Goal: Information Seeking & Learning: Compare options

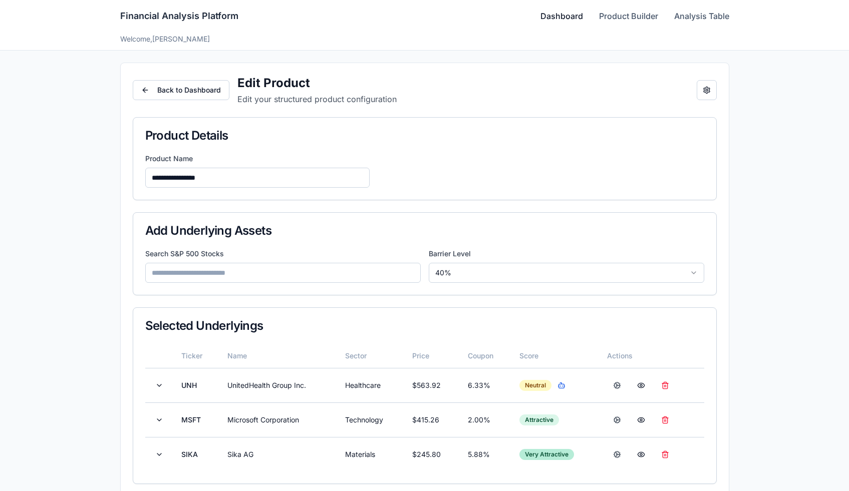
click at [559, 19] on link "Dashboard" at bounding box center [561, 16] width 43 height 12
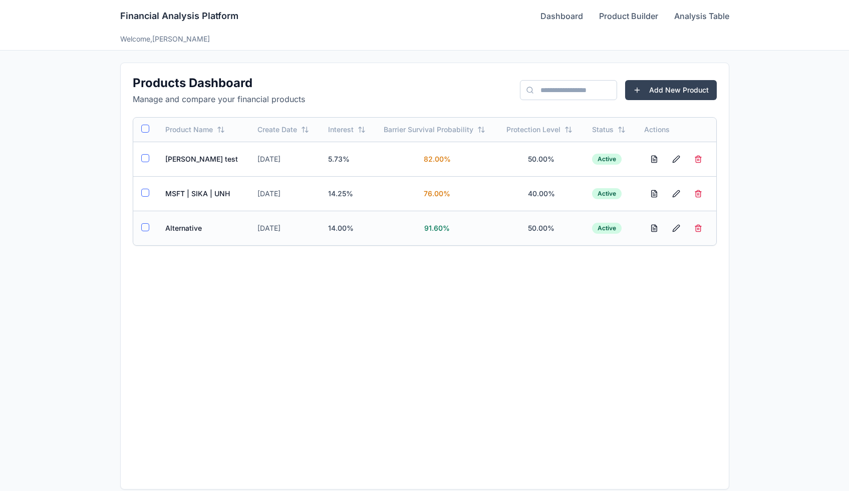
click at [221, 229] on td "Alternative" at bounding box center [203, 228] width 93 height 35
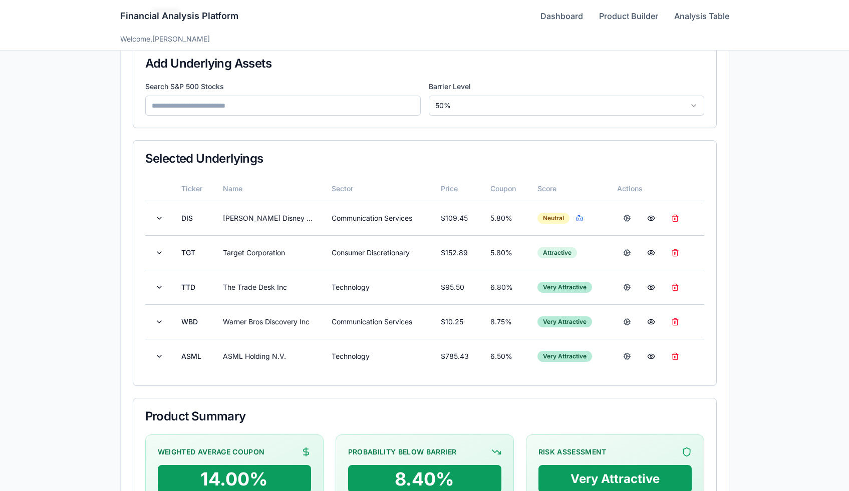
scroll to position [172, 0]
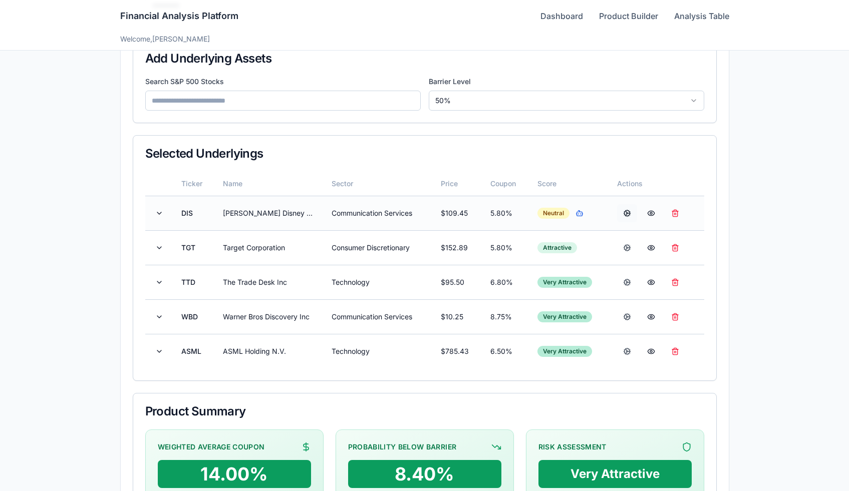
click at [629, 215] on button at bounding box center [627, 213] width 20 height 18
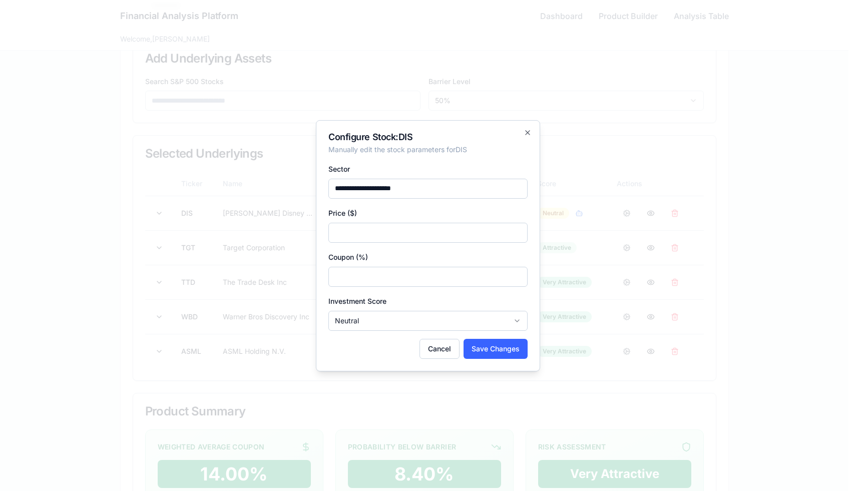
click at [387, 274] on input "***" at bounding box center [428, 277] width 199 height 20
type input "****"
click at [491, 354] on button "Save Changes" at bounding box center [496, 349] width 64 height 20
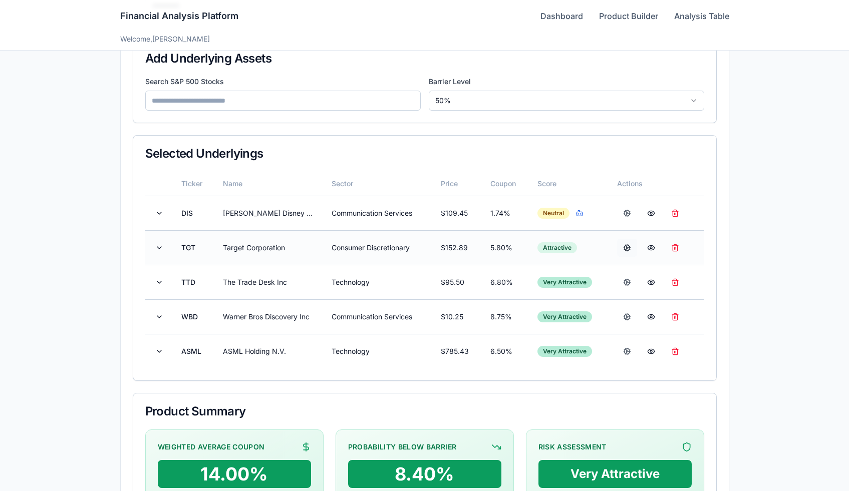
click at [626, 251] on button at bounding box center [627, 248] width 20 height 18
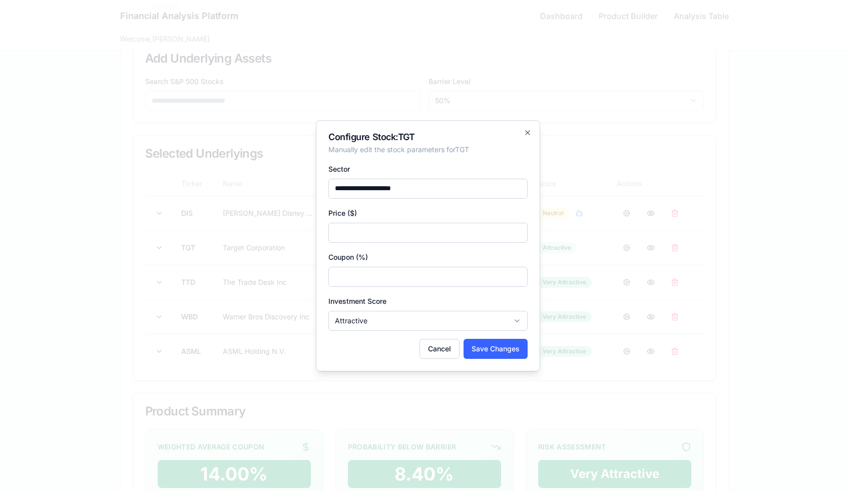
click at [417, 282] on input "***" at bounding box center [428, 277] width 199 height 20
type input "****"
click at [487, 353] on button "Save Changes" at bounding box center [496, 349] width 64 height 20
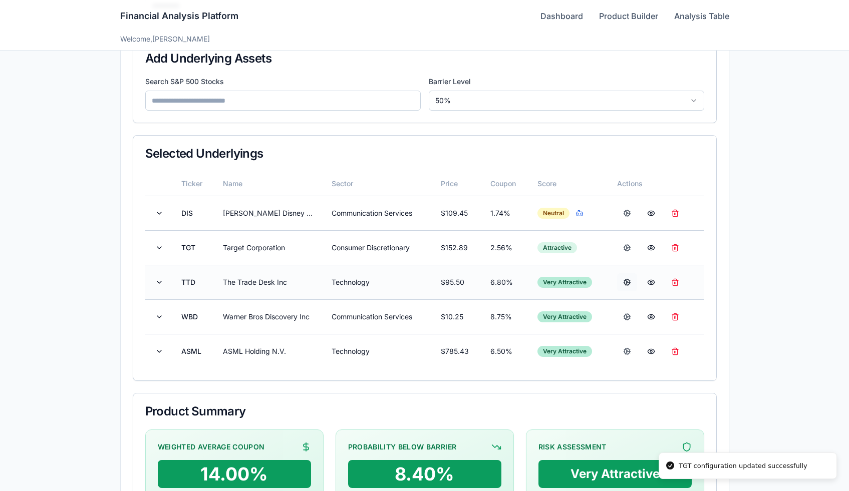
click at [626, 278] on button at bounding box center [627, 282] width 20 height 18
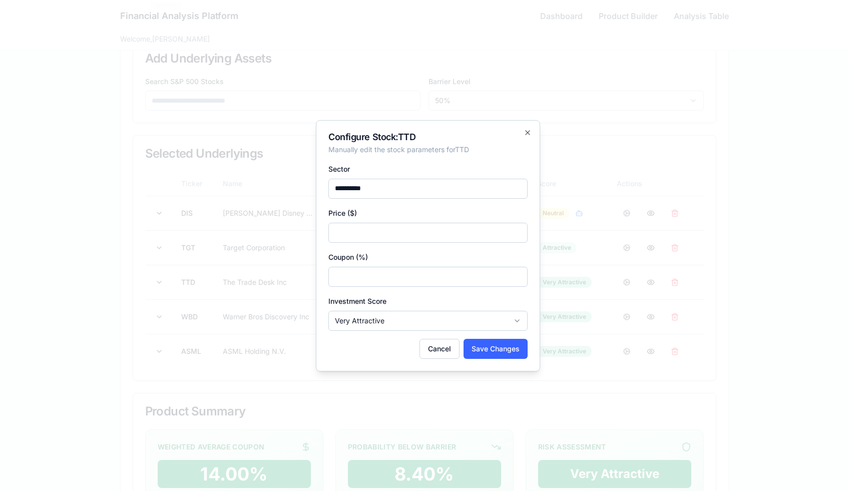
click at [413, 281] on input "***" at bounding box center [428, 277] width 199 height 20
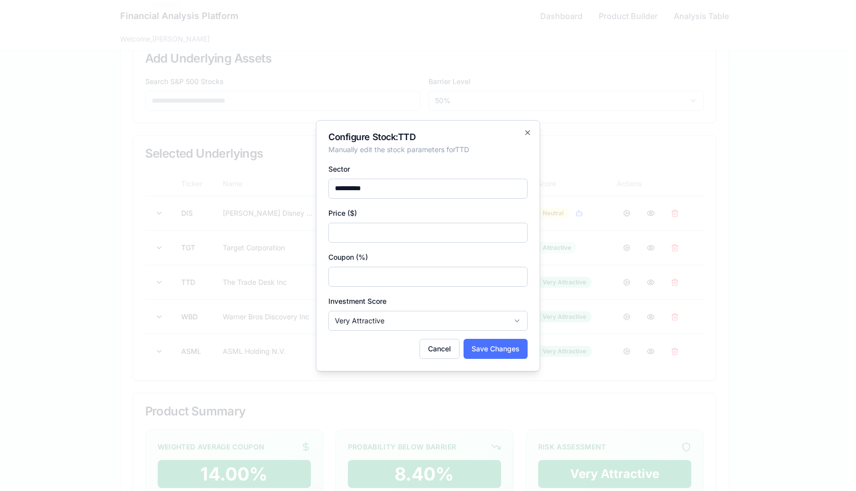
type input "****"
click at [475, 341] on button "Save Changes" at bounding box center [496, 349] width 64 height 20
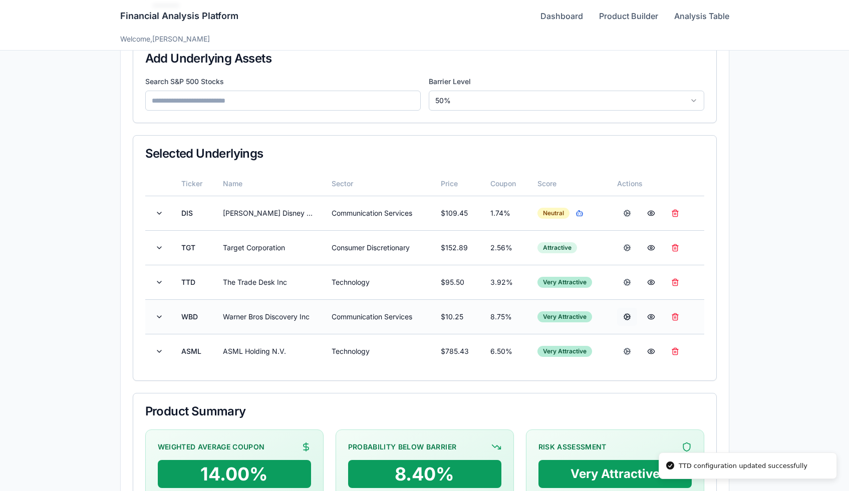
click at [632, 316] on button at bounding box center [627, 317] width 20 height 18
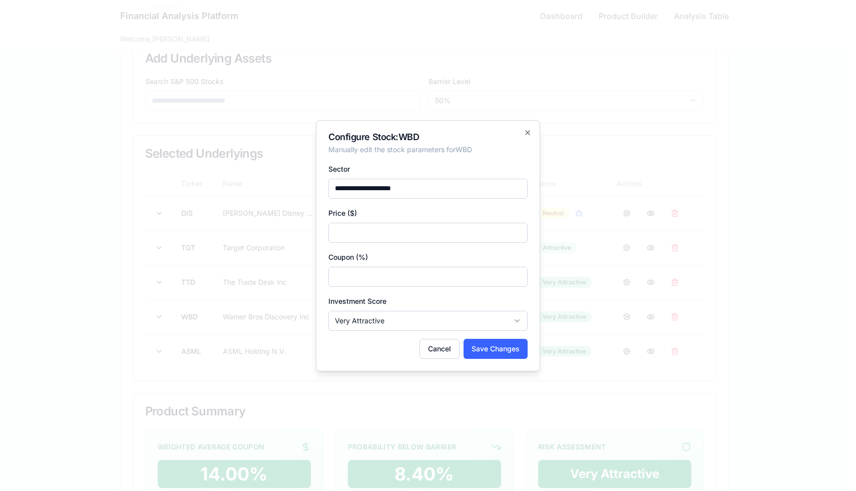
click at [380, 280] on input "****" at bounding box center [428, 277] width 199 height 20
type input "****"
click at [490, 352] on button "Save Changes" at bounding box center [496, 349] width 64 height 20
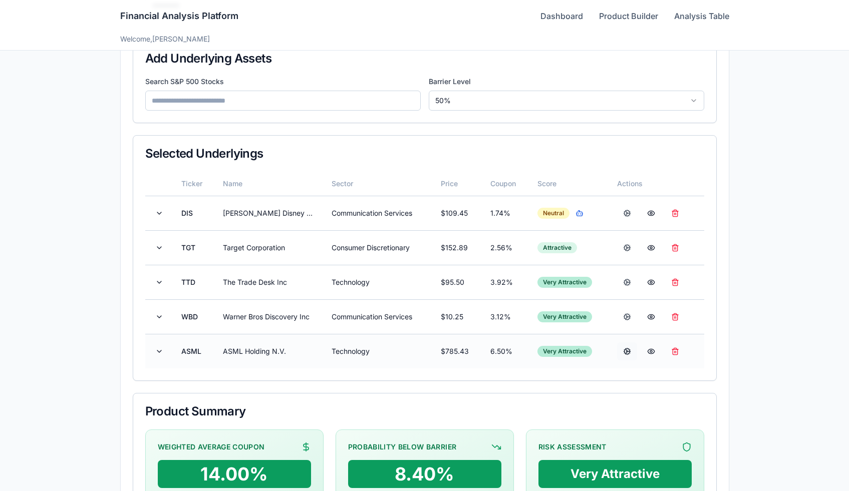
click at [637, 349] on button at bounding box center [627, 352] width 20 height 18
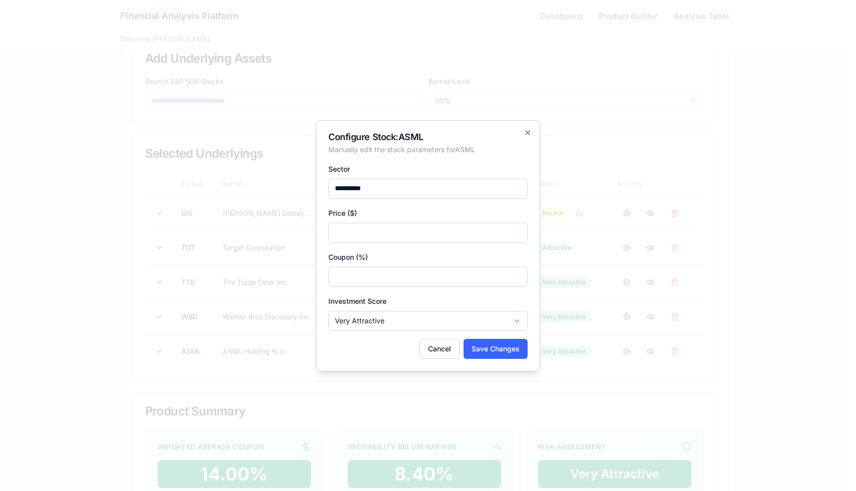
click at [380, 278] on input "***" at bounding box center [428, 277] width 199 height 20
type input "****"
click at [503, 355] on button "Save Changes" at bounding box center [496, 349] width 64 height 20
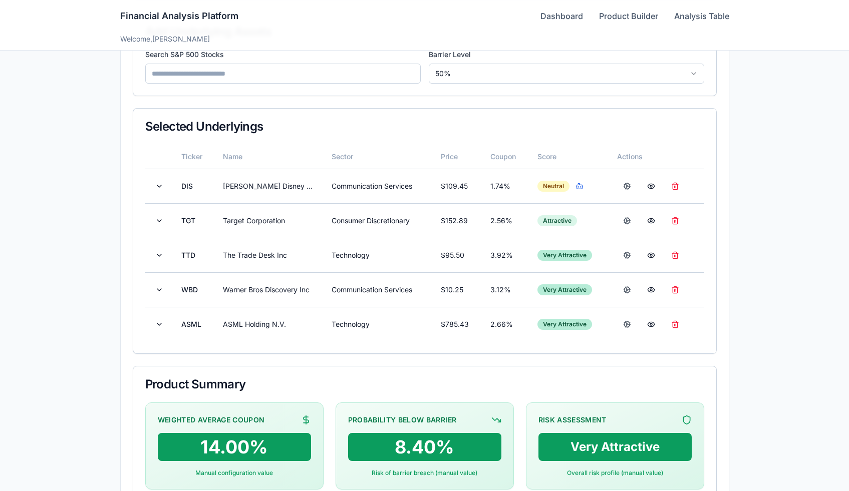
scroll to position [204, 0]
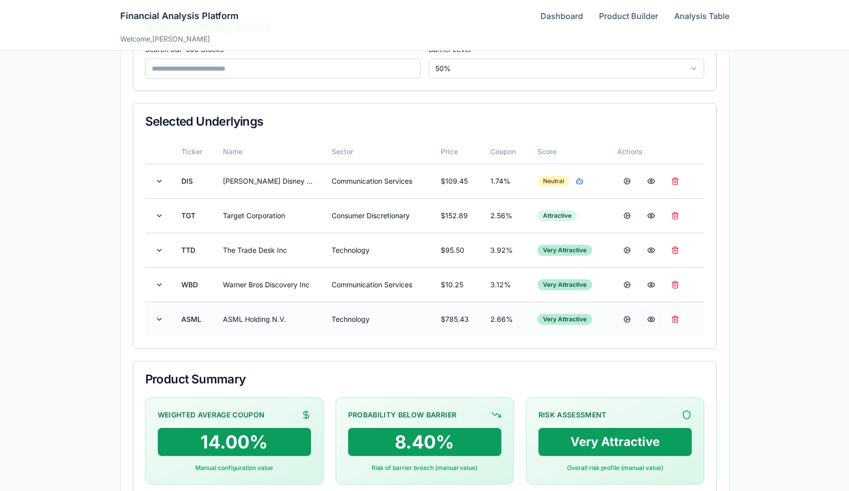
click at [650, 319] on button at bounding box center [651, 320] width 20 height 18
click at [655, 320] on button at bounding box center [651, 320] width 20 height 18
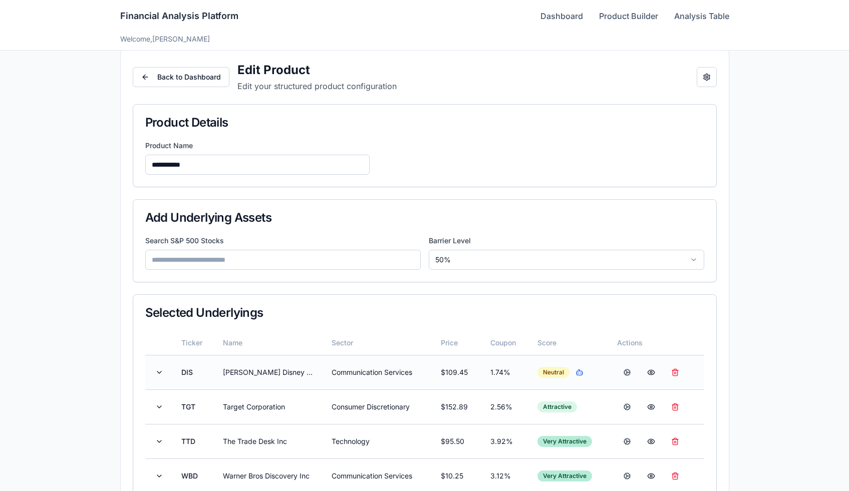
scroll to position [0, 0]
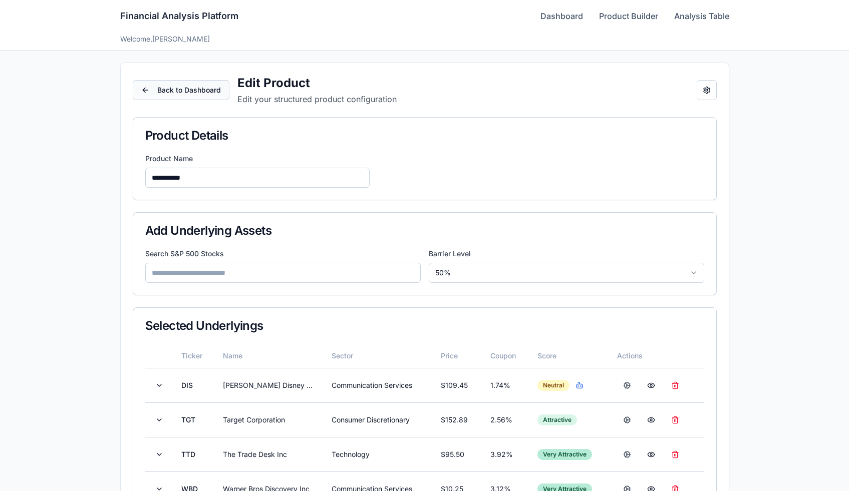
click at [158, 91] on button "Back to Dashboard" at bounding box center [181, 90] width 97 height 20
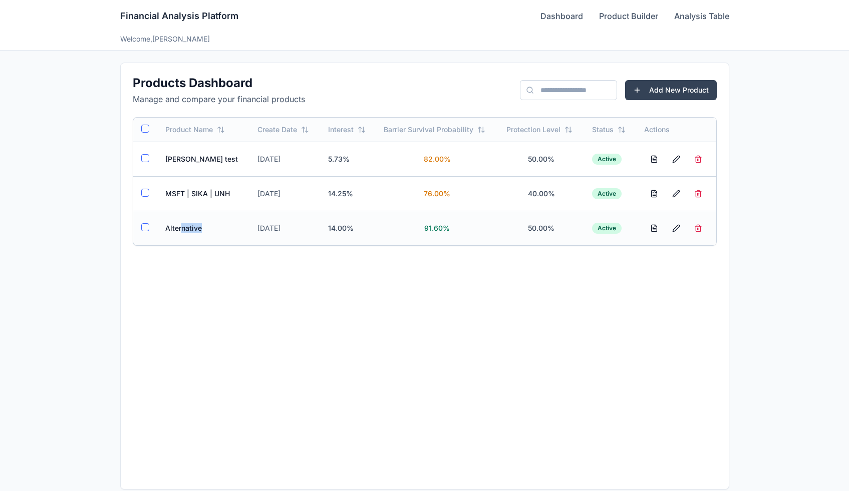
click at [181, 233] on td "Alternative" at bounding box center [203, 228] width 93 height 35
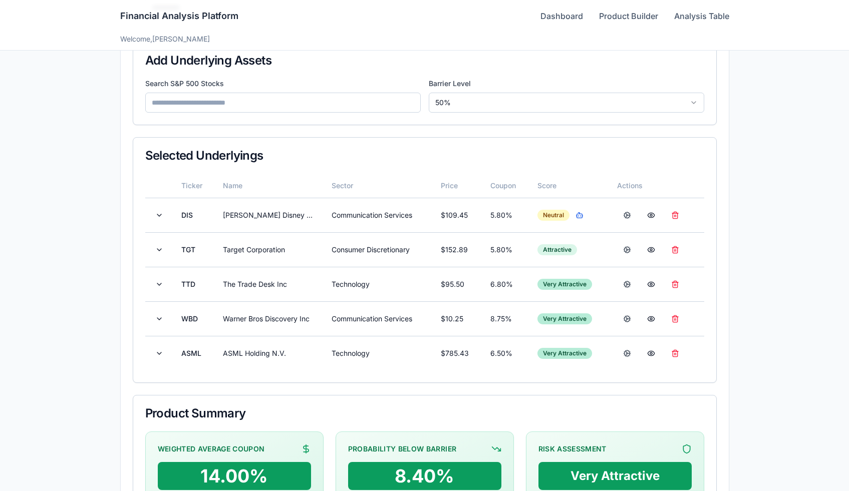
scroll to position [209, 0]
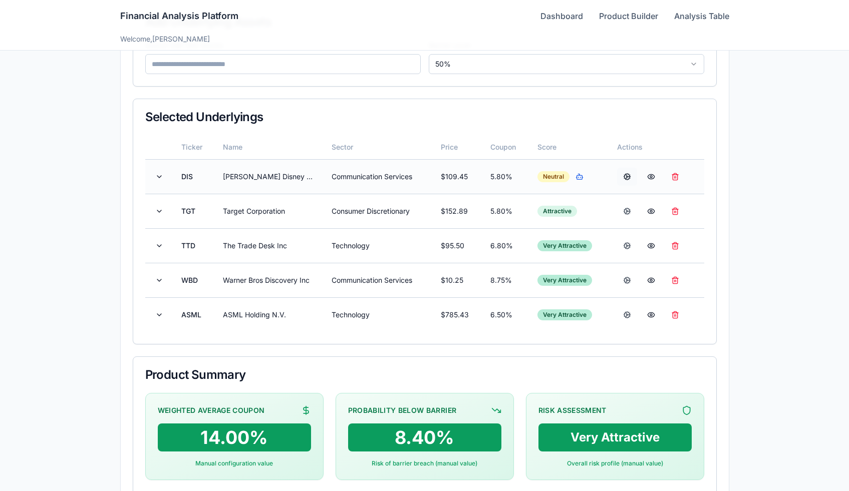
click at [631, 175] on button at bounding box center [627, 177] width 20 height 18
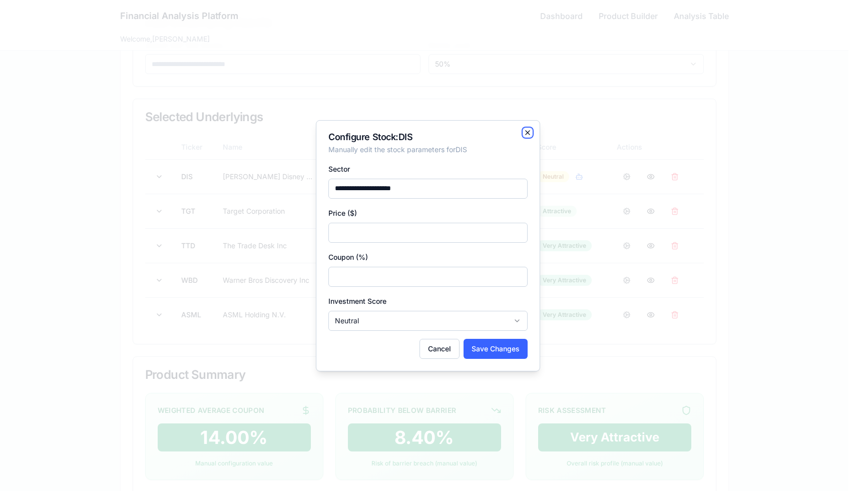
click at [526, 131] on icon "button" at bounding box center [528, 133] width 4 height 4
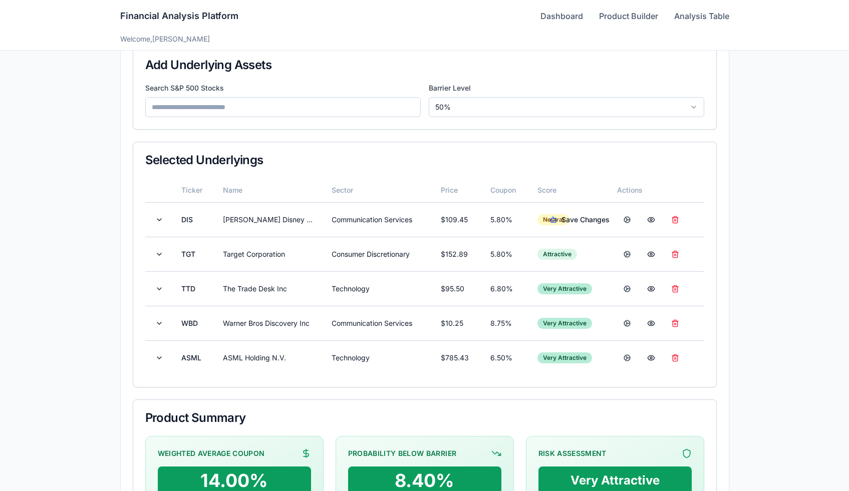
scroll to position [168, 0]
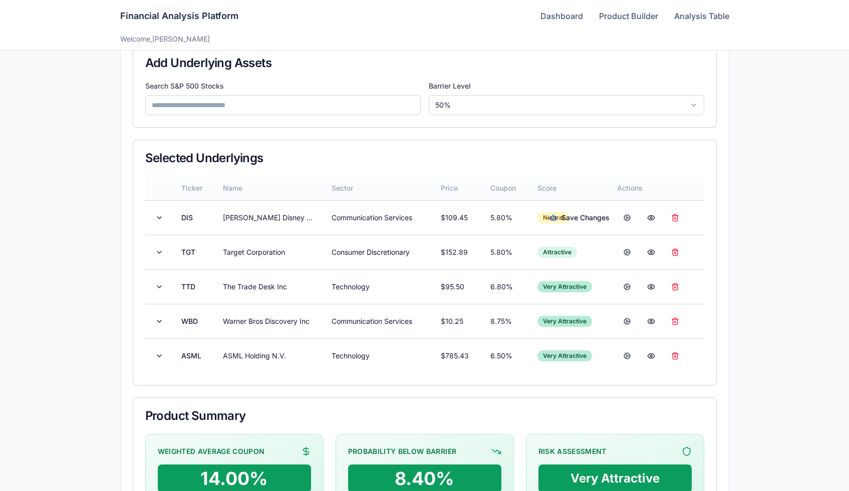
drag, startPoint x: 581, startPoint y: 217, endPoint x: 580, endPoint y: 182, distance: 34.6
click at [580, 182] on table "Ticker Name Sector Price Coupon Score Actions DIS Walt Disney Company Communica…" at bounding box center [424, 274] width 559 height 197
click at [630, 217] on button at bounding box center [627, 218] width 20 height 18
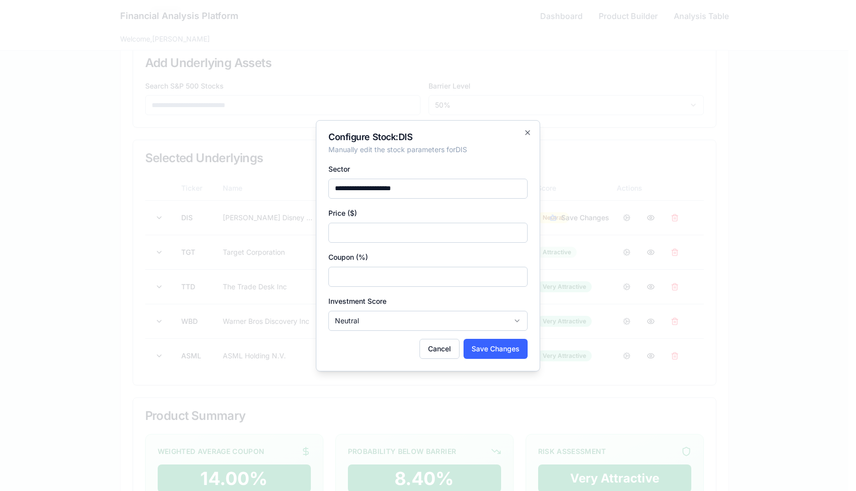
click at [519, 281] on input "***" at bounding box center [428, 277] width 199 height 20
click at [519, 280] on input "****" at bounding box center [428, 277] width 199 height 20
click at [414, 287] on div "**********" at bounding box center [428, 247] width 199 height 168
click at [414, 280] on input "****" at bounding box center [428, 277] width 199 height 20
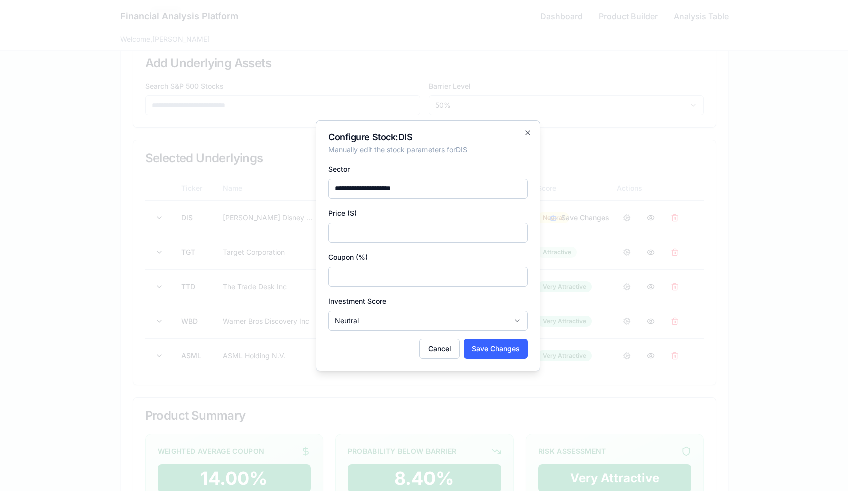
click at [414, 280] on input "****" at bounding box center [428, 277] width 199 height 20
type input "****"
click at [478, 355] on button "Save Changes" at bounding box center [496, 349] width 64 height 20
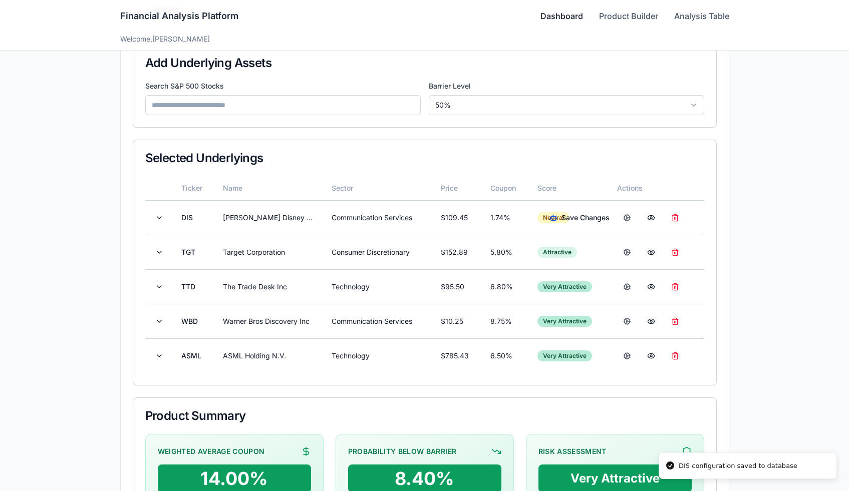
click at [542, 20] on link "Dashboard" at bounding box center [561, 16] width 43 height 12
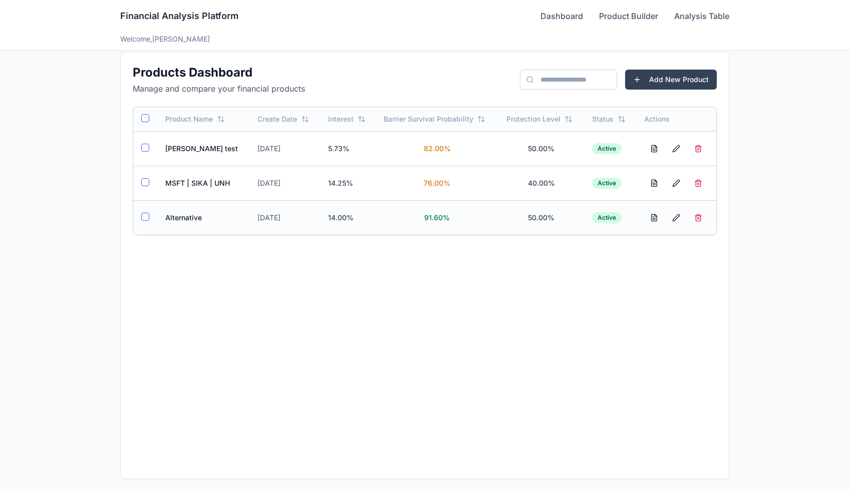
click at [176, 216] on td "Alternative" at bounding box center [203, 217] width 93 height 35
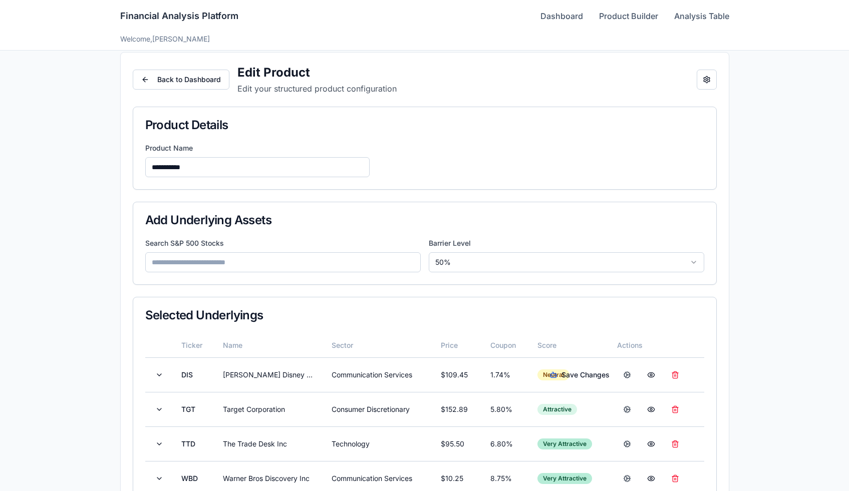
scroll to position [168, 0]
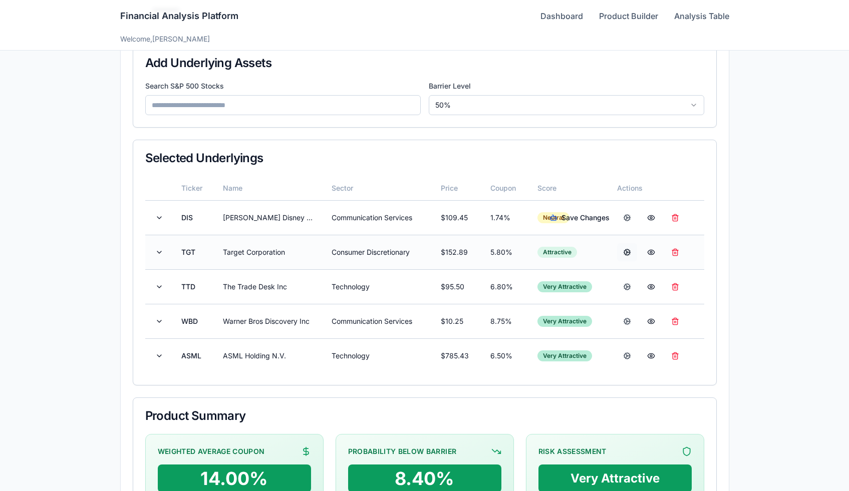
click at [629, 255] on button at bounding box center [627, 252] width 20 height 18
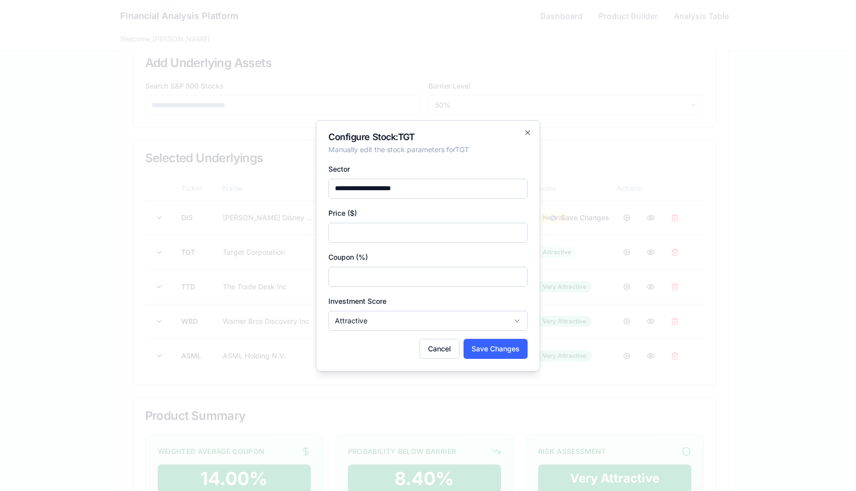
click at [395, 271] on input "***" at bounding box center [428, 277] width 199 height 20
type input "****"
click at [490, 352] on button "Save Changes" at bounding box center [496, 349] width 64 height 20
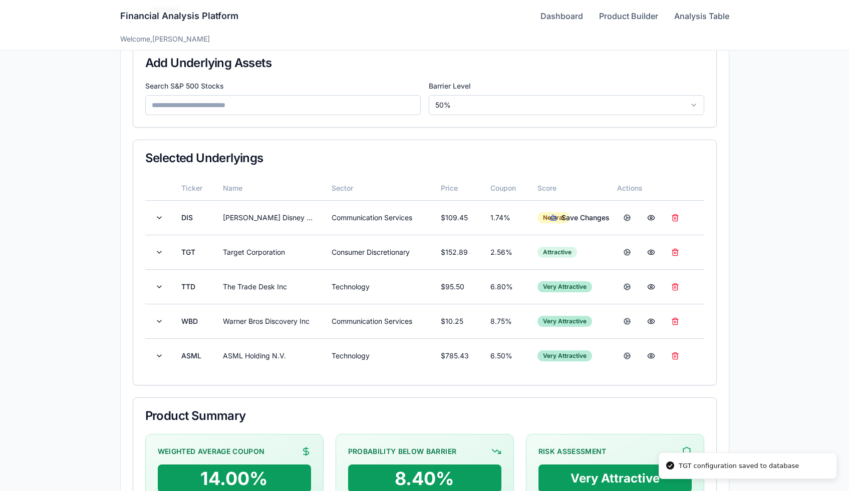
click at [562, 9] on div "Financial Analysis Platform Dashboard Product Builder Analysis Table" at bounding box center [424, 16] width 609 height 32
click at [562, 13] on link "Dashboard" at bounding box center [561, 16] width 43 height 12
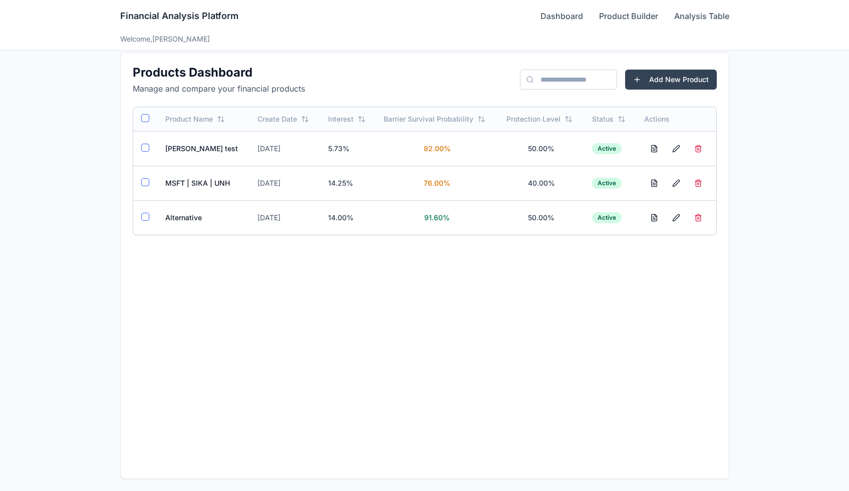
scroll to position [11, 0]
click at [180, 208] on td "Alternative" at bounding box center [203, 217] width 93 height 35
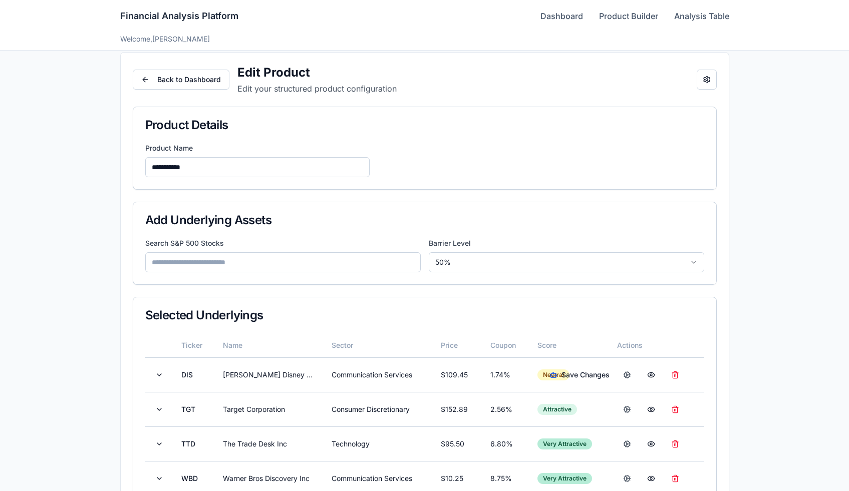
scroll to position [168, 0]
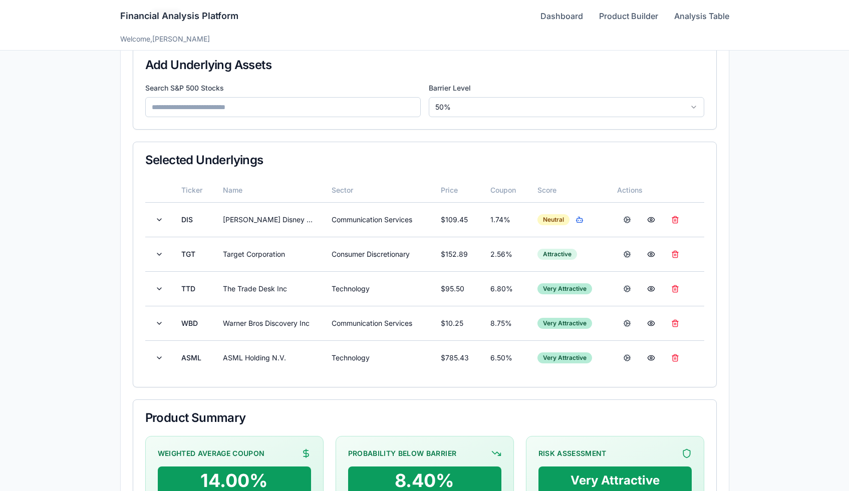
scroll to position [188, 0]
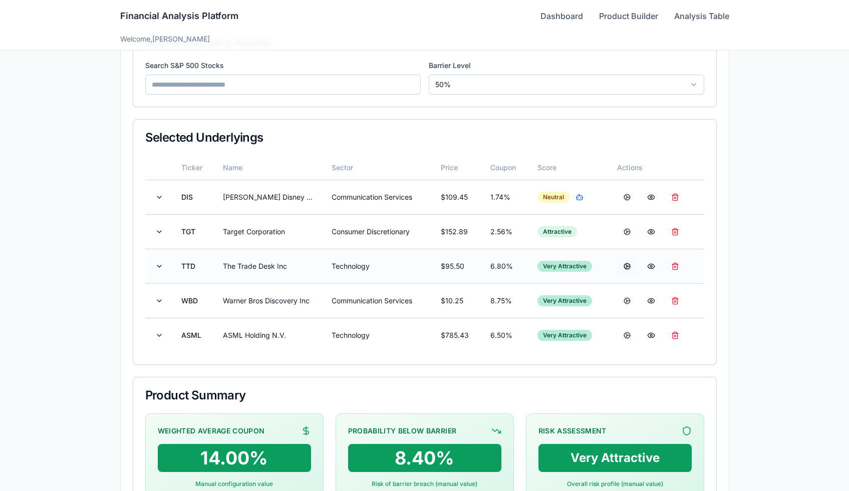
click at [626, 267] on button at bounding box center [627, 266] width 20 height 18
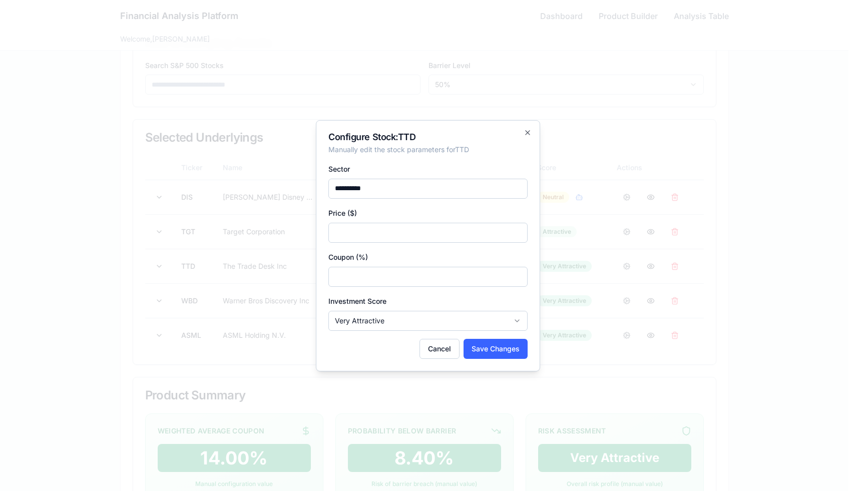
click at [376, 277] on input "***" at bounding box center [428, 277] width 199 height 20
type input "****"
click at [489, 346] on button "Save Changes" at bounding box center [496, 349] width 64 height 20
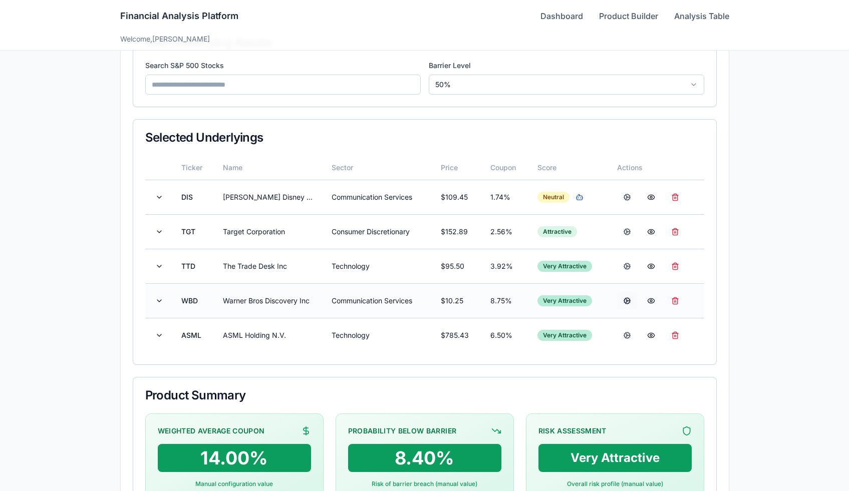
click at [620, 302] on button at bounding box center [627, 301] width 20 height 18
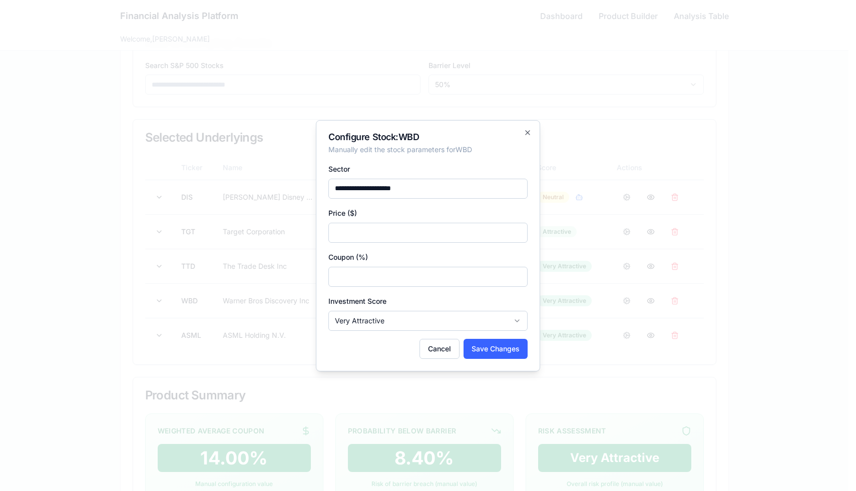
click at [368, 267] on input "****" at bounding box center [428, 277] width 199 height 20
type input "****"
click at [494, 348] on button "Save Changes" at bounding box center [496, 349] width 64 height 20
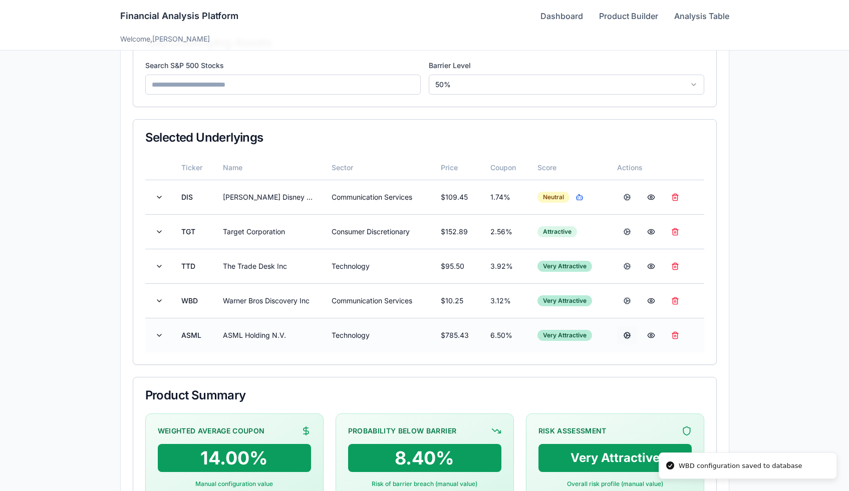
click at [627, 333] on button at bounding box center [627, 336] width 20 height 18
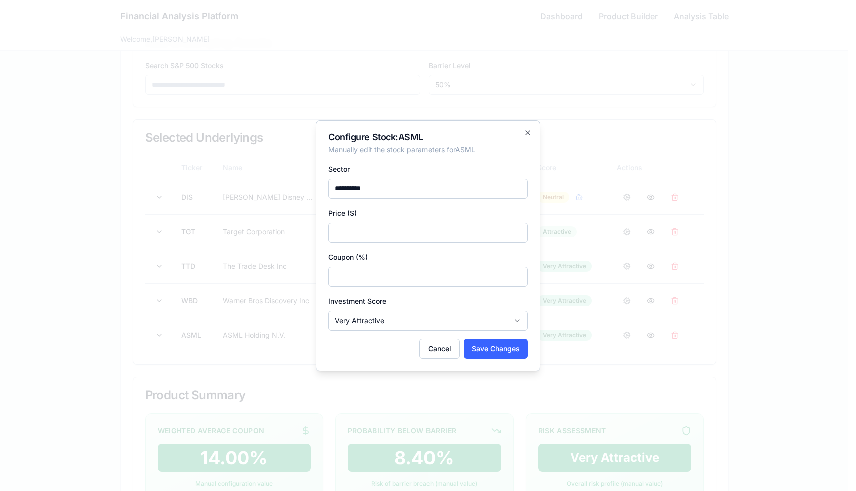
click at [365, 270] on input "***" at bounding box center [428, 277] width 199 height 20
type input "****"
click at [489, 356] on button "Save Changes" at bounding box center [496, 349] width 64 height 20
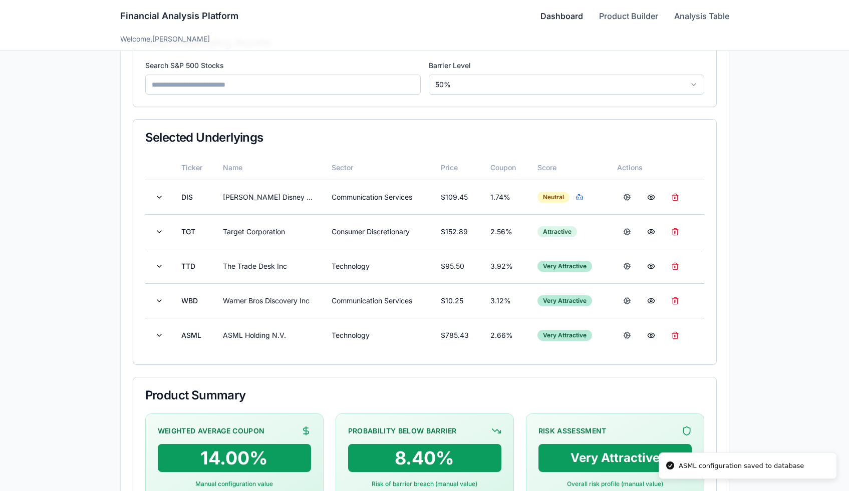
click at [556, 16] on link "Dashboard" at bounding box center [561, 16] width 43 height 12
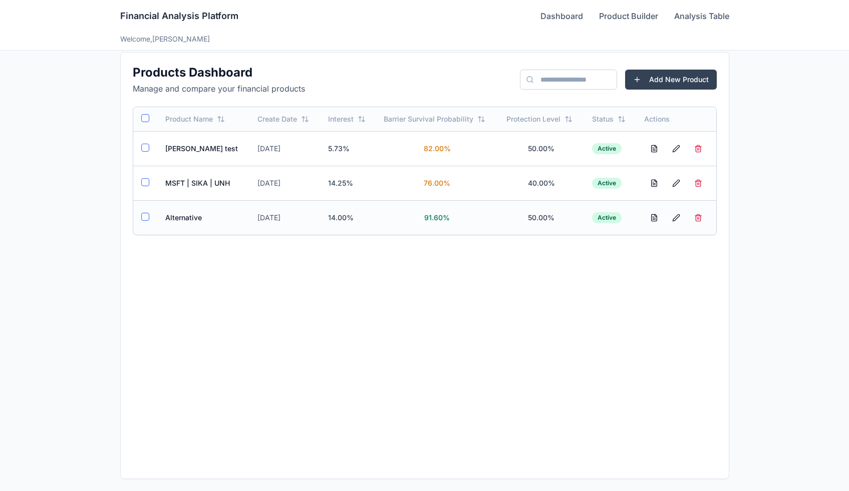
click at [192, 221] on td "Alternative" at bounding box center [203, 217] width 93 height 35
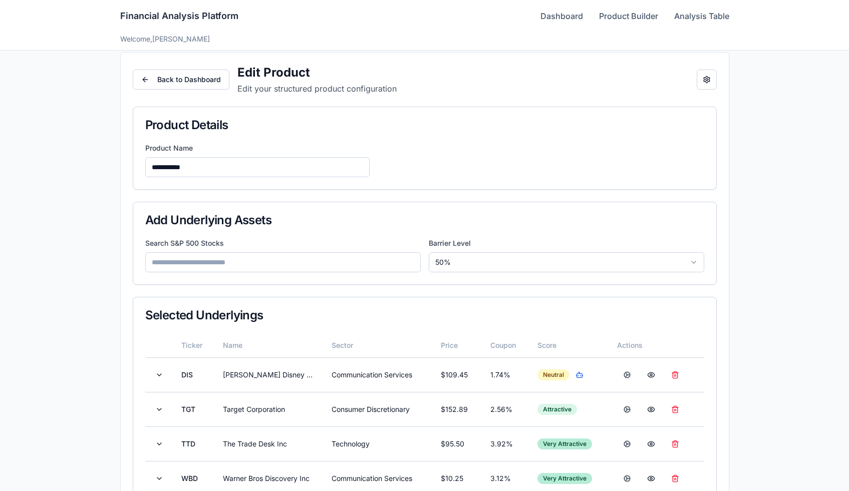
scroll to position [188, 0]
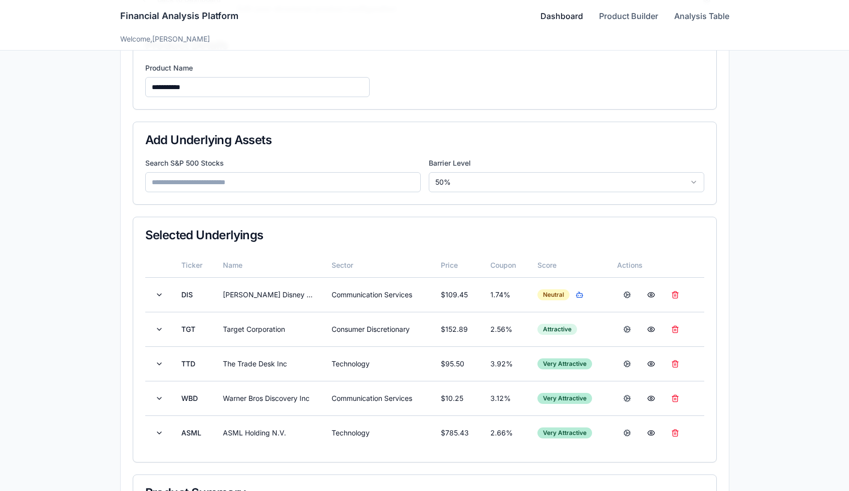
click at [561, 17] on link "Dashboard" at bounding box center [561, 16] width 43 height 12
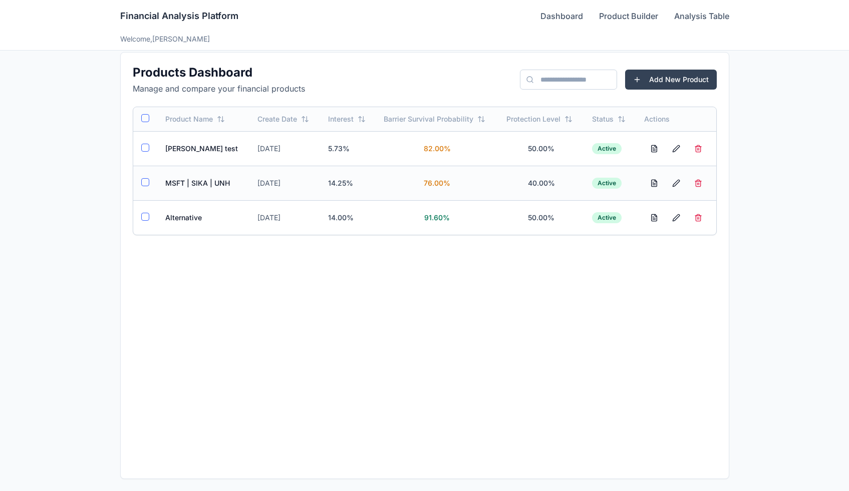
click at [191, 190] on td "MSFT | SIKA | UNH" at bounding box center [203, 183] width 93 height 35
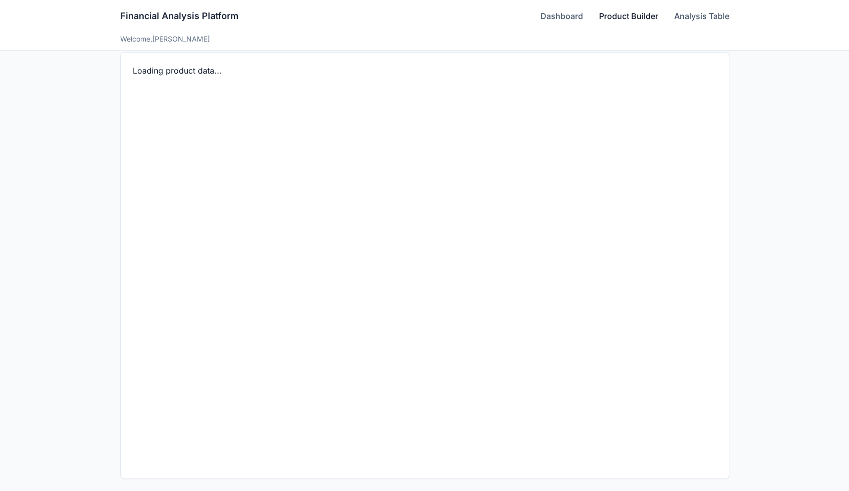
scroll to position [91, 0]
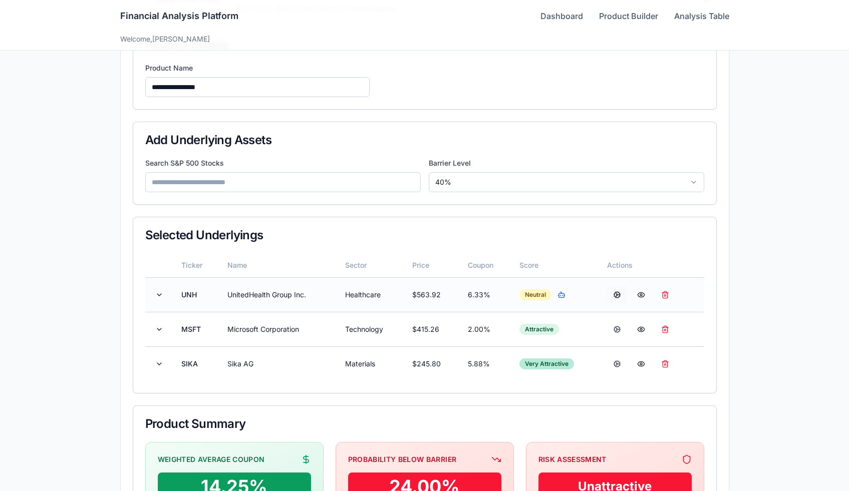
click at [617, 291] on button at bounding box center [617, 295] width 20 height 18
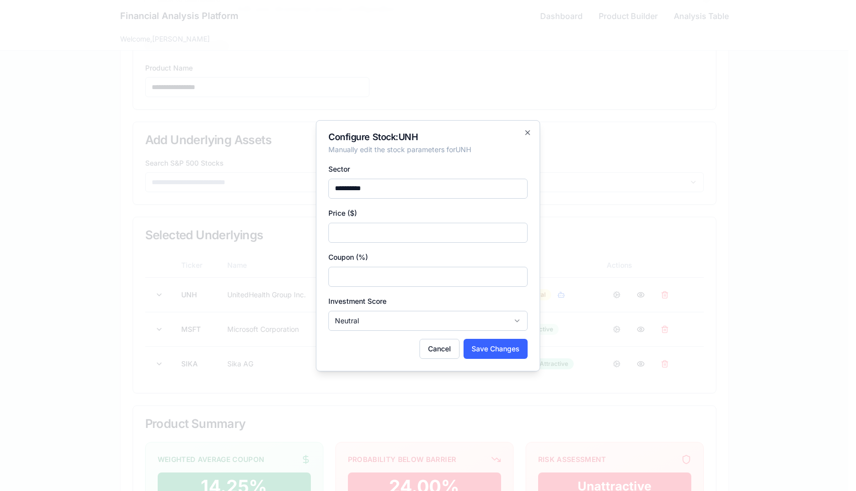
click at [359, 288] on div "**********" at bounding box center [428, 247] width 199 height 168
click at [360, 280] on input "***" at bounding box center [428, 277] width 199 height 20
type input "****"
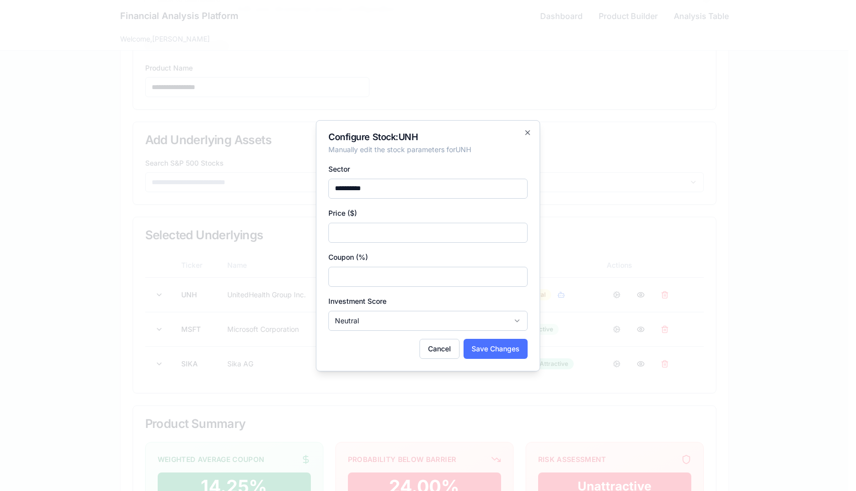
click at [479, 348] on button "Save Changes" at bounding box center [496, 349] width 64 height 20
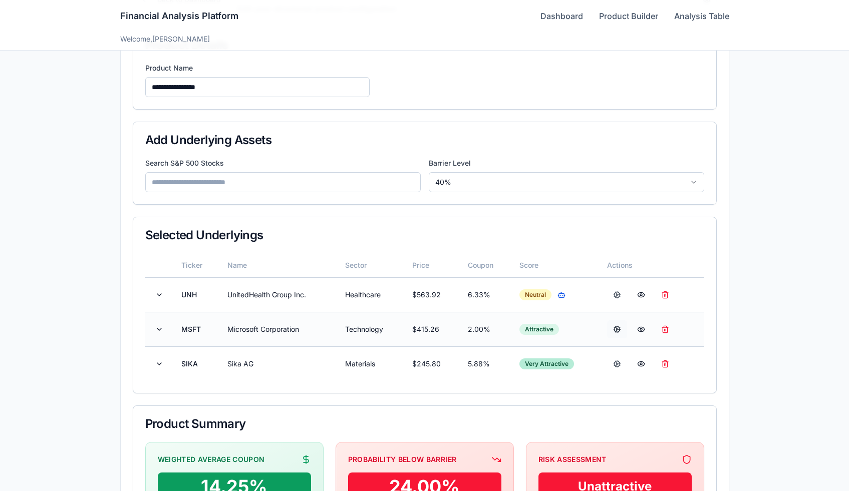
click at [615, 330] on button at bounding box center [617, 330] width 20 height 18
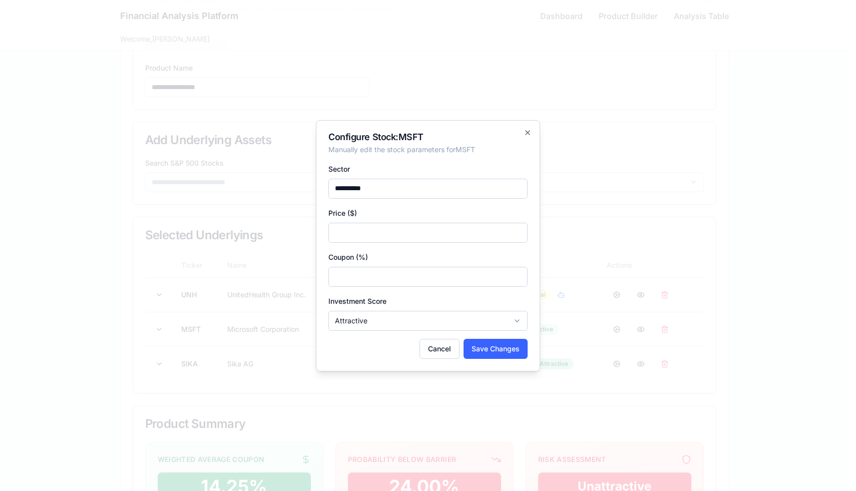
click at [441, 277] on input "*" at bounding box center [428, 277] width 199 height 20
type input "*****"
click at [479, 352] on button "Save Changes" at bounding box center [496, 349] width 64 height 20
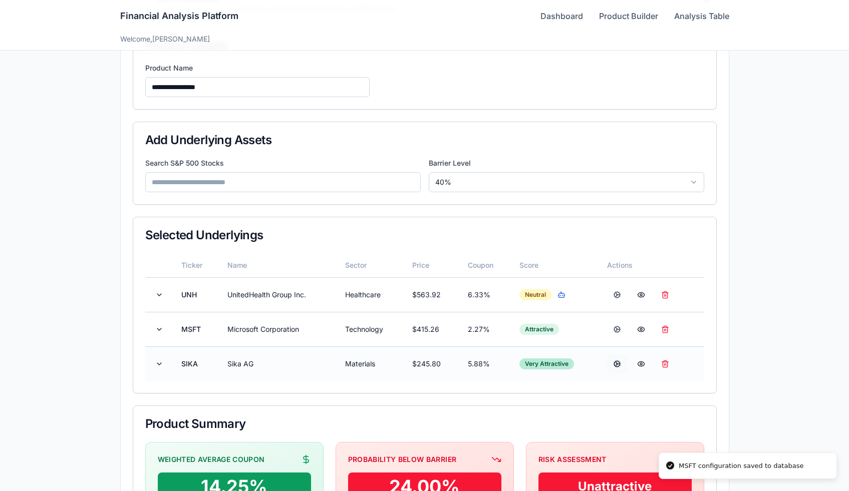
click at [618, 366] on button at bounding box center [617, 364] width 20 height 18
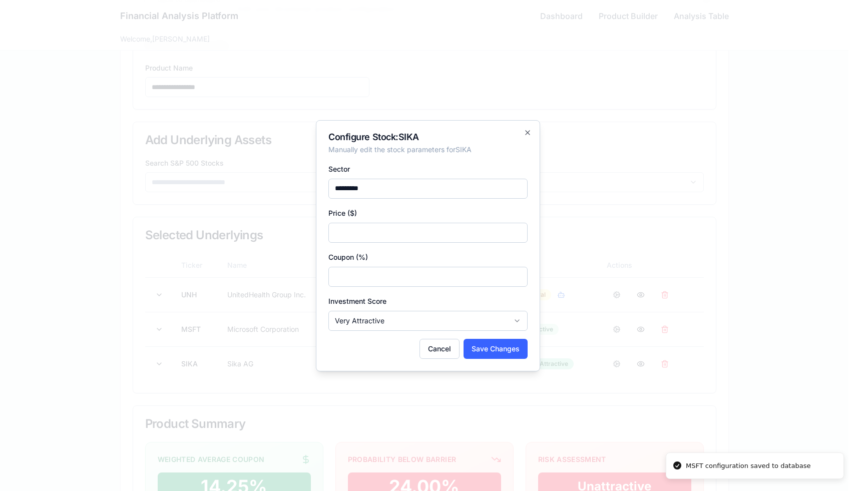
click at [383, 270] on input "***" at bounding box center [428, 277] width 199 height 20
type input "*****"
click at [489, 349] on button "Save Changes" at bounding box center [496, 349] width 64 height 20
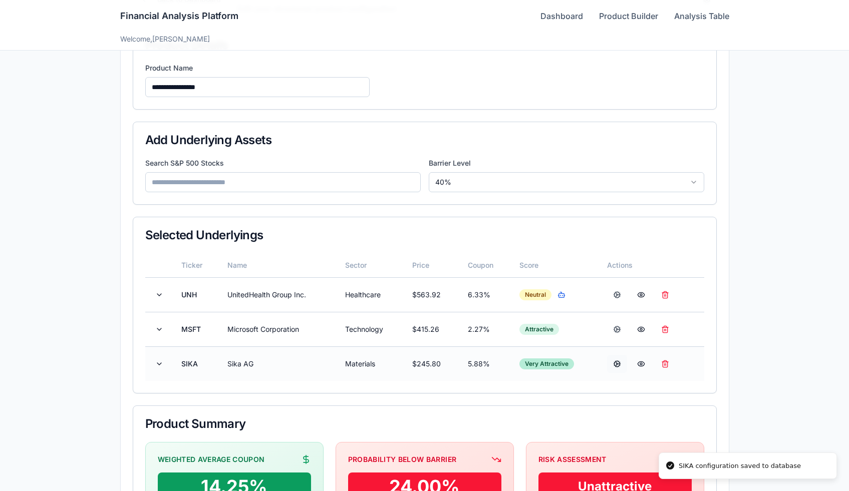
click at [613, 365] on button at bounding box center [617, 364] width 20 height 18
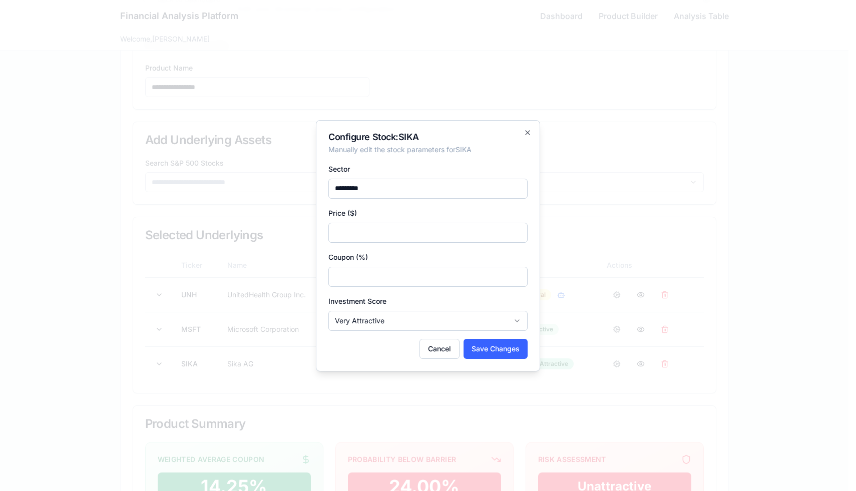
drag, startPoint x: 385, startPoint y: 273, endPoint x: 347, endPoint y: 274, distance: 38.1
click at [347, 274] on input "*****" at bounding box center [428, 277] width 199 height 20
type input "***"
click at [486, 351] on button "Save Changes" at bounding box center [496, 349] width 64 height 20
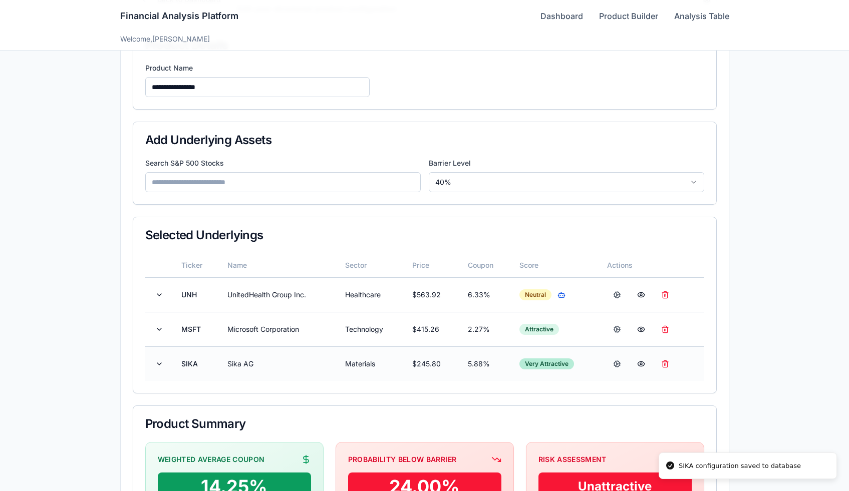
click at [480, 364] on td "5.88%" at bounding box center [486, 364] width 52 height 35
click at [494, 337] on td "2.27%" at bounding box center [486, 329] width 52 height 35
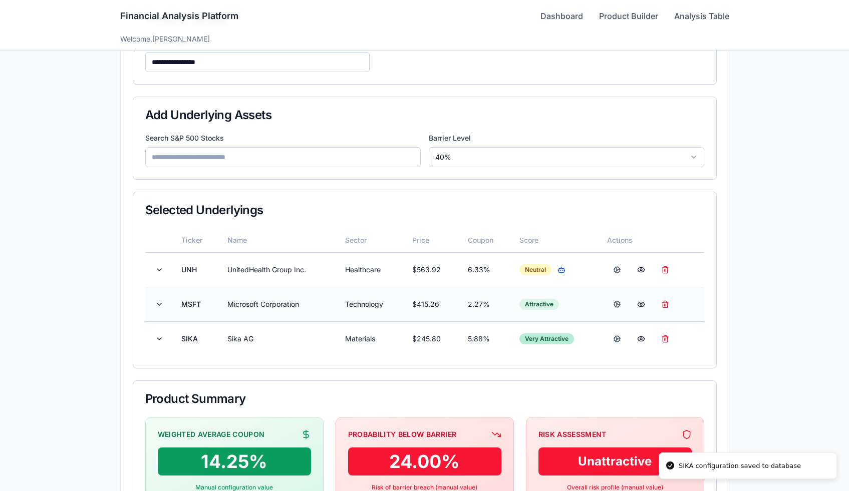
scroll to position [118, 0]
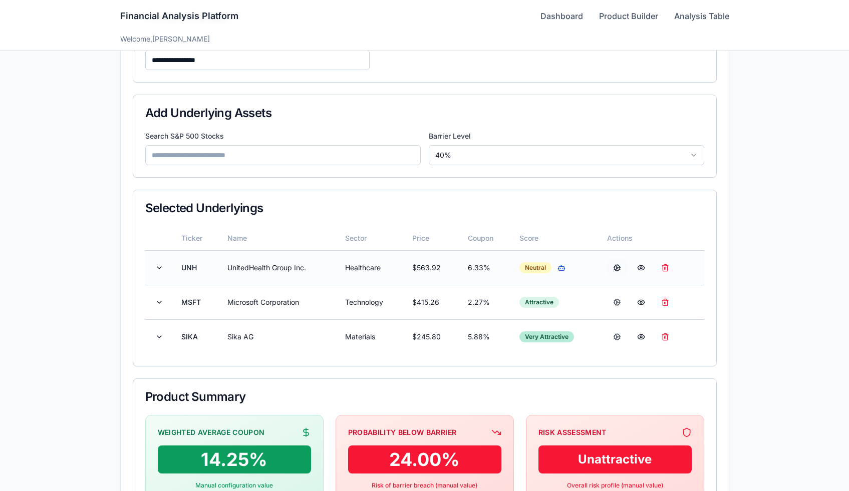
click at [619, 266] on button at bounding box center [617, 268] width 20 height 18
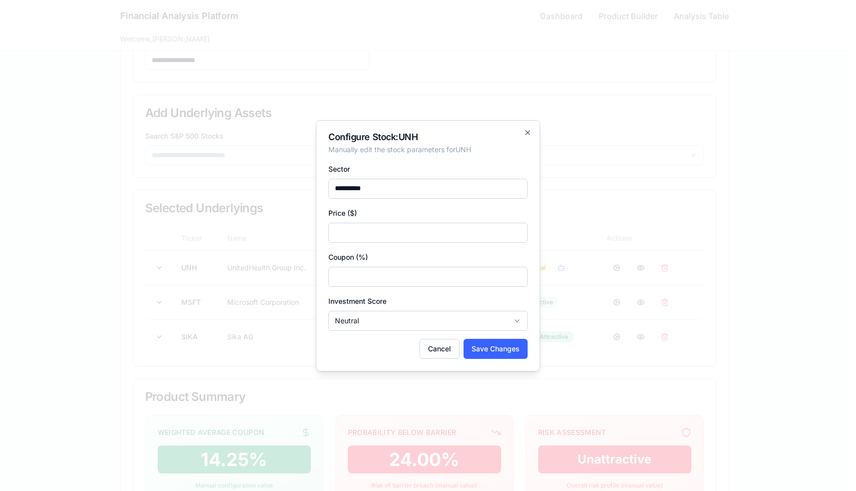
click at [355, 286] on input "****" at bounding box center [428, 277] width 199 height 20
click at [451, 348] on button "Cancel" at bounding box center [440, 349] width 40 height 20
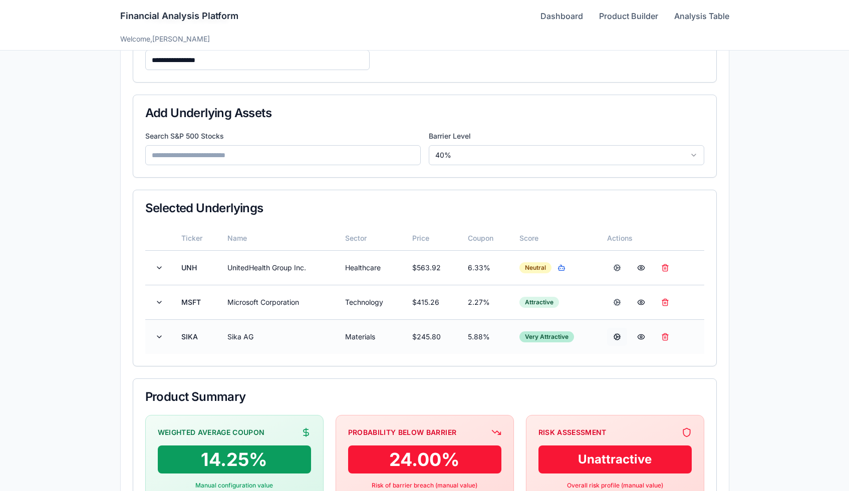
click at [619, 337] on button at bounding box center [617, 337] width 20 height 18
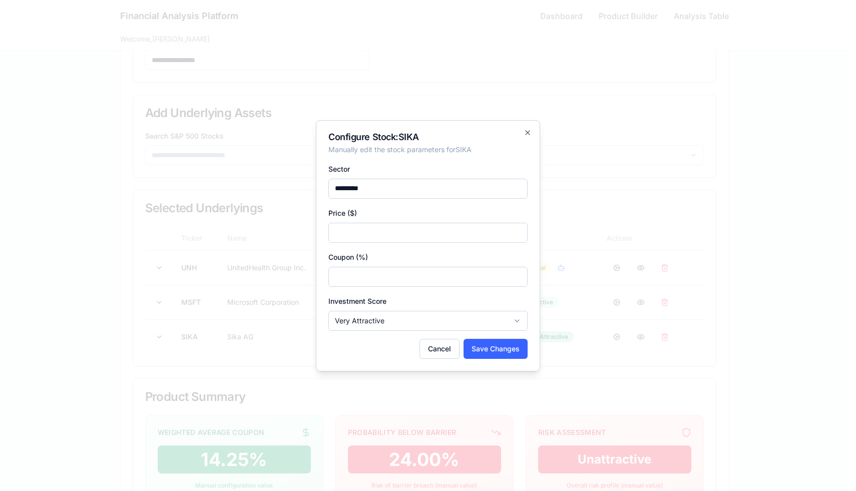
click at [393, 277] on input "***" at bounding box center [428, 277] width 199 height 20
type input "****"
click at [475, 342] on button "Save Changes" at bounding box center [496, 349] width 64 height 20
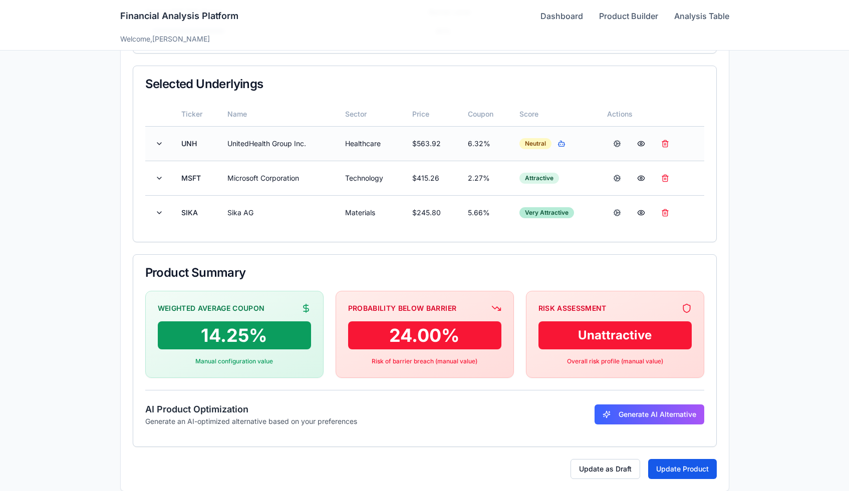
scroll to position [234, 0]
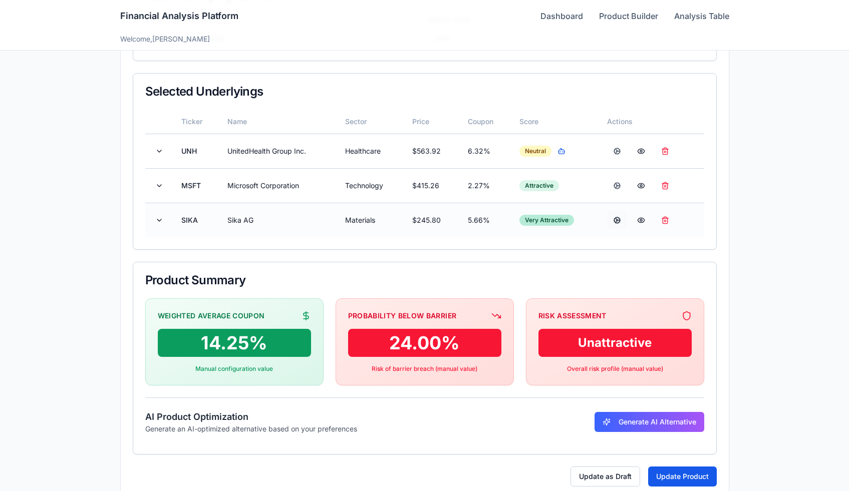
click at [618, 218] on button at bounding box center [617, 220] width 20 height 18
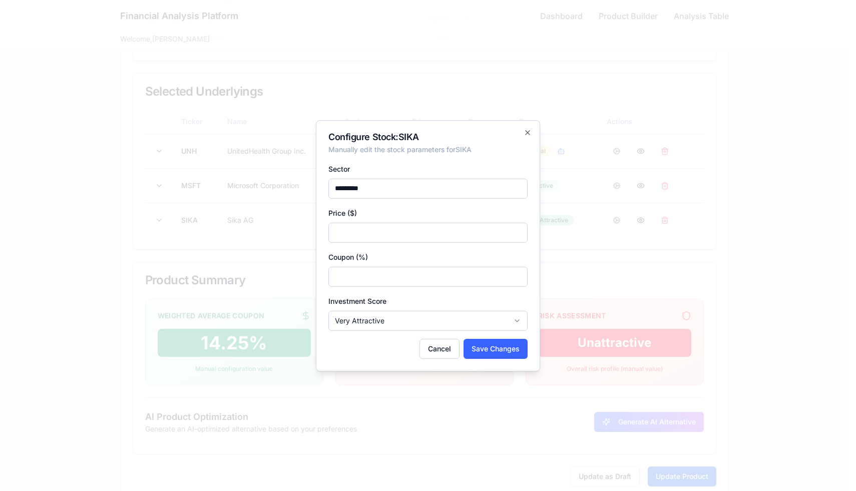
click at [420, 321] on body "**********" at bounding box center [424, 139] width 849 height 746
click at [475, 349] on button "Save Changes" at bounding box center [496, 349] width 64 height 20
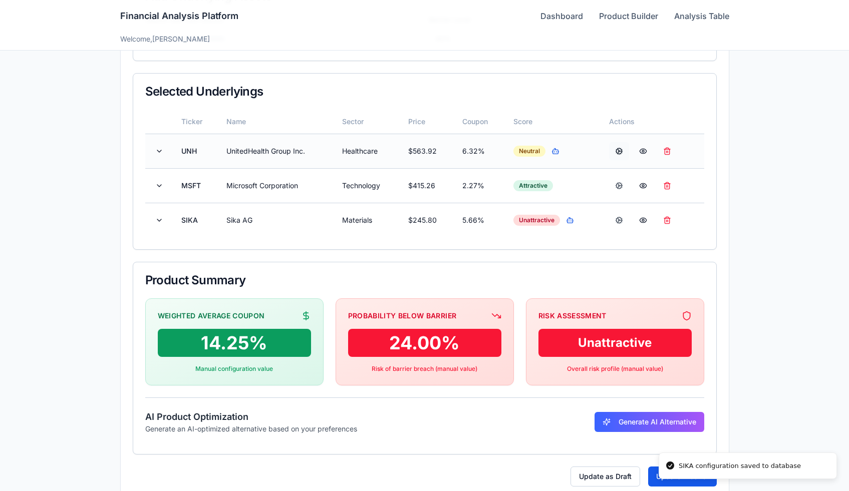
click at [617, 149] on button at bounding box center [619, 151] width 20 height 18
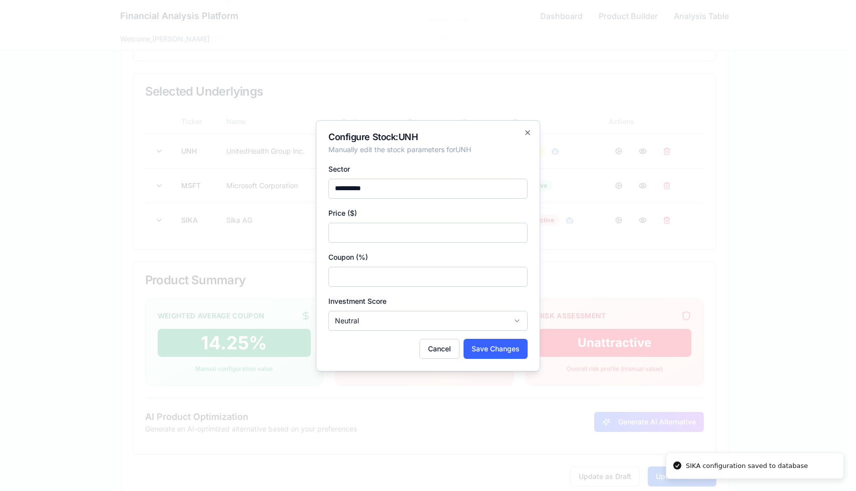
click at [403, 326] on body "**********" at bounding box center [424, 139] width 849 height 746
click at [495, 335] on div "**********" at bounding box center [428, 245] width 224 height 251
click at [493, 346] on button "Save Changes" at bounding box center [496, 349] width 64 height 20
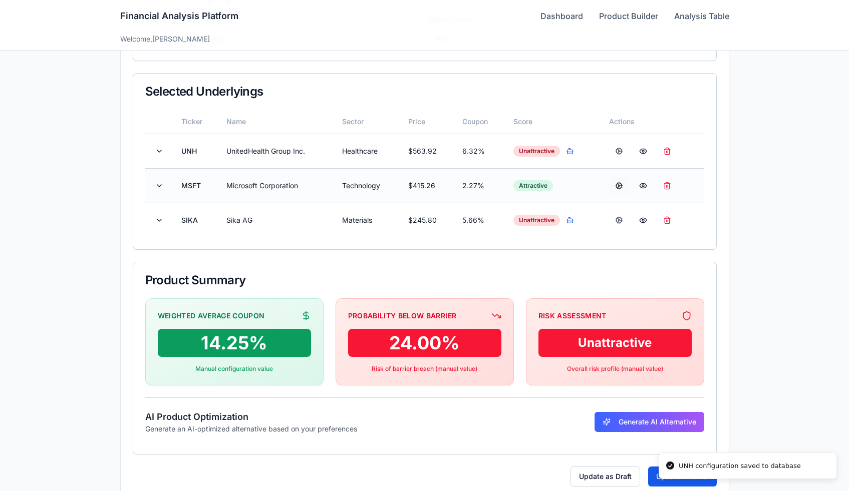
click at [618, 185] on button at bounding box center [619, 186] width 20 height 18
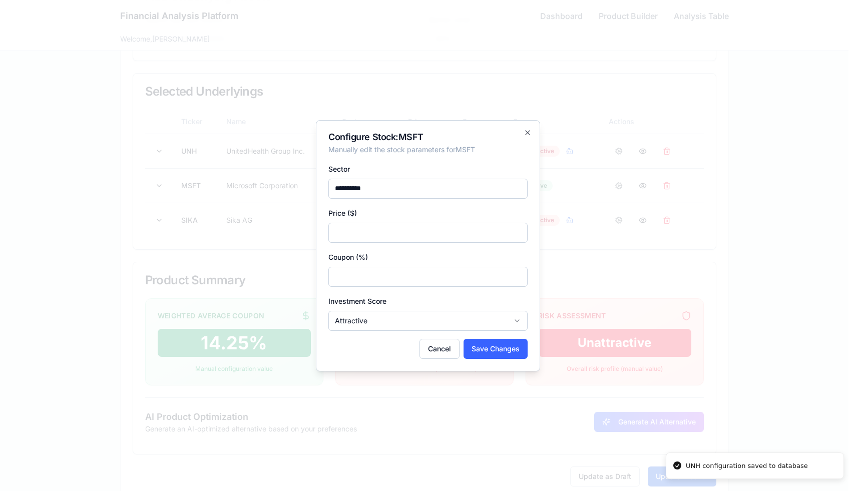
click at [374, 318] on body "**********" at bounding box center [424, 139] width 849 height 746
click at [474, 343] on button "Save Changes" at bounding box center [496, 349] width 64 height 20
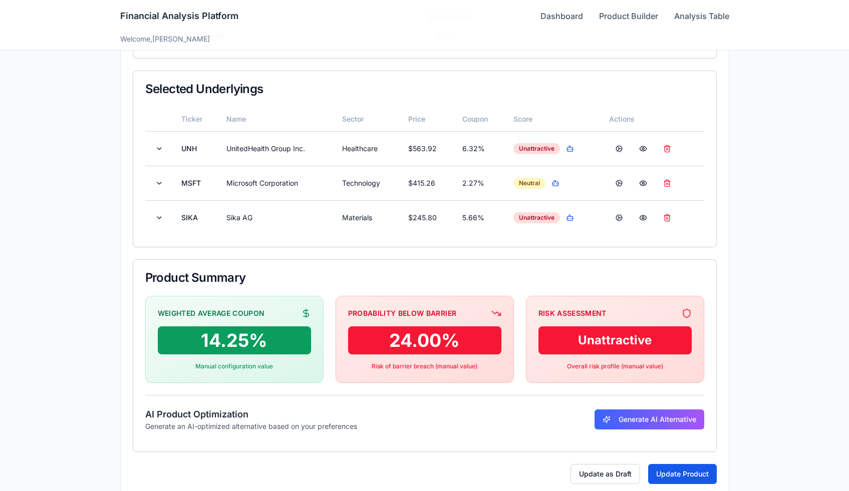
scroll to position [254, 0]
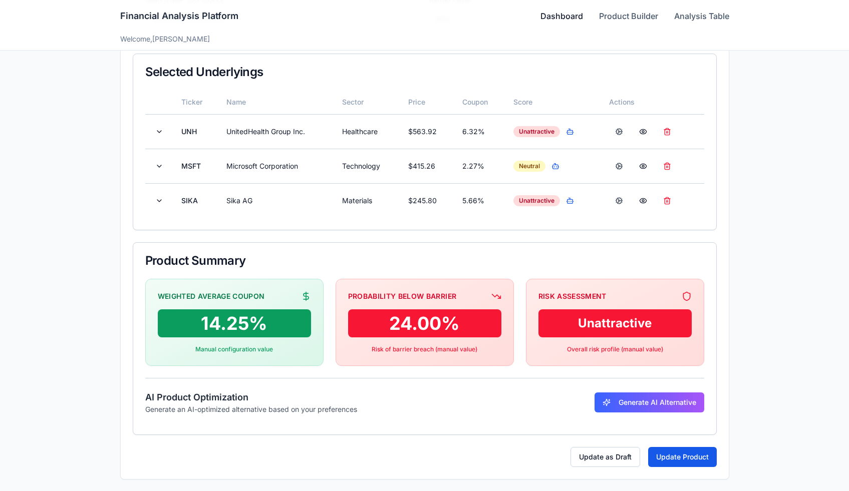
click at [565, 16] on link "Dashboard" at bounding box center [561, 16] width 43 height 12
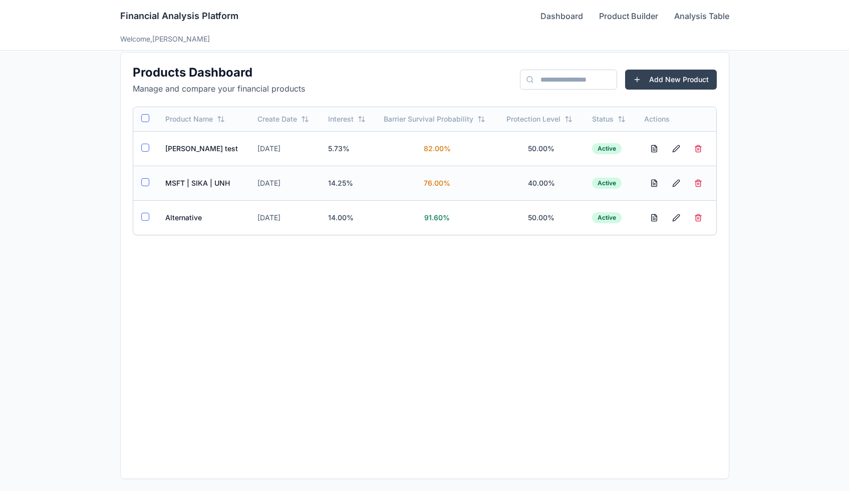
click at [188, 187] on td "MSFT | SIKA | UNH" at bounding box center [203, 183] width 93 height 35
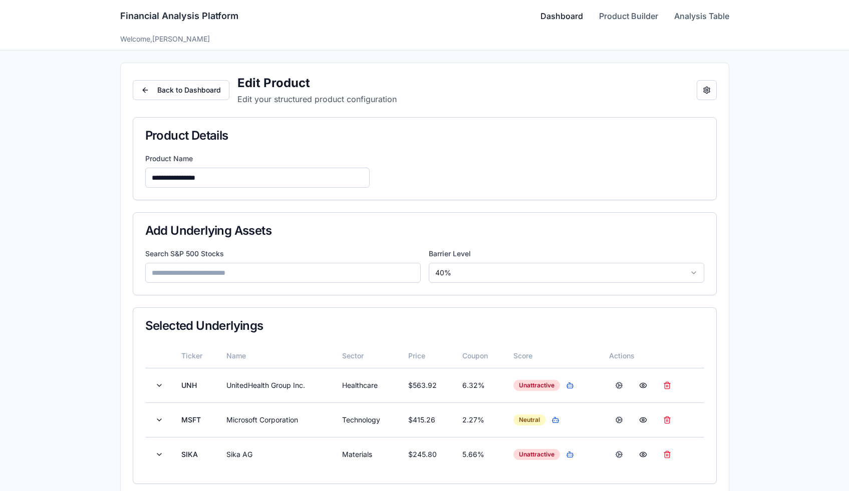
click at [552, 20] on link "Dashboard" at bounding box center [561, 16] width 43 height 12
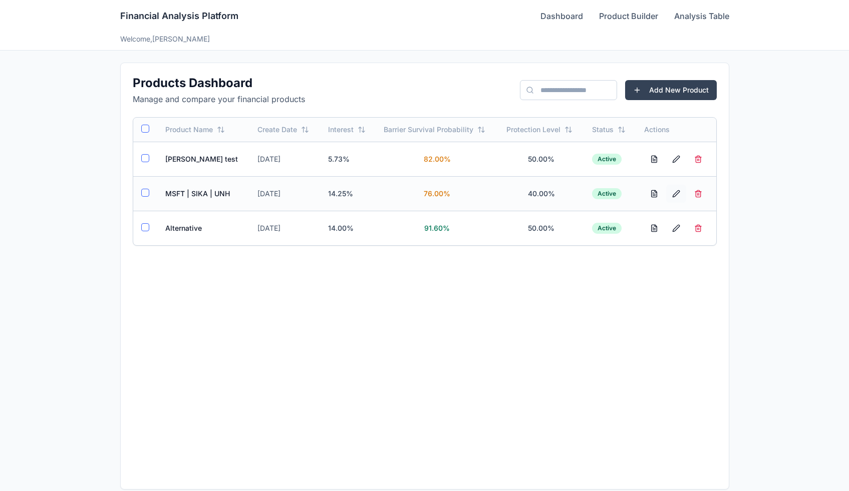
click at [675, 193] on button "button" at bounding box center [676, 194] width 20 height 18
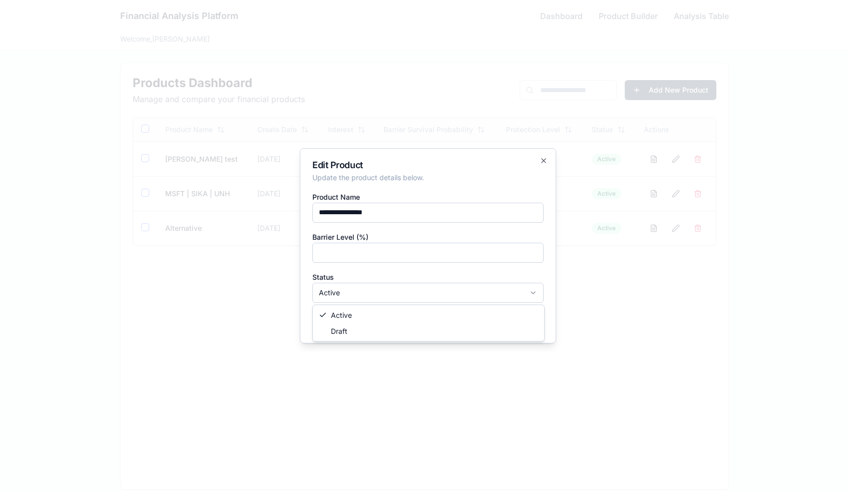
click at [439, 291] on body "**********" at bounding box center [424, 251] width 849 height 502
click at [550, 164] on body "**********" at bounding box center [424, 251] width 849 height 502
click at [547, 160] on icon "button" at bounding box center [544, 161] width 8 height 8
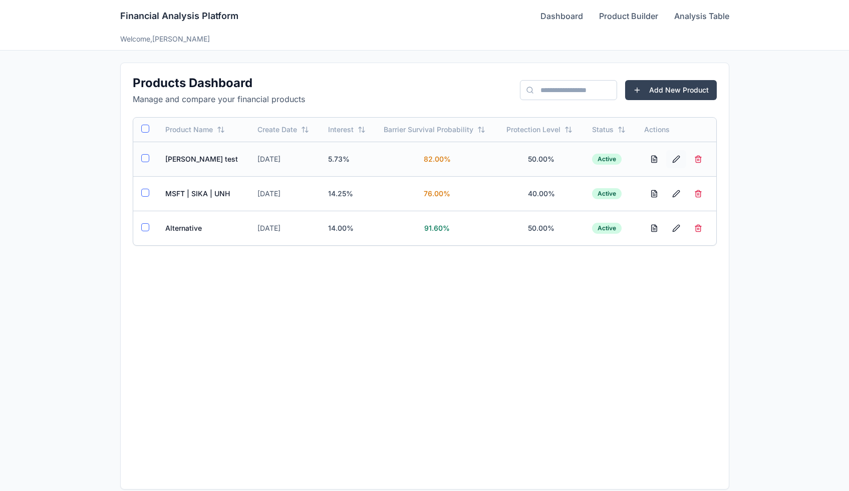
click at [677, 158] on button "button" at bounding box center [676, 159] width 20 height 18
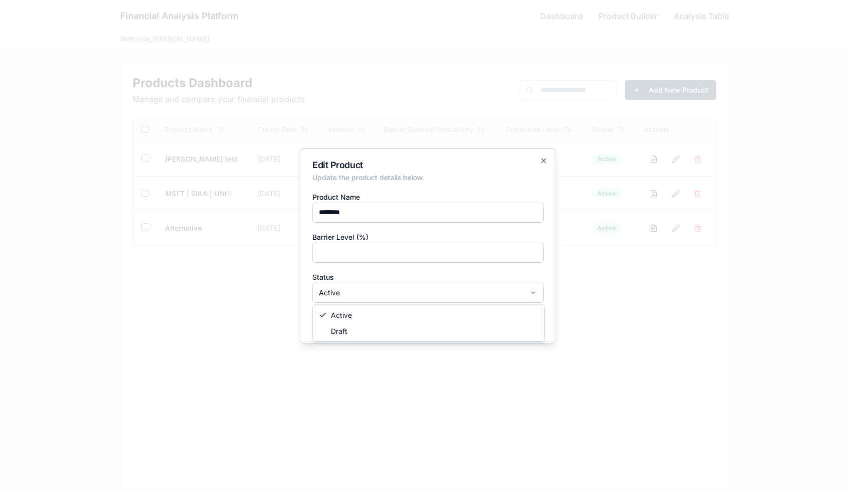
click at [389, 298] on body "Financial Analysis Platform Dashboard Product Builder Analysis Table Welcome, […" at bounding box center [424, 251] width 849 height 502
click at [498, 321] on button "Save Changes" at bounding box center [512, 321] width 64 height 20
click at [547, 161] on icon "button" at bounding box center [544, 161] width 8 height 8
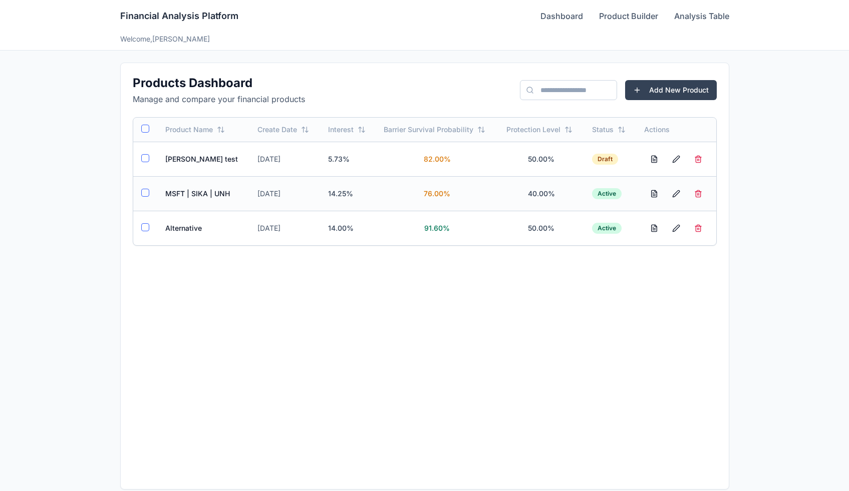
click at [194, 191] on td "MSFT | SIKA | UNH" at bounding box center [203, 193] width 93 height 35
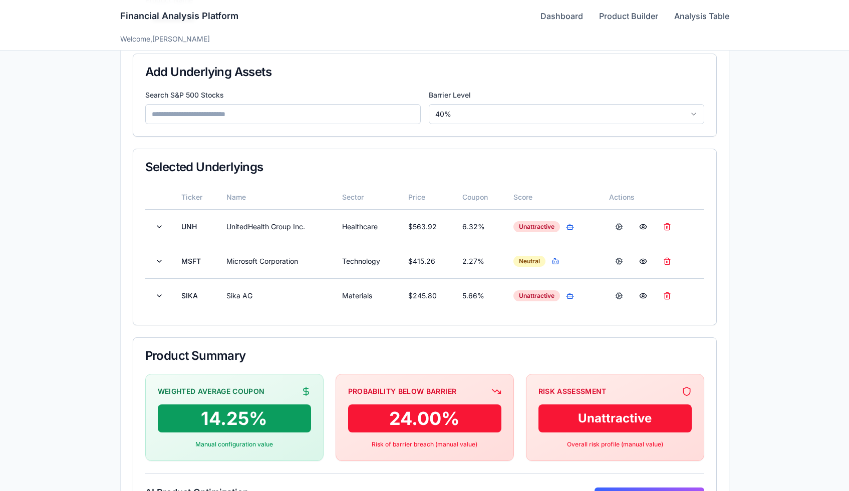
scroll to position [172, 0]
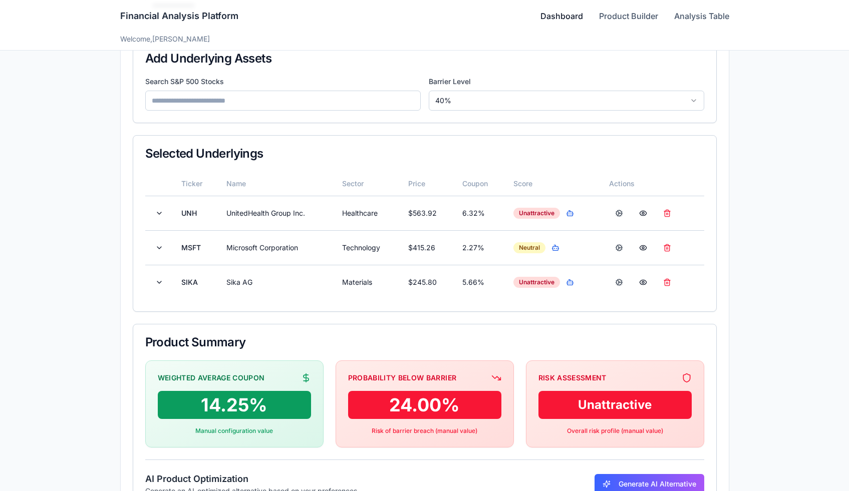
click at [562, 13] on link "Dashboard" at bounding box center [561, 16] width 43 height 12
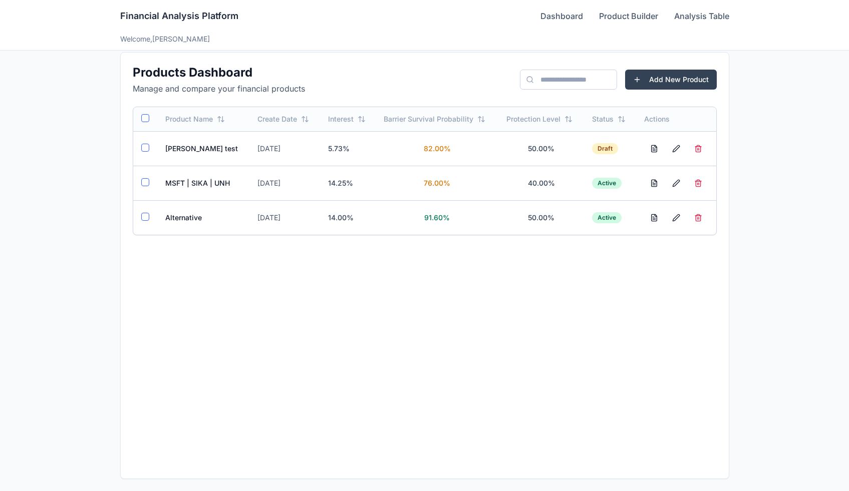
scroll to position [11, 0]
click at [184, 219] on td "Alternative" at bounding box center [203, 217] width 93 height 35
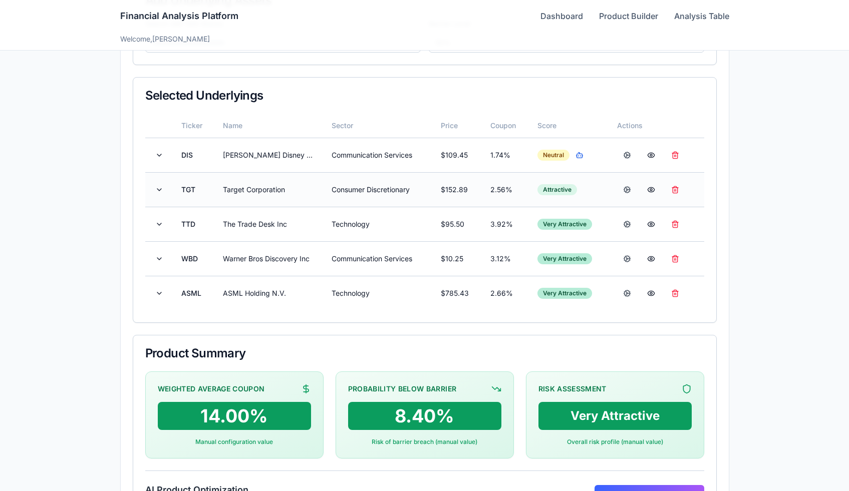
scroll to position [227, 0]
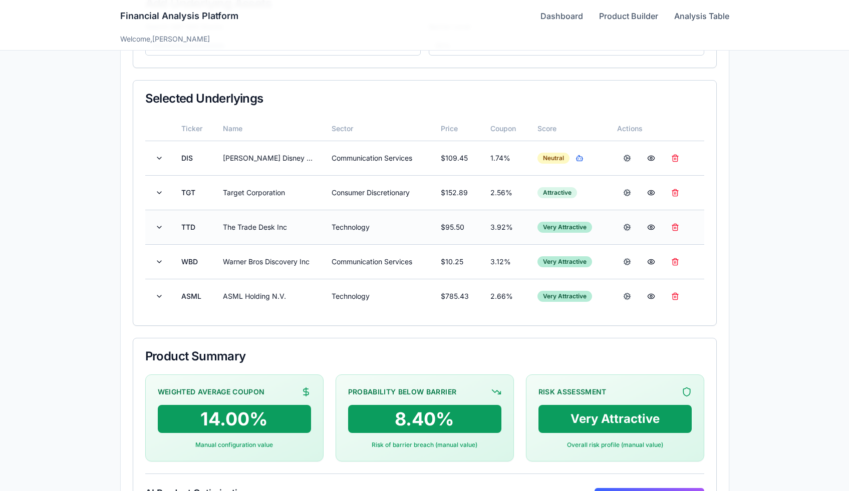
click at [183, 226] on td "TTD" at bounding box center [194, 227] width 42 height 35
click at [160, 227] on button at bounding box center [159, 227] width 12 height 18
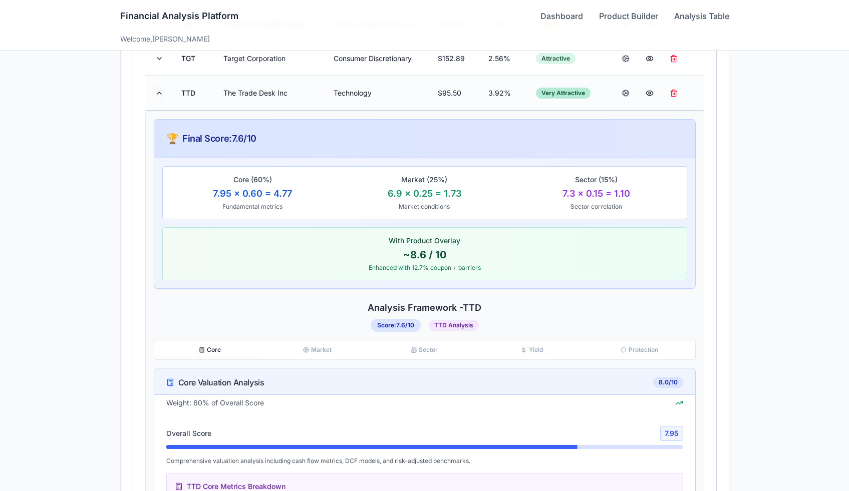
click at [156, 89] on button at bounding box center [159, 93] width 12 height 18
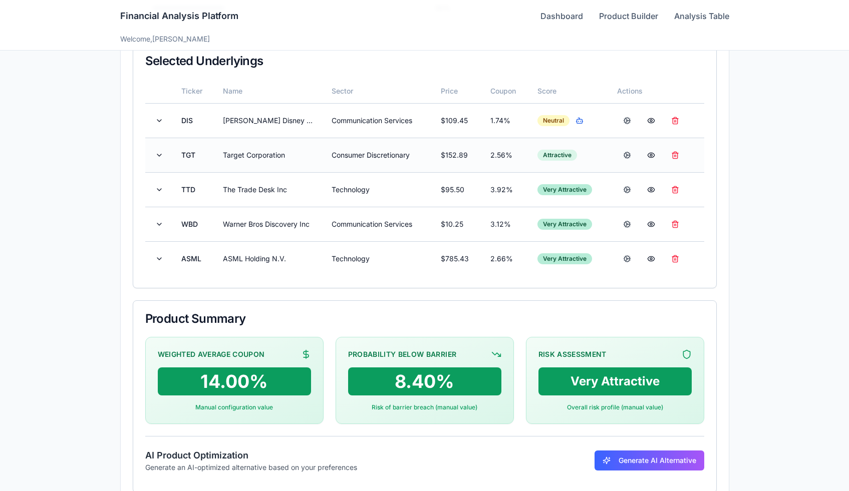
scroll to position [261, 0]
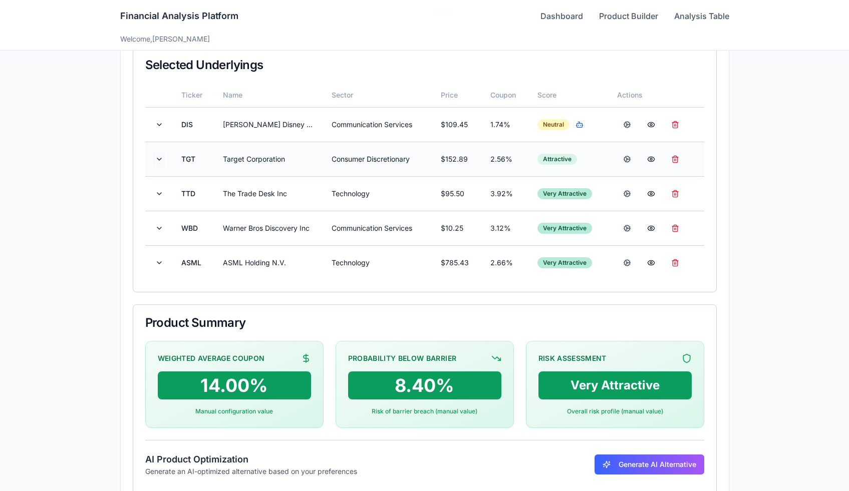
click at [161, 157] on button at bounding box center [159, 159] width 12 height 18
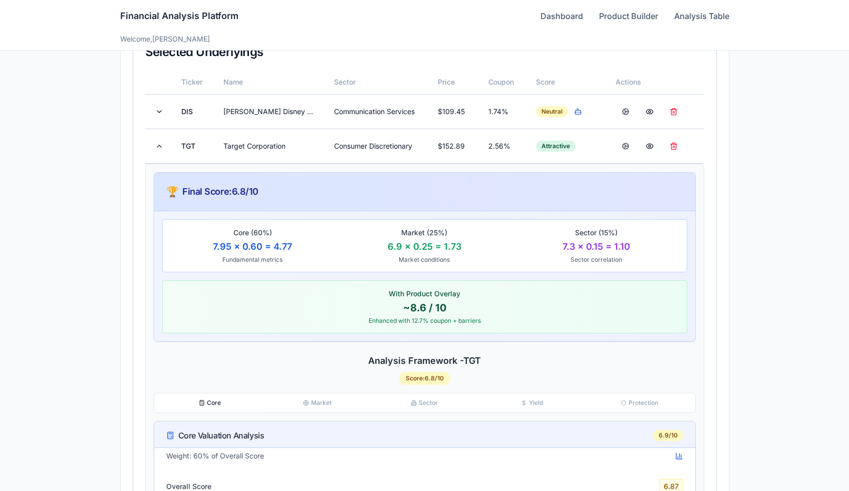
scroll to position [254, 0]
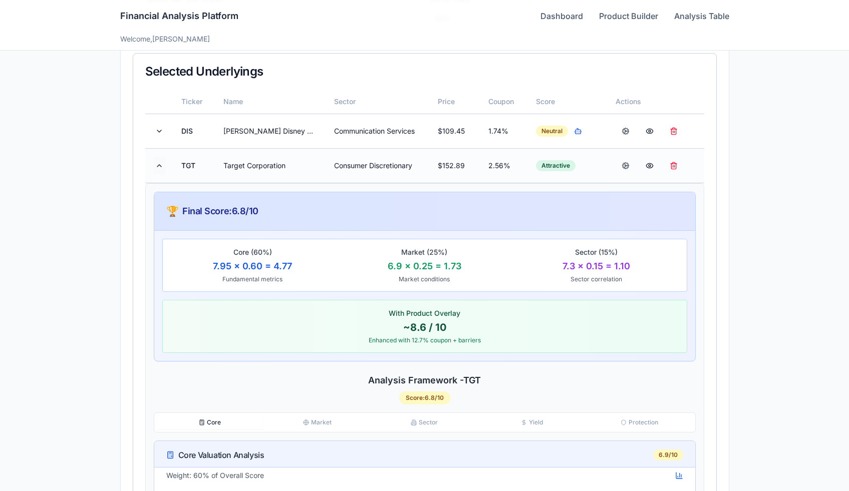
click at [160, 163] on button at bounding box center [159, 166] width 12 height 18
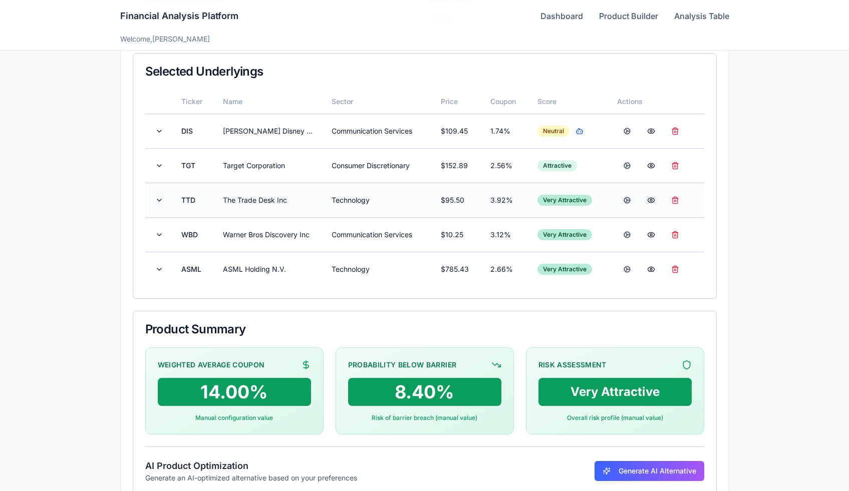
click at [156, 203] on button at bounding box center [159, 200] width 12 height 18
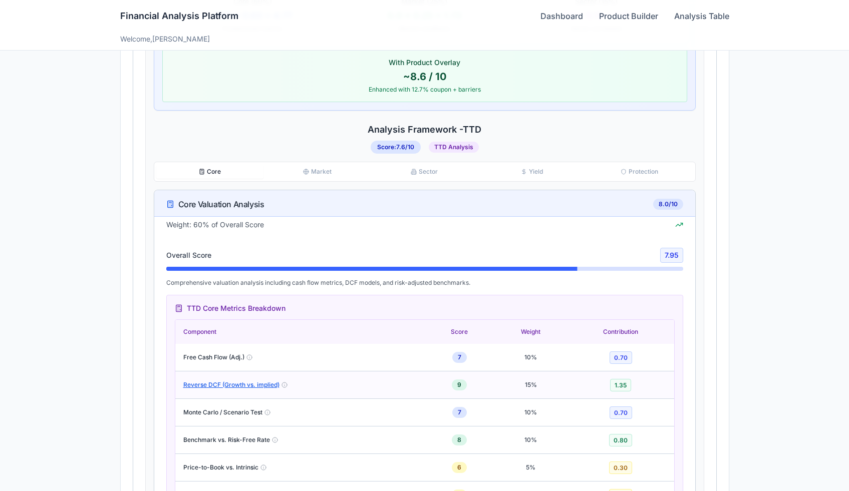
scroll to position [526, 0]
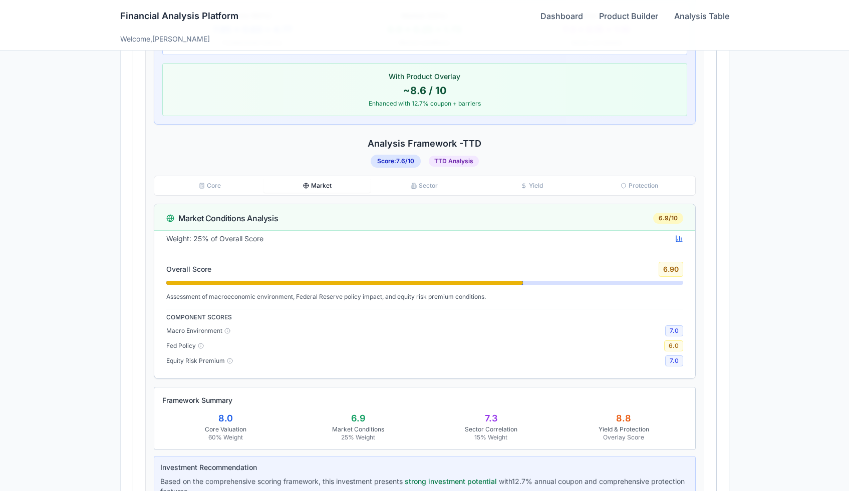
click at [314, 189] on button "Market" at bounding box center [316, 186] width 107 height 14
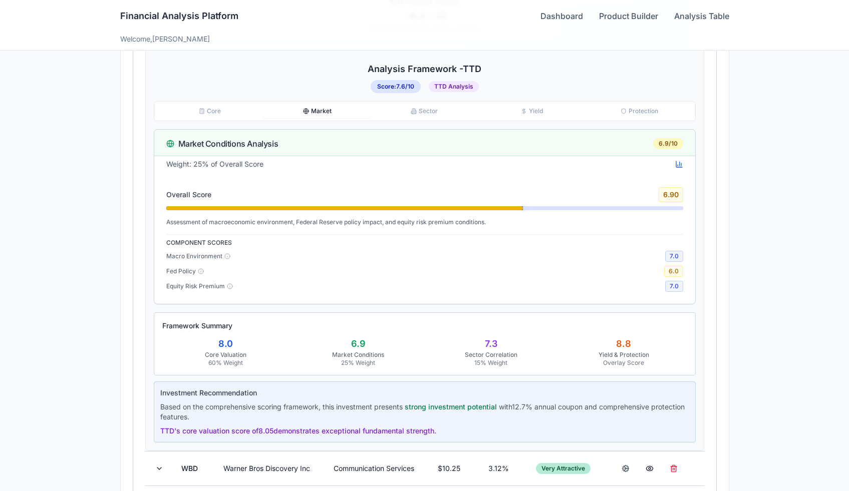
scroll to position [601, 0]
click at [425, 112] on button "Sector" at bounding box center [424, 111] width 107 height 14
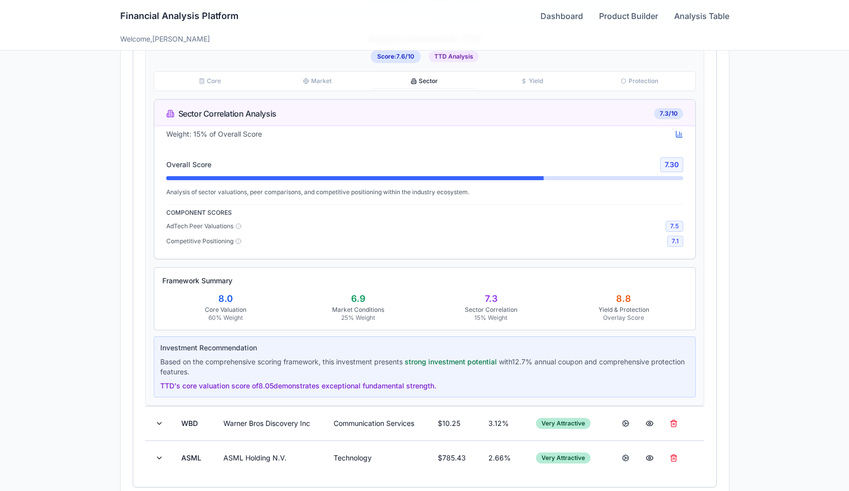
scroll to position [641, 0]
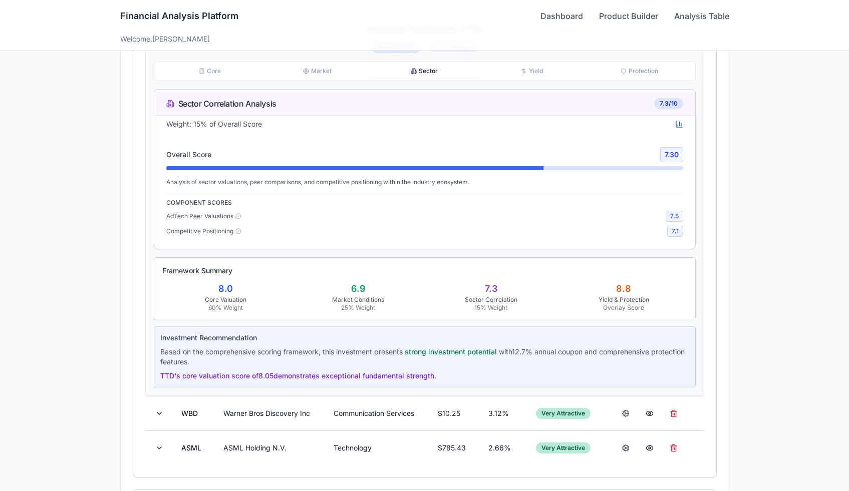
click at [517, 72] on button "Yield" at bounding box center [531, 71] width 107 height 14
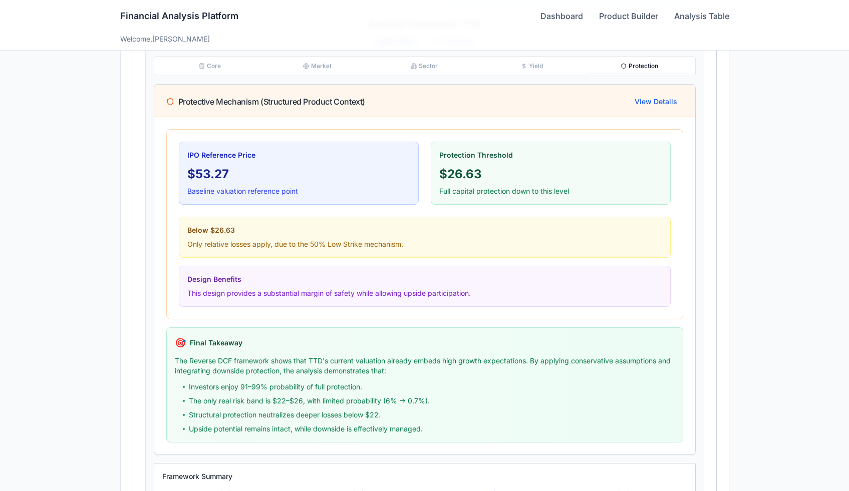
scroll to position [654, 0]
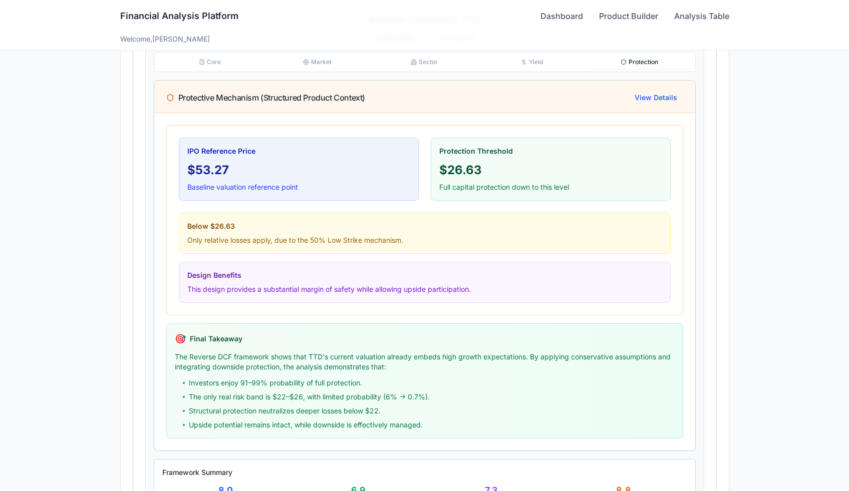
click at [623, 60] on icon "button" at bounding box center [624, 62] width 6 height 6
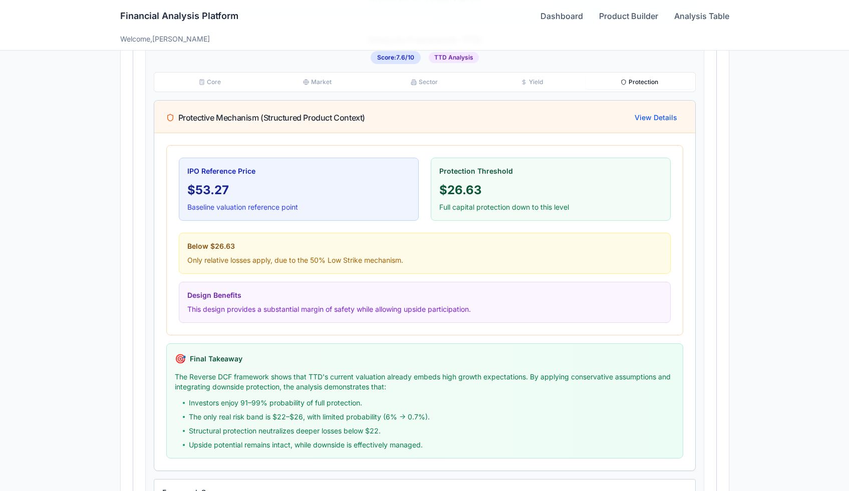
scroll to position [600, 0]
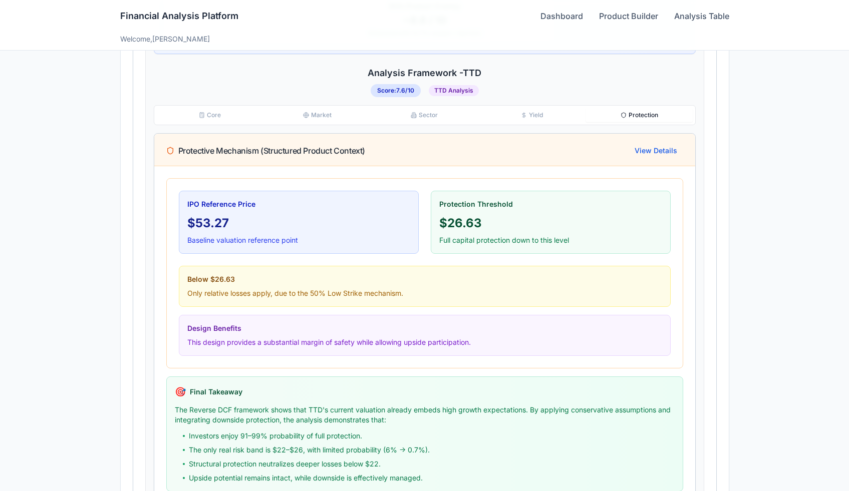
click at [238, 112] on button "Core" at bounding box center [209, 115] width 107 height 14
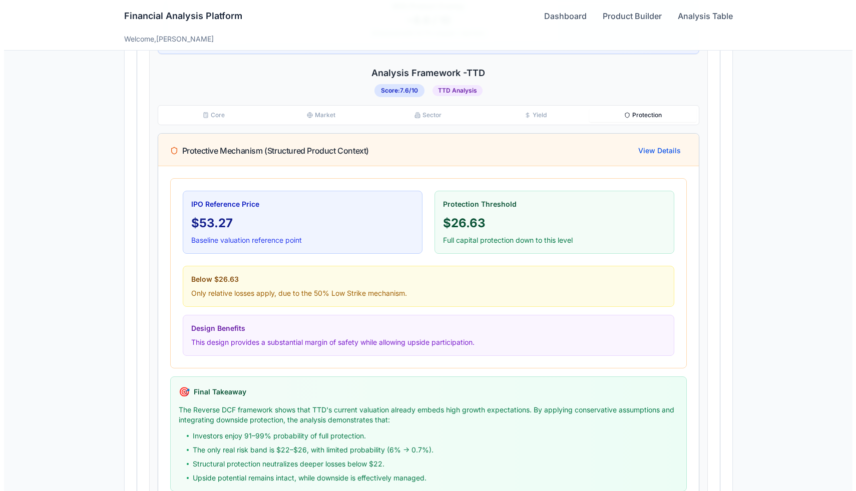
scroll to position [596, 0]
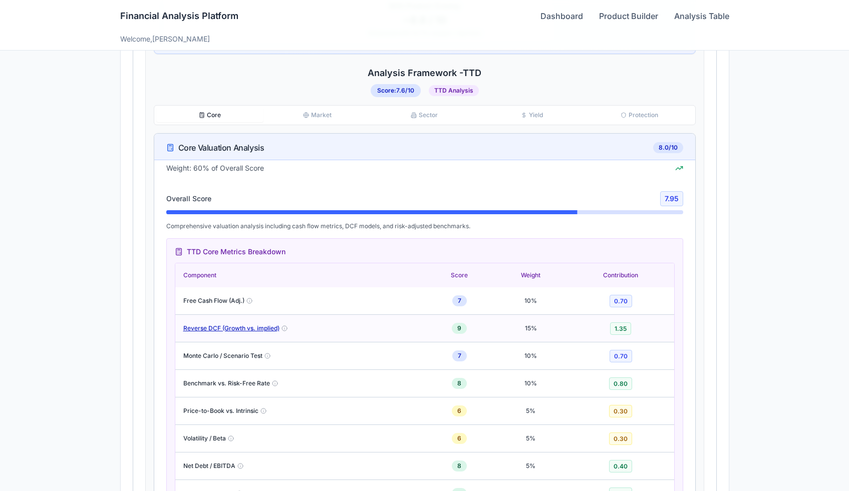
click at [232, 329] on button "Reverse DCF (Growth vs. implied)" at bounding box center [231, 329] width 96 height 8
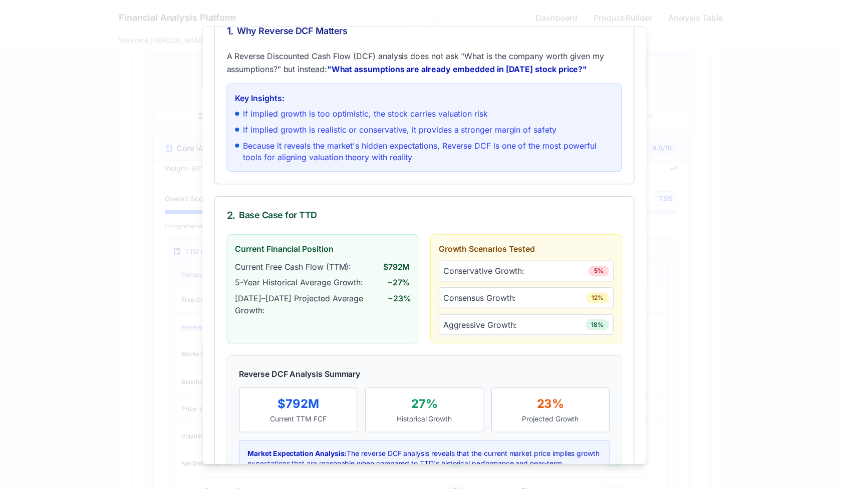
scroll to position [0, 0]
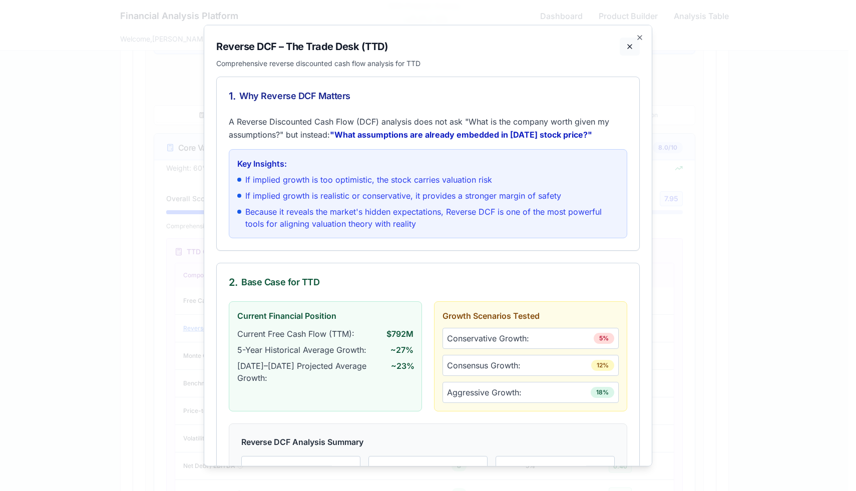
click at [626, 48] on button at bounding box center [630, 46] width 20 height 18
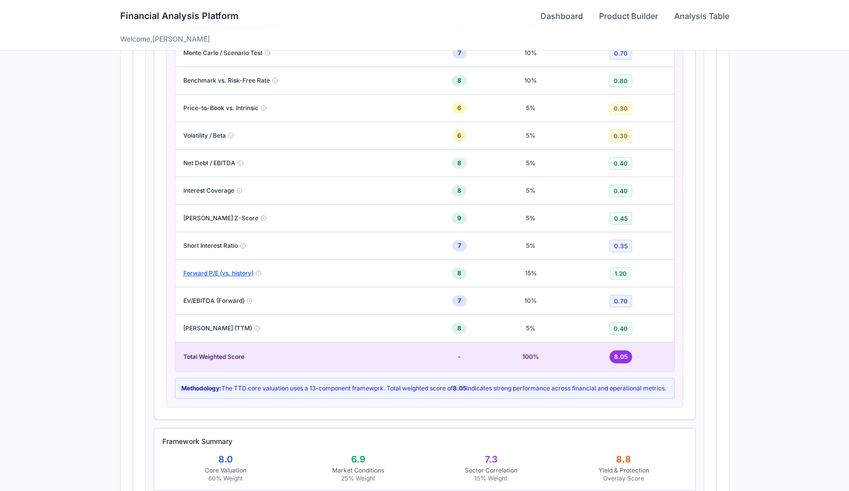
scroll to position [11, 0]
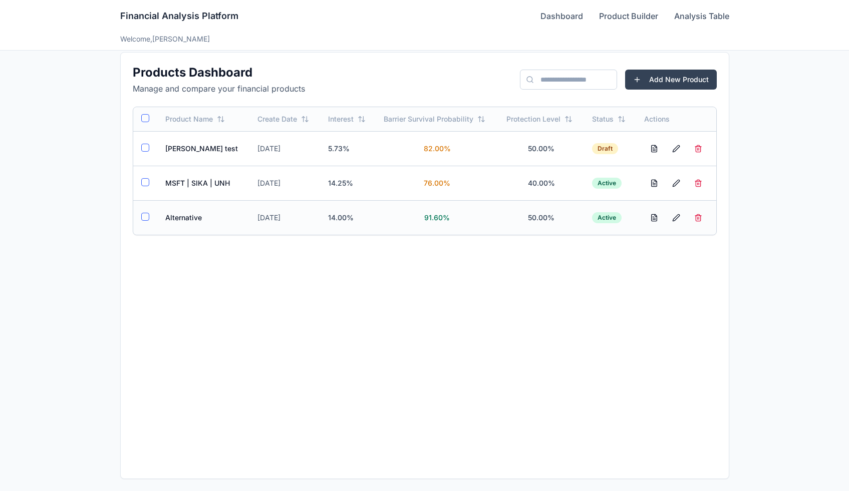
click at [184, 220] on td "Alternative" at bounding box center [203, 217] width 93 height 35
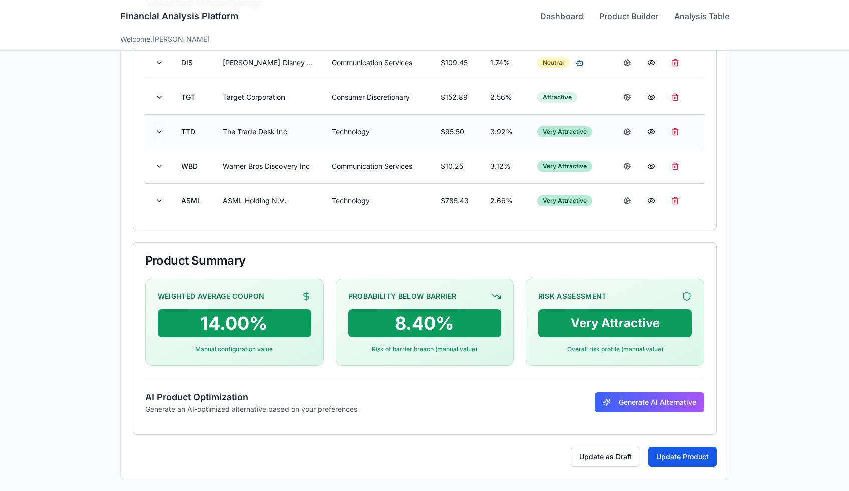
click at [161, 129] on button at bounding box center [159, 132] width 12 height 18
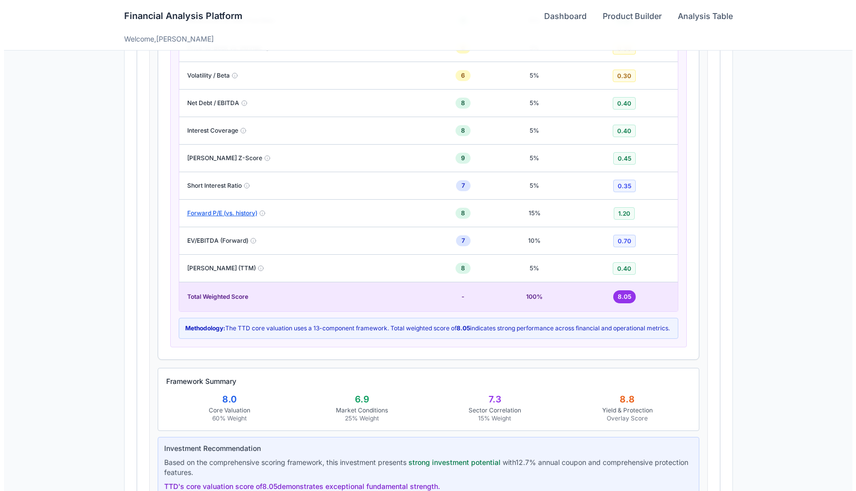
scroll to position [1009, 0]
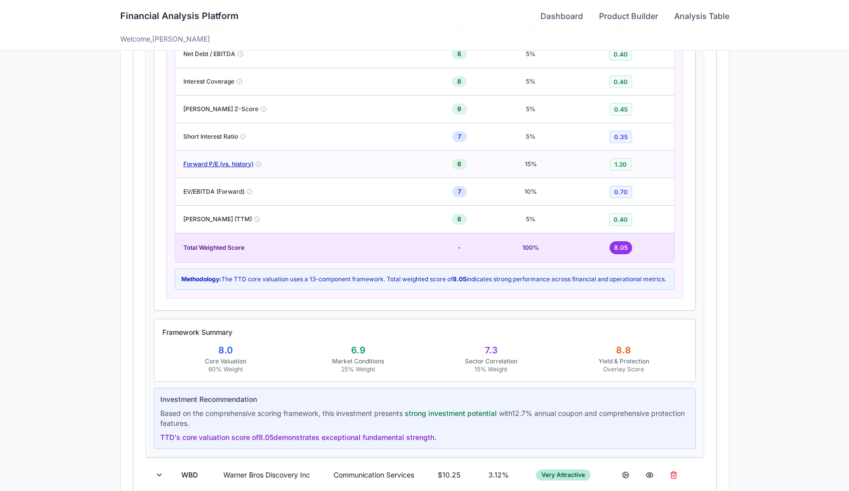
click at [241, 164] on button "Forward P/E (vs. history)" at bounding box center [218, 164] width 70 height 8
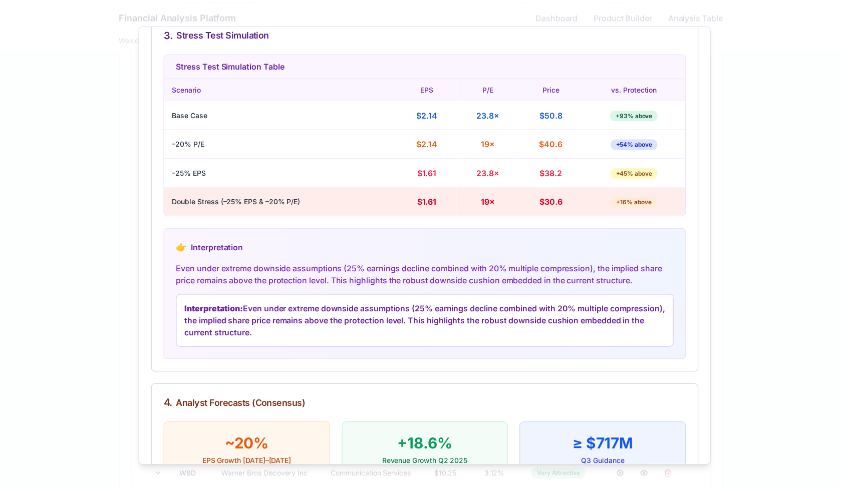
scroll to position [676, 0]
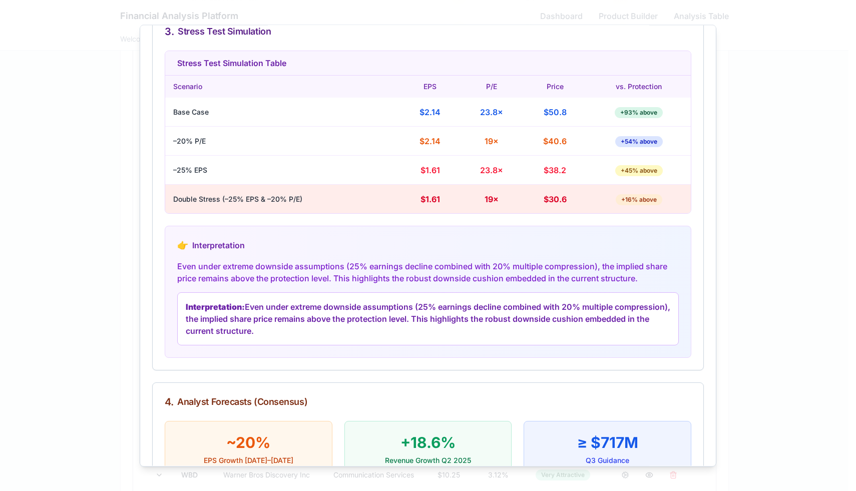
click at [771, 162] on div at bounding box center [428, 245] width 856 height 491
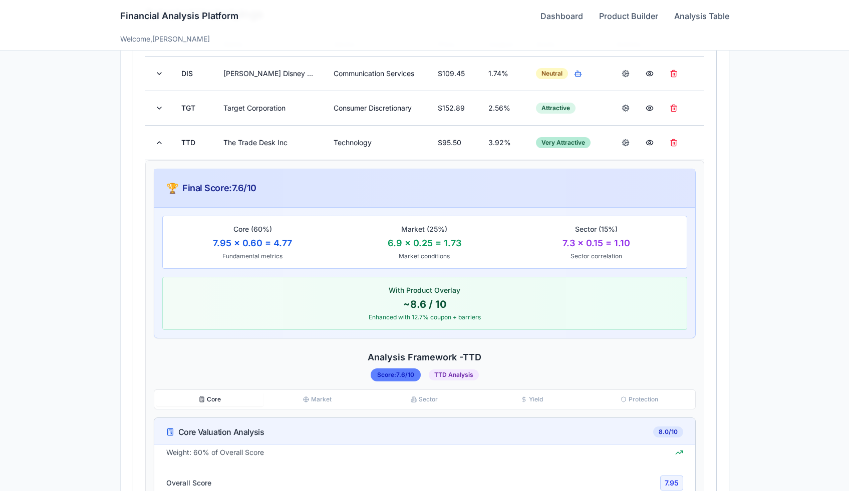
scroll to position [257, 0]
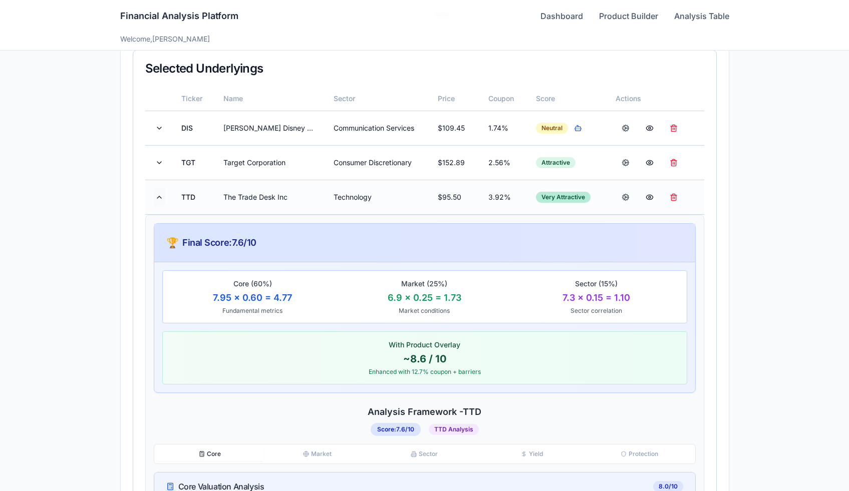
click at [155, 200] on button at bounding box center [159, 197] width 12 height 18
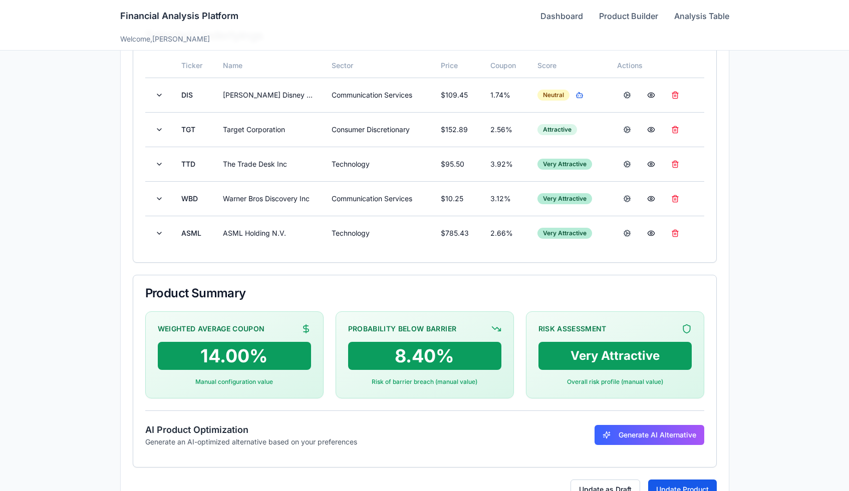
scroll to position [323, 0]
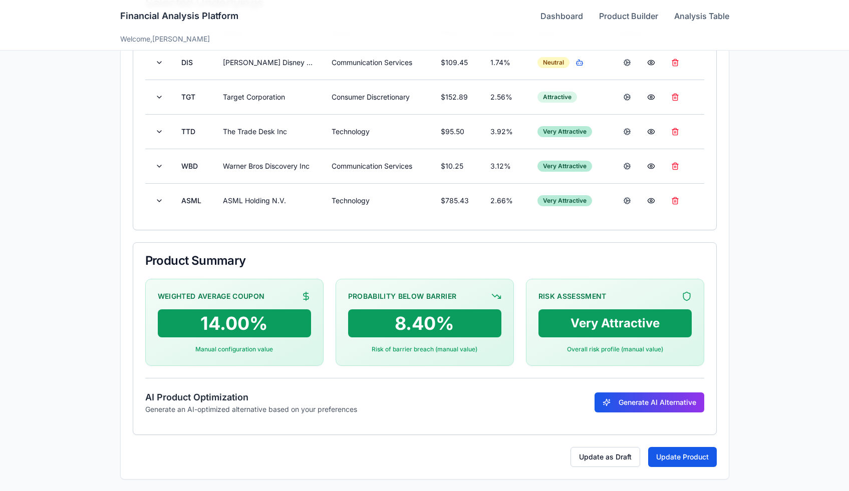
click at [669, 398] on button "Generate AI Alternative" at bounding box center [649, 403] width 110 height 20
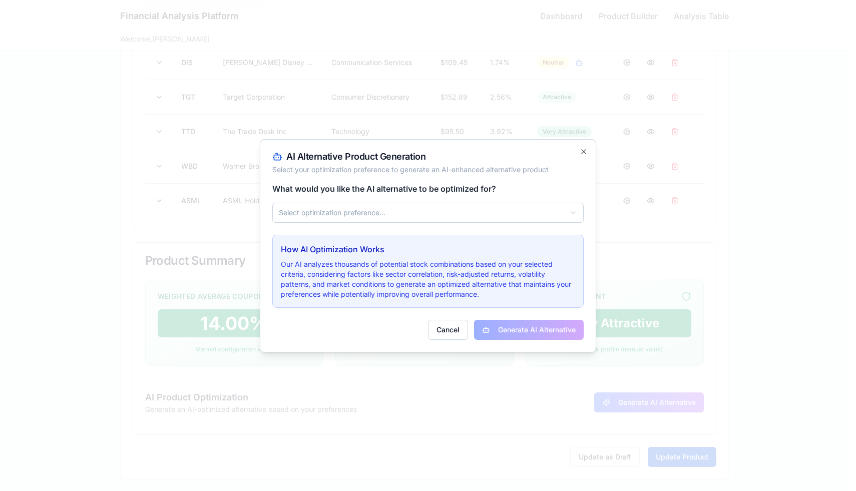
click at [571, 215] on body "**********" at bounding box center [424, 84] width 849 height 815
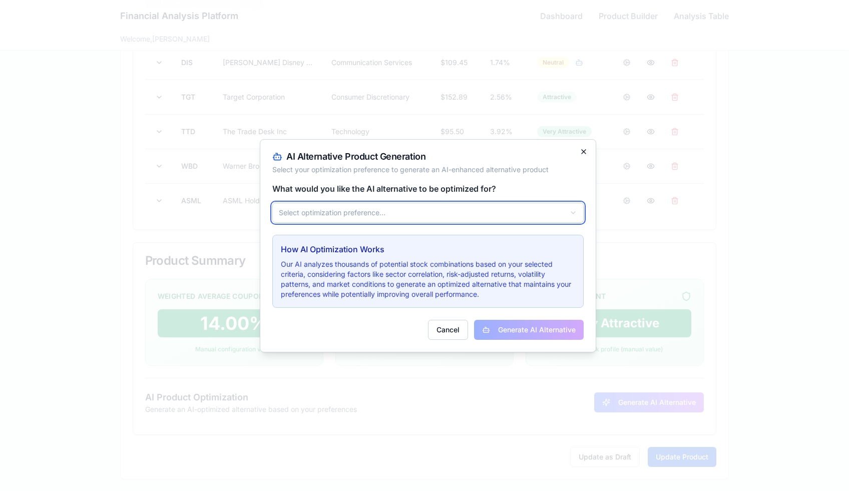
click at [583, 151] on body "**********" at bounding box center [424, 84] width 849 height 815
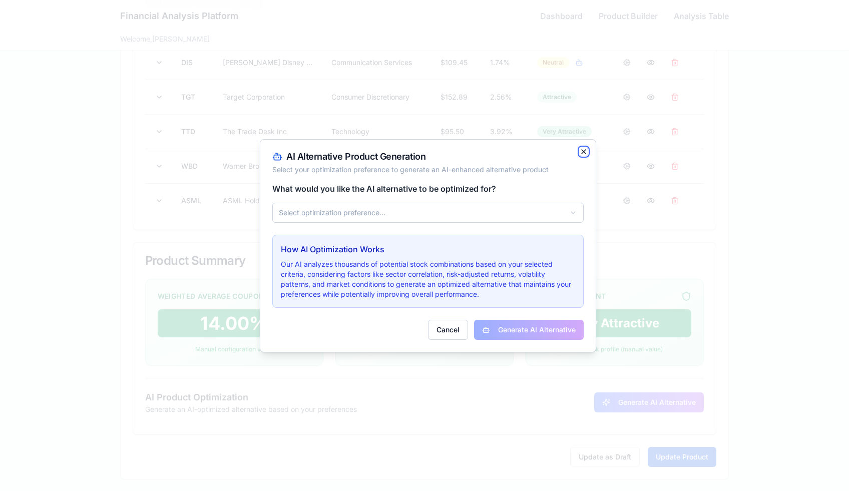
click at [583, 151] on icon "button" at bounding box center [584, 152] width 8 height 8
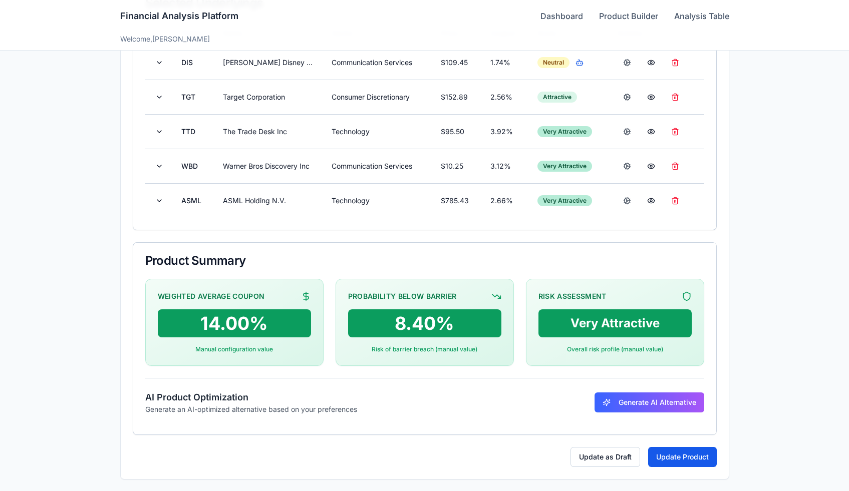
click at [779, 99] on div "**********" at bounding box center [424, 84] width 849 height 815
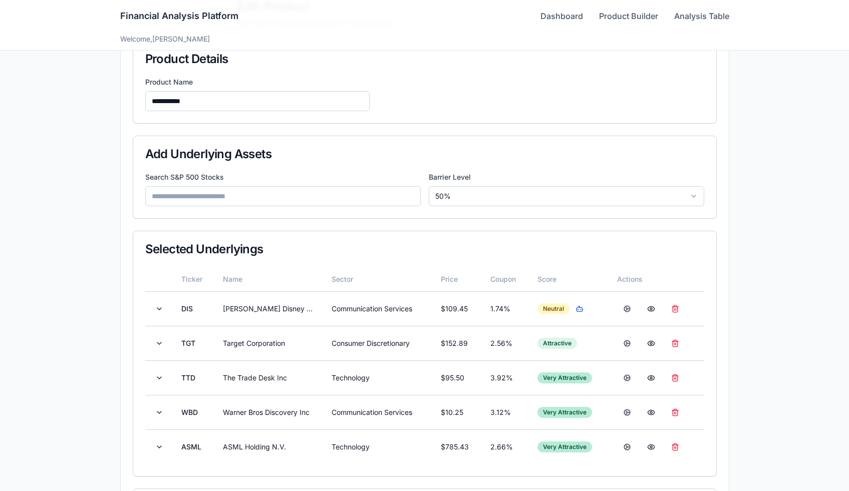
scroll to position [76, 0]
click at [551, 18] on link "Dashboard" at bounding box center [561, 16] width 43 height 12
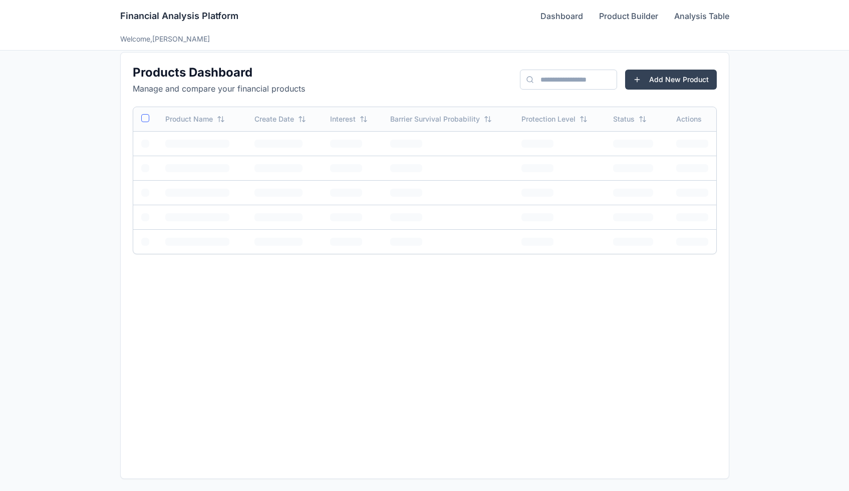
scroll to position [11, 0]
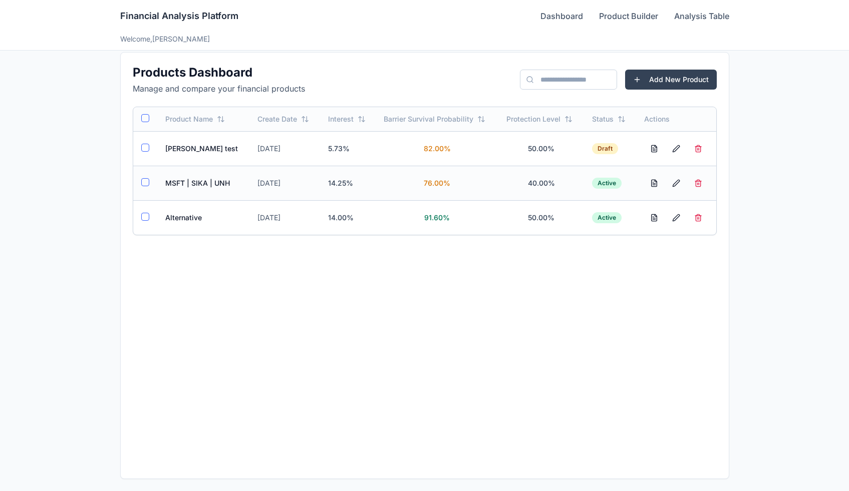
click at [146, 181] on button "button" at bounding box center [145, 182] width 8 height 8
click at [142, 216] on button "button" at bounding box center [145, 217] width 8 height 8
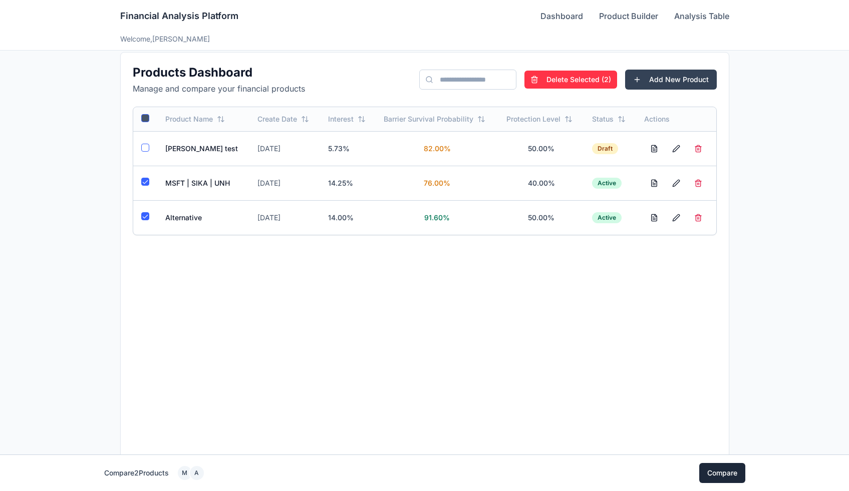
click at [717, 475] on button "Compare" at bounding box center [722, 473] width 46 height 20
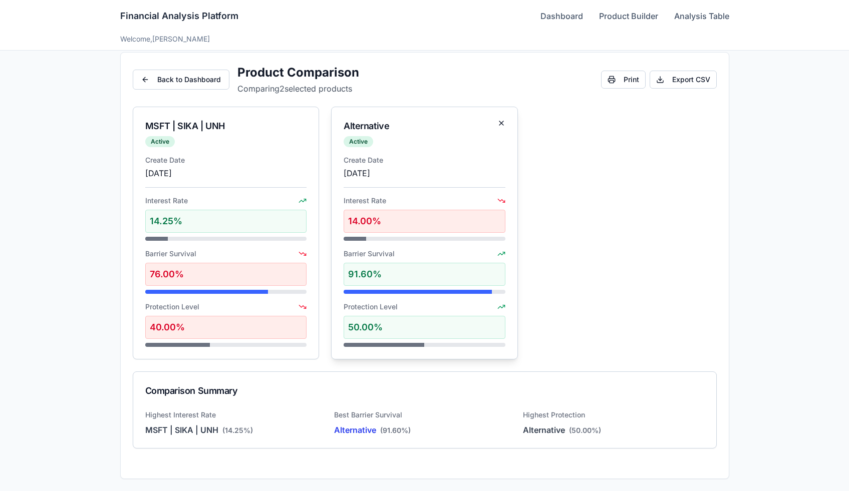
click at [462, 347] on div at bounding box center [425, 345] width 162 height 4
drag, startPoint x: 417, startPoint y: 346, endPoint x: 452, endPoint y: 343, distance: 35.2
click at [450, 344] on div at bounding box center [425, 345] width 162 height 4
click at [452, 345] on div at bounding box center [425, 345] width 162 height 4
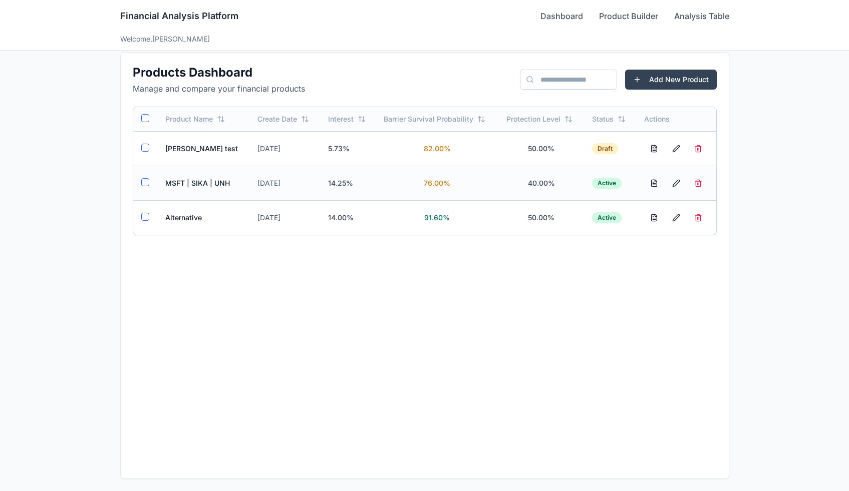
click at [141, 182] on button "button" at bounding box center [145, 182] width 8 height 8
click at [146, 215] on button "button" at bounding box center [145, 217] width 8 height 8
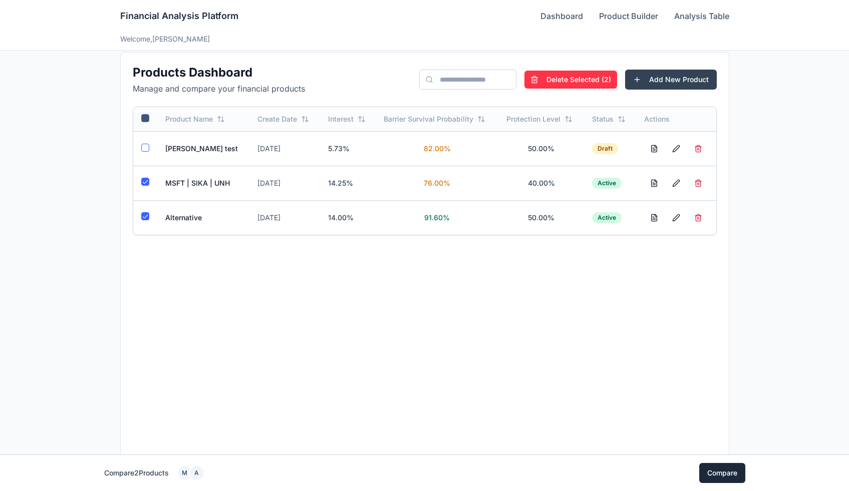
click at [740, 471] on button "Compare" at bounding box center [722, 473] width 46 height 20
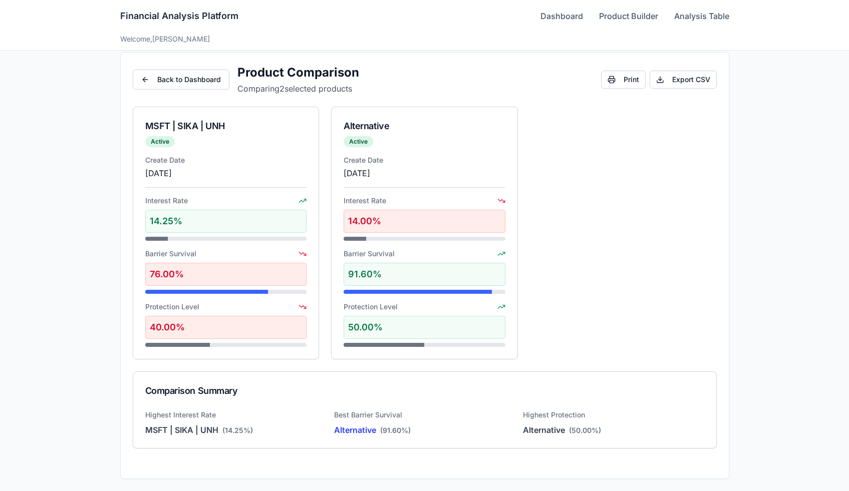
click at [610, 287] on div "MSFT | SIKA | UNH Active Create Date [DATE] Interest Rate 14.25% Barrier Surviv…" at bounding box center [425, 233] width 584 height 253
click at [145, 87] on button "Back to Dashboard" at bounding box center [181, 80] width 97 height 20
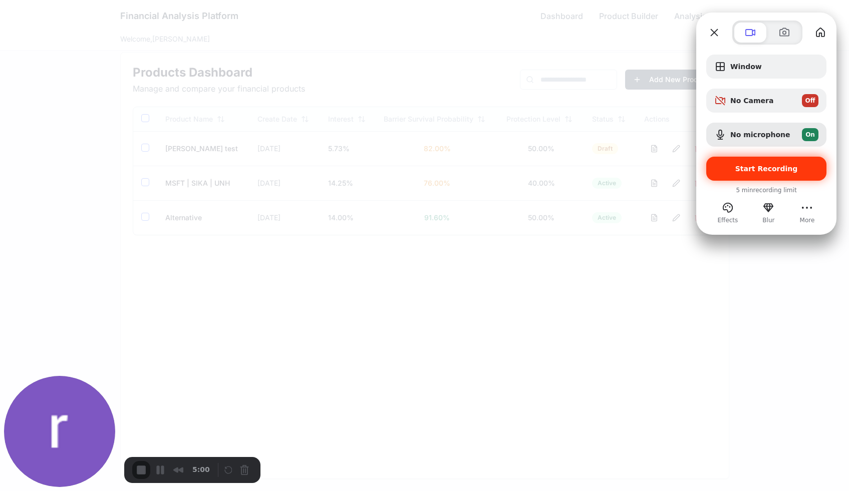
click at [748, 172] on span "Start Recording" at bounding box center [766, 169] width 63 height 8
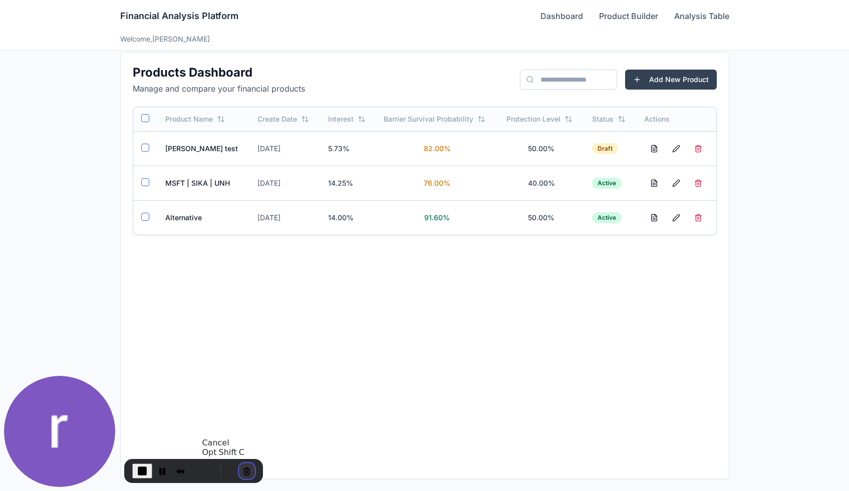
click at [242, 469] on button "Cancel Recording" at bounding box center [247, 471] width 16 height 16
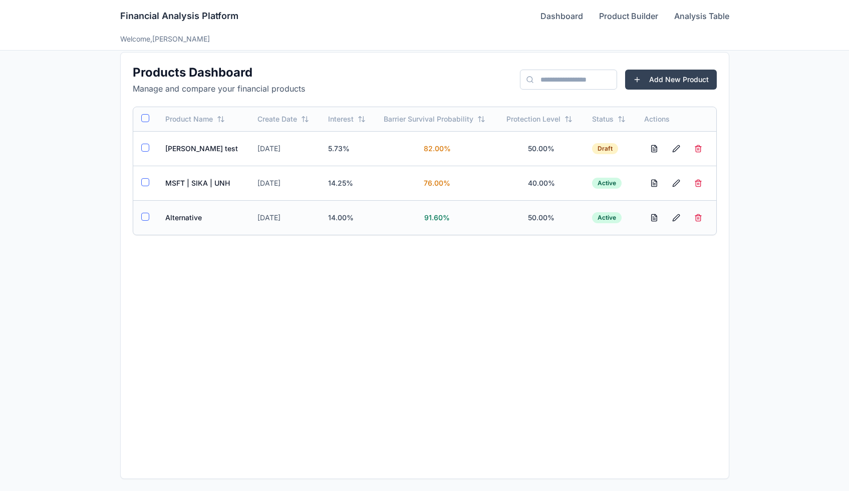
click at [183, 216] on td "Alternative" at bounding box center [203, 217] width 93 height 35
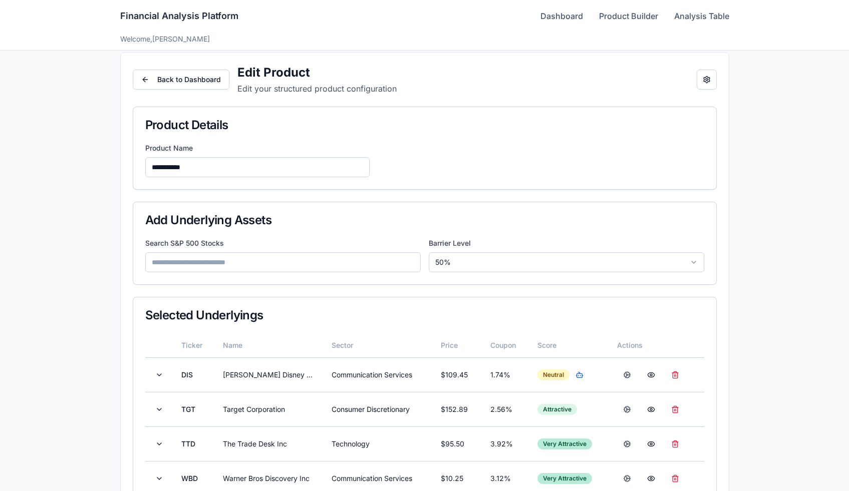
click at [152, 165] on input "**********" at bounding box center [257, 167] width 224 height 20
type input "**********"
click at [443, 164] on div "**********" at bounding box center [424, 160] width 559 height 34
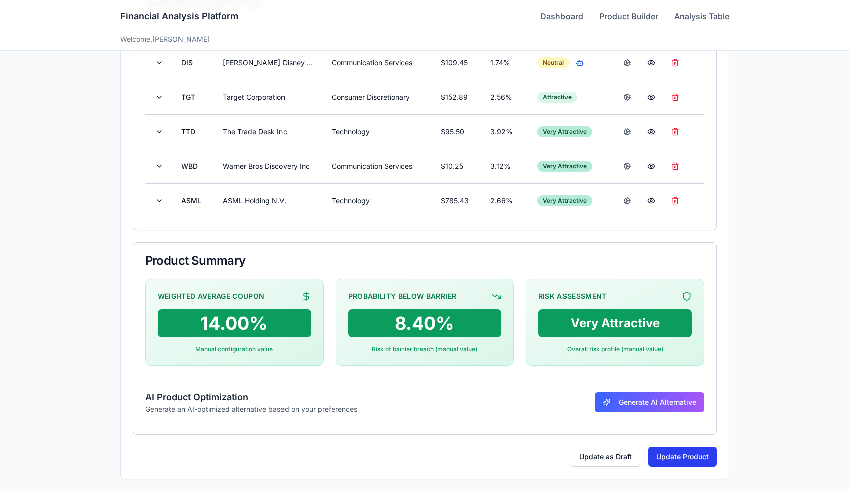
click at [661, 454] on button "Update Product" at bounding box center [682, 457] width 69 height 20
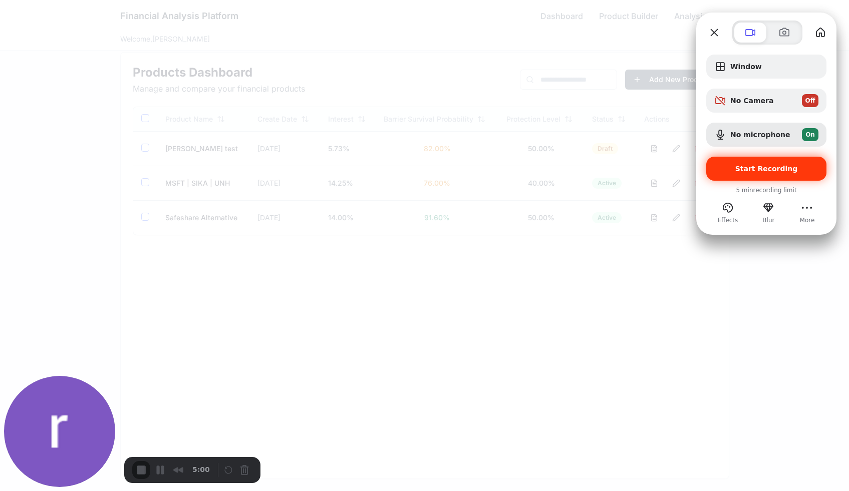
click at [747, 167] on span "Start Recording" at bounding box center [766, 169] width 63 height 8
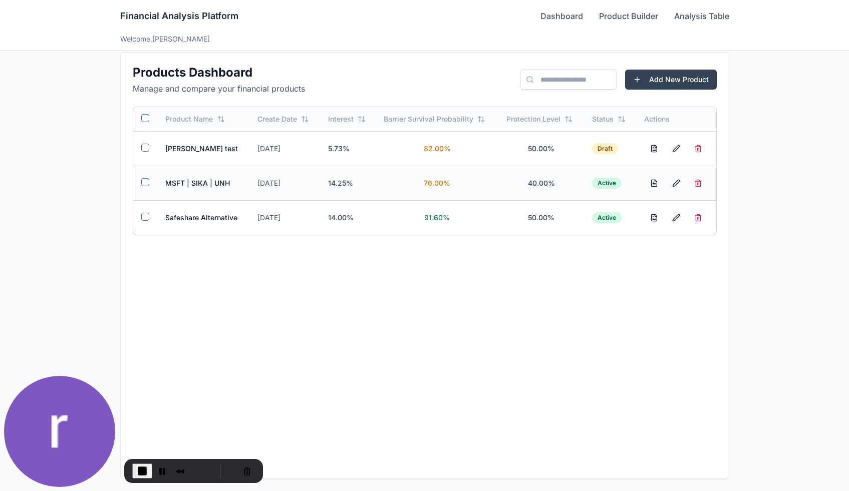
click at [146, 183] on button "button" at bounding box center [145, 182] width 8 height 8
click at [210, 180] on td "MSFT | SIKA | UNH" at bounding box center [203, 183] width 93 height 35
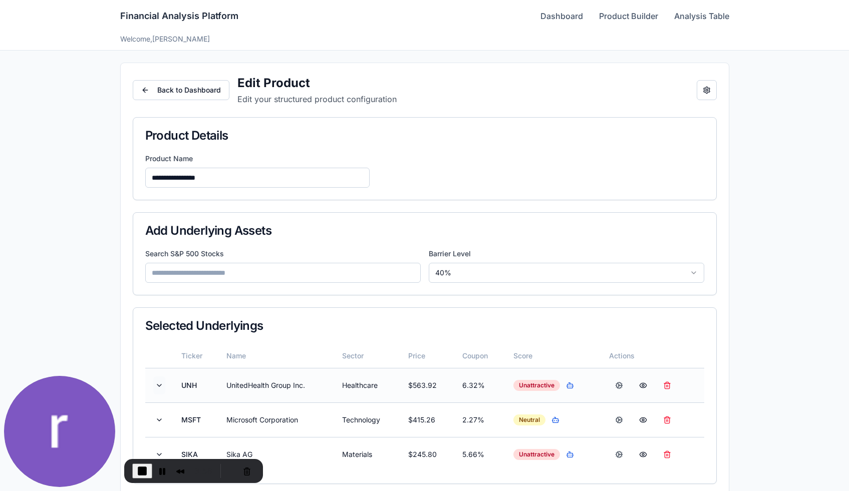
click at [159, 384] on button at bounding box center [159, 386] width 12 height 18
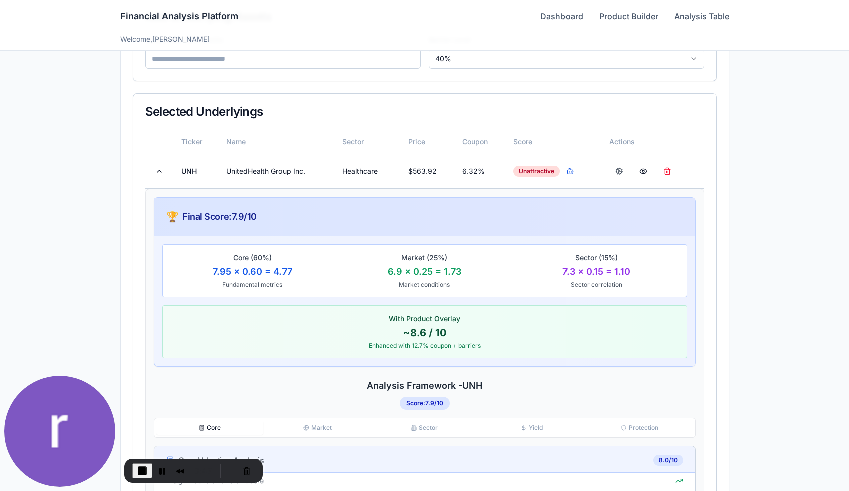
scroll to position [220, 0]
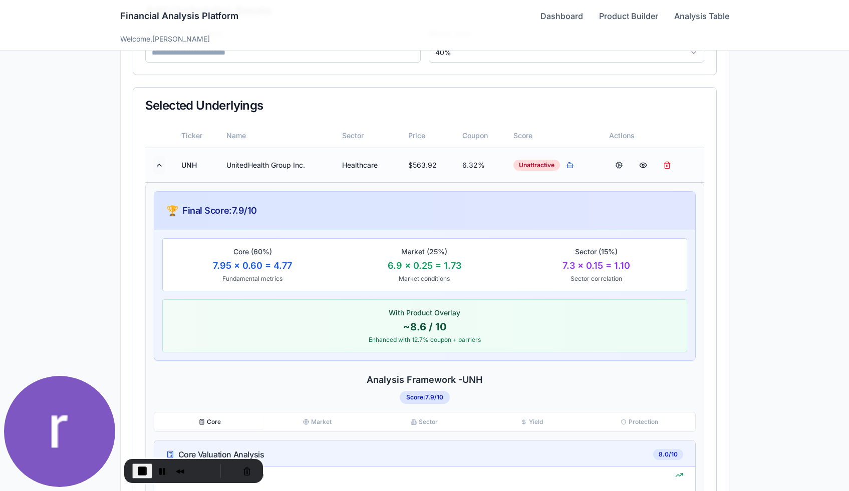
click at [159, 166] on button at bounding box center [159, 165] width 12 height 18
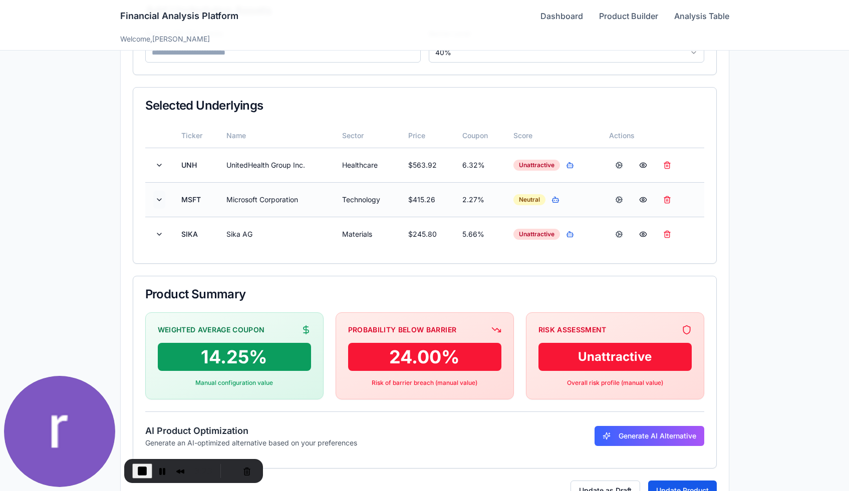
click at [159, 201] on button at bounding box center [159, 200] width 12 height 18
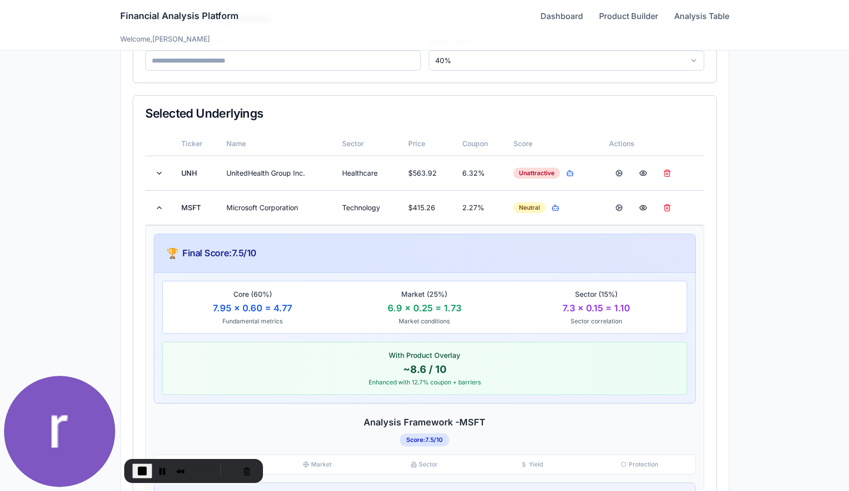
scroll to position [209, 0]
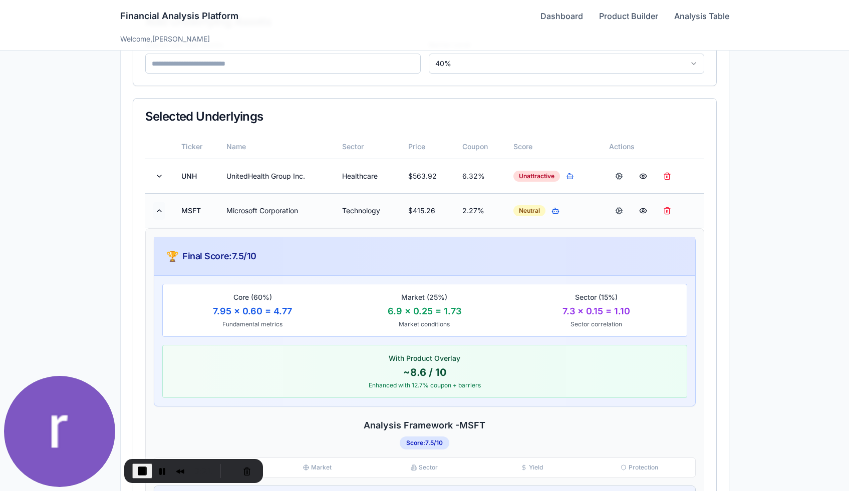
click at [160, 209] on button at bounding box center [159, 211] width 12 height 18
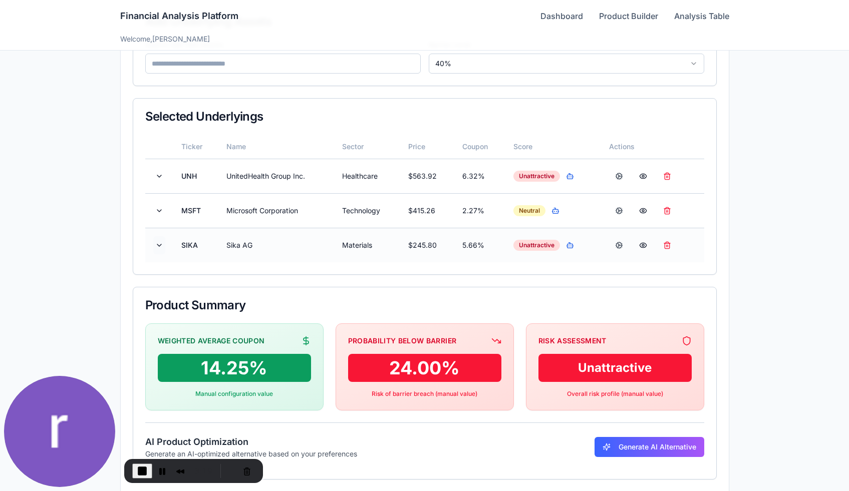
click at [159, 247] on button at bounding box center [159, 245] width 12 height 18
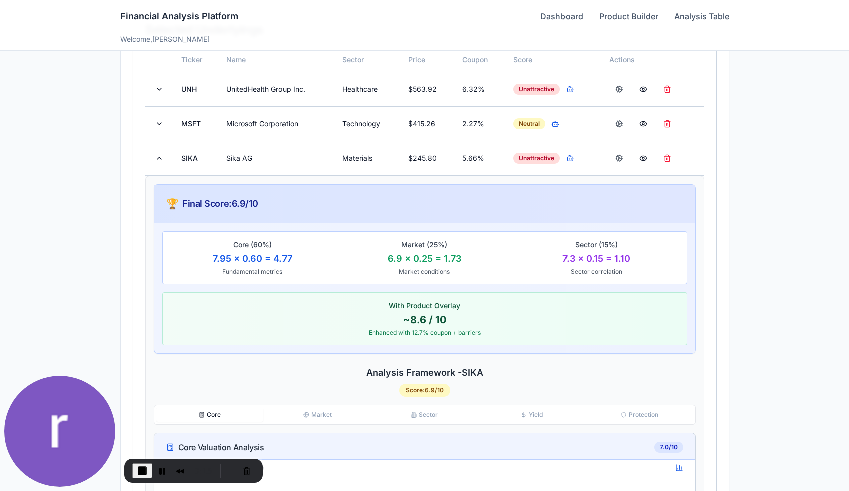
scroll to position [285, 0]
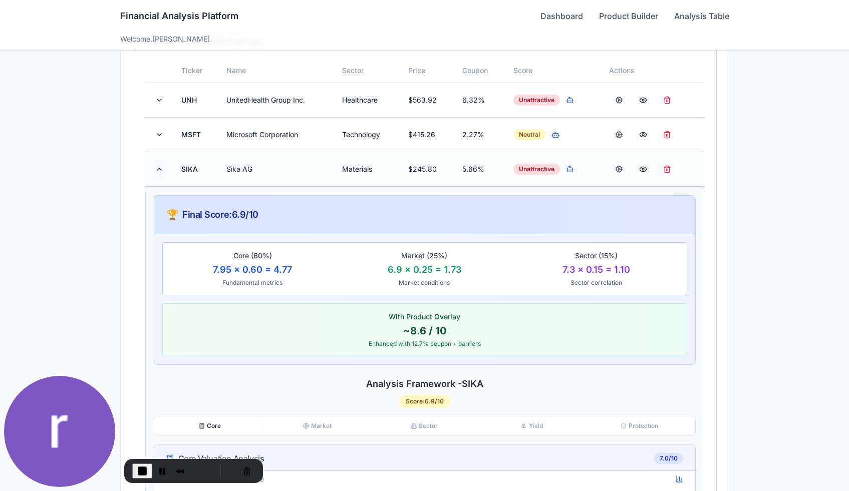
click at [157, 168] on button at bounding box center [159, 169] width 12 height 18
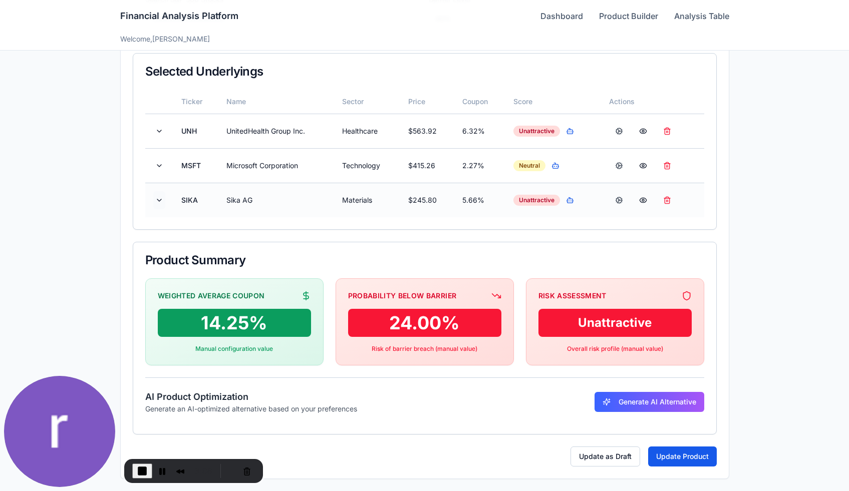
scroll to position [254, 0]
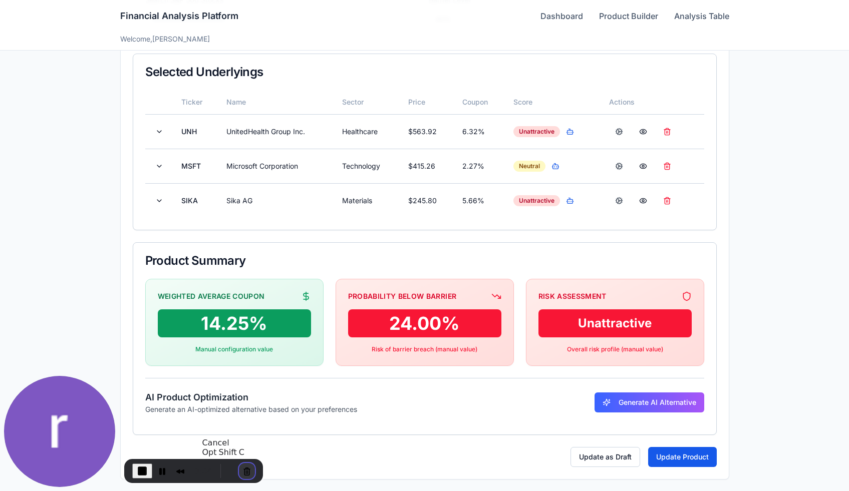
click at [243, 468] on button "Cancel Recording" at bounding box center [247, 471] width 16 height 16
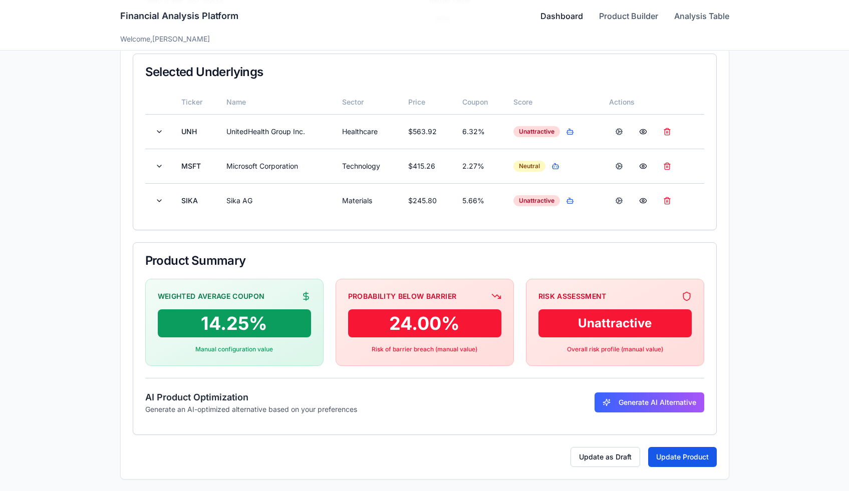
click at [557, 15] on link "Dashboard" at bounding box center [561, 16] width 43 height 12
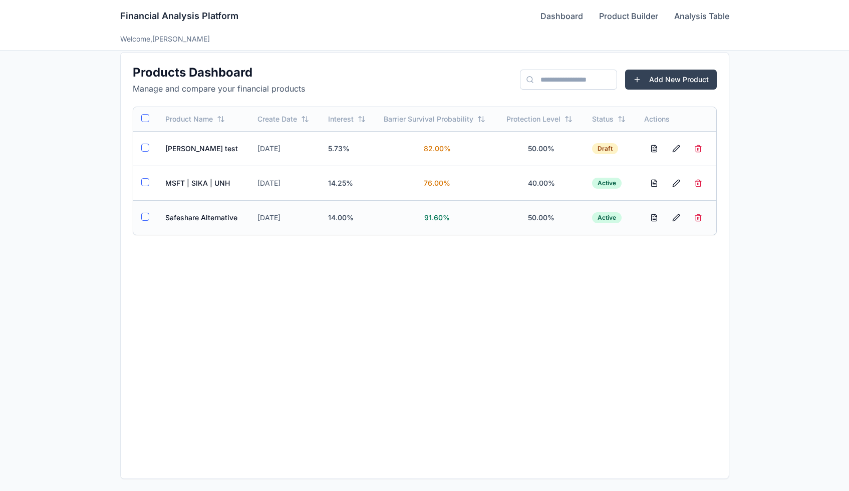
click at [177, 219] on td "Safeshare Alternative" at bounding box center [203, 217] width 93 height 35
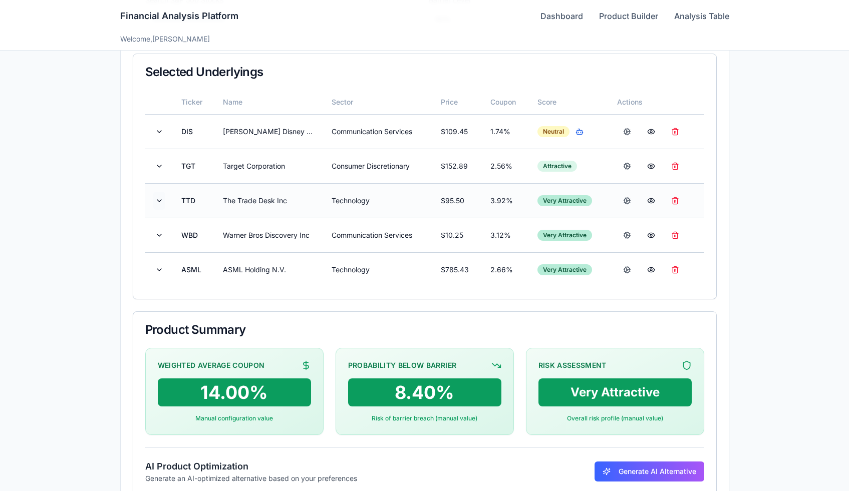
click at [158, 203] on button at bounding box center [159, 201] width 12 height 18
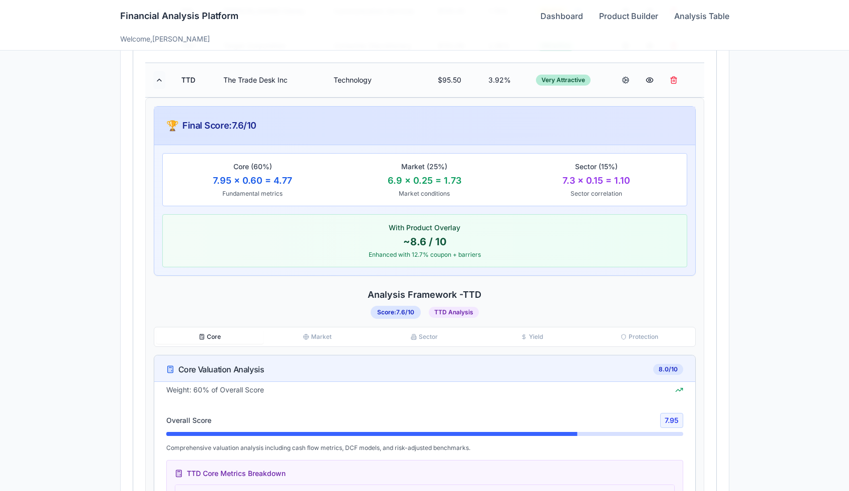
scroll to position [384, 0]
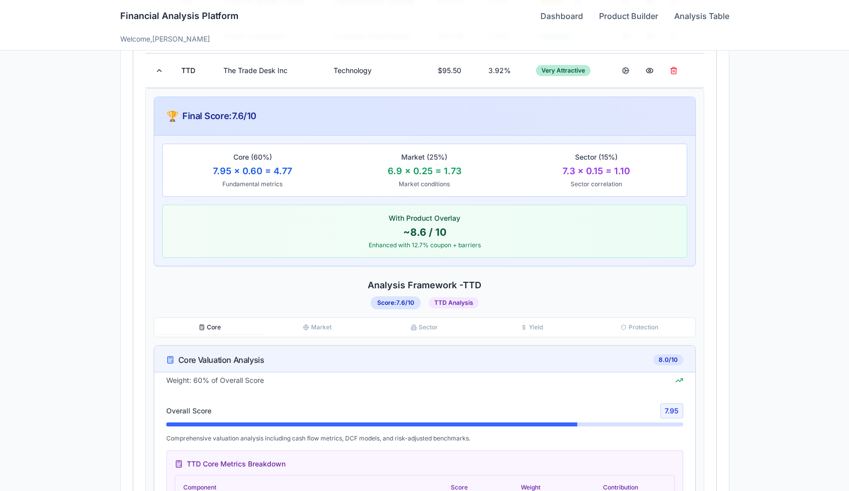
click at [305, 326] on icon "button" at bounding box center [306, 327] width 2 height 5
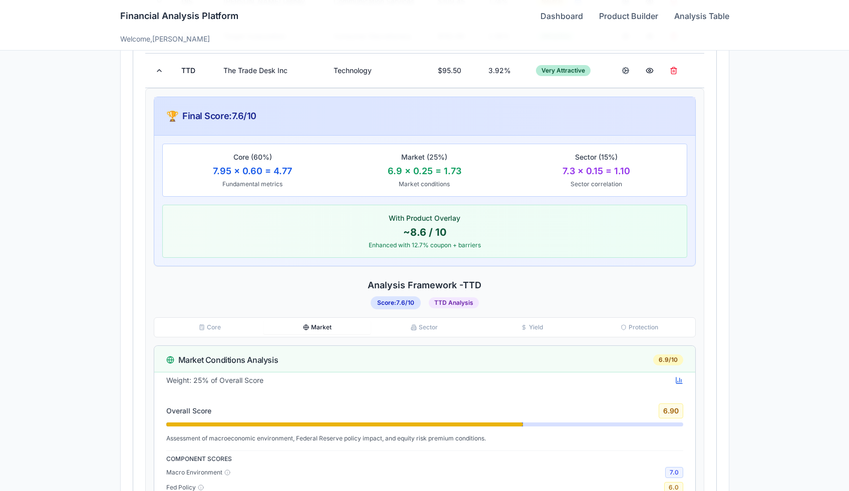
click at [226, 319] on div "Core Market Sector Yield Protection" at bounding box center [425, 328] width 542 height 20
click at [219, 323] on button "Core" at bounding box center [209, 328] width 107 height 14
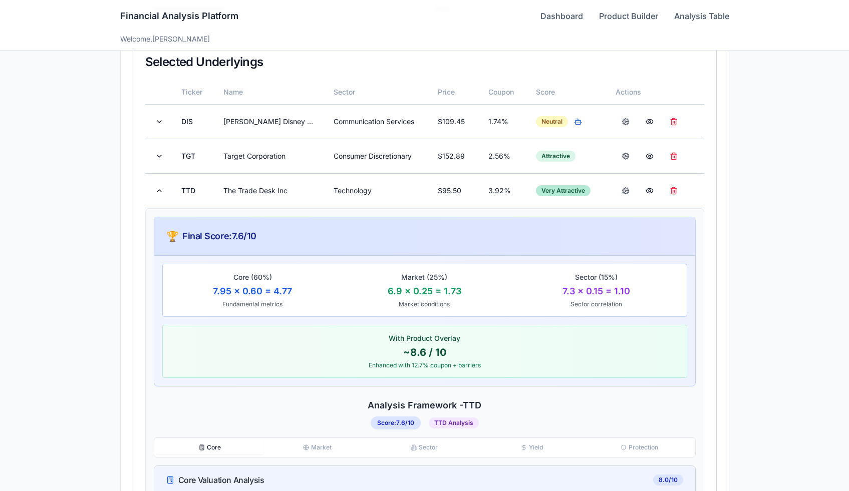
scroll to position [250, 0]
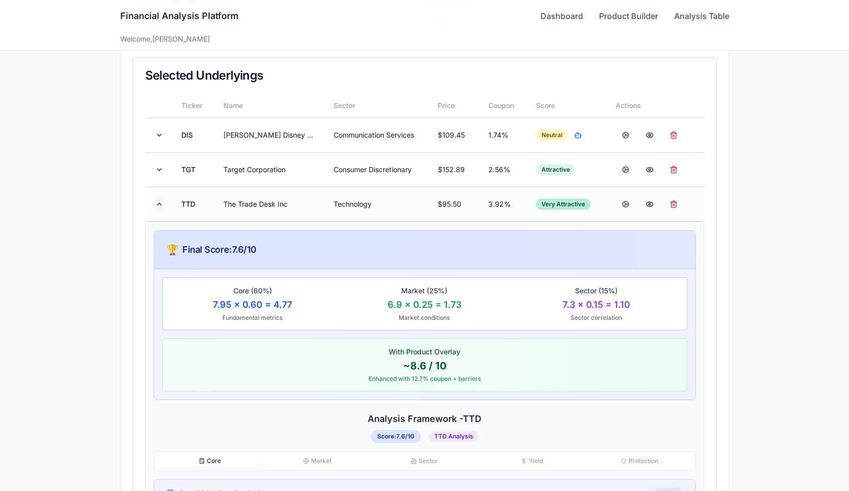
click at [159, 204] on button at bounding box center [159, 204] width 12 height 18
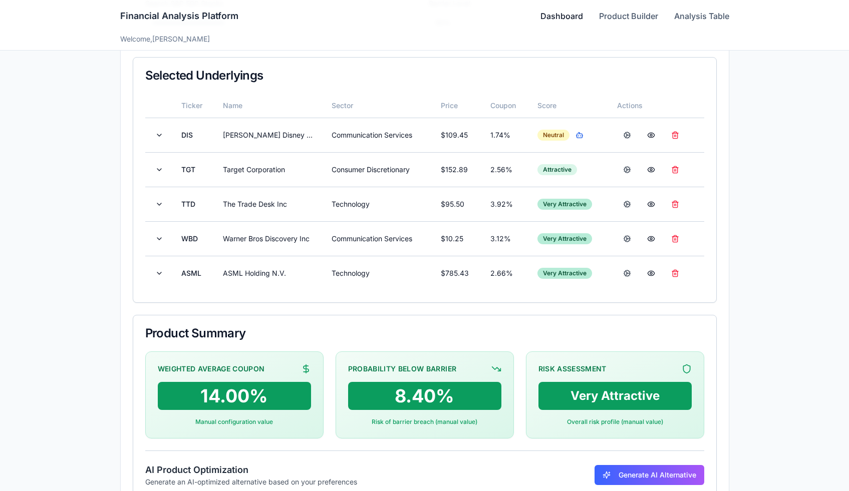
click at [560, 13] on link "Dashboard" at bounding box center [561, 16] width 43 height 12
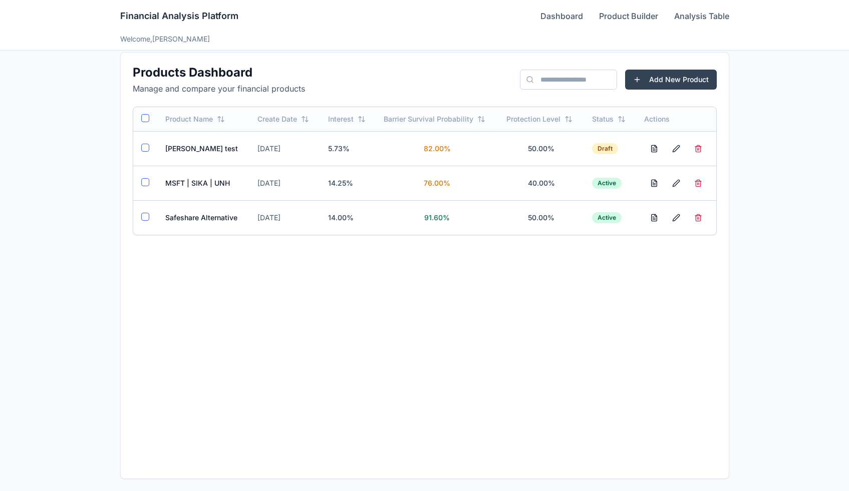
scroll to position [11, 0]
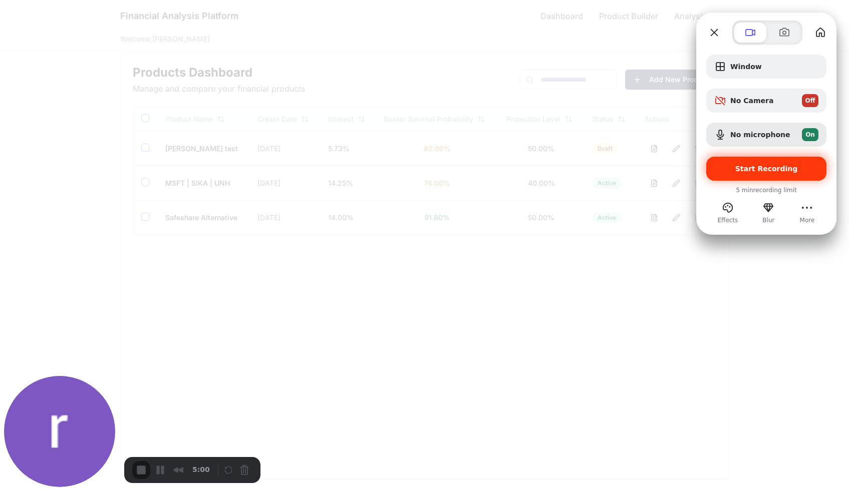
click at [781, 168] on span "Start Recording" at bounding box center [766, 169] width 63 height 8
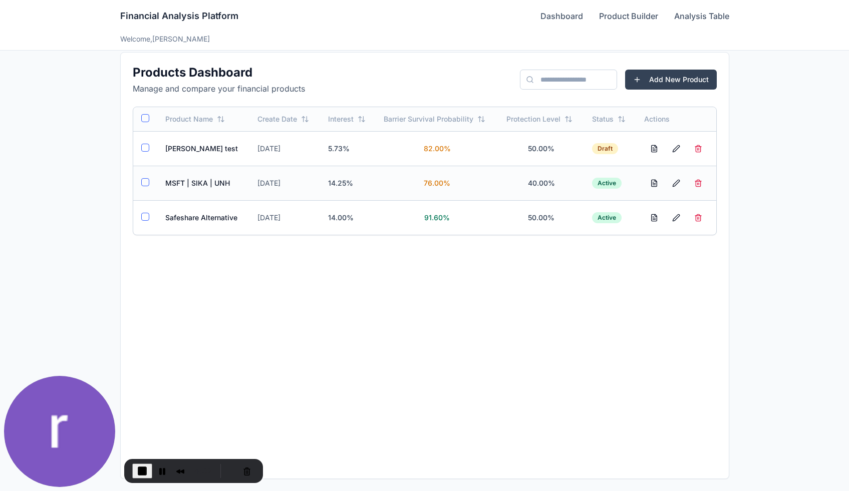
click at [218, 181] on td "MSFT | SIKA | UNH" at bounding box center [203, 183] width 93 height 35
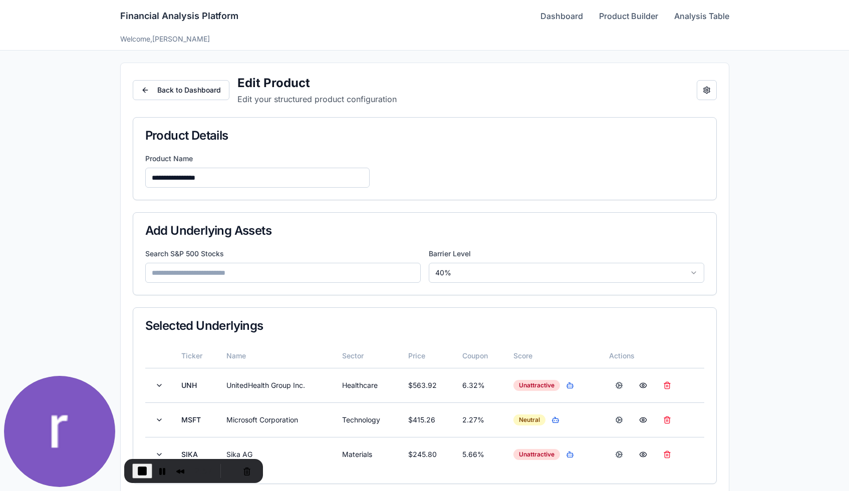
click at [567, 5] on div "Financial Analysis Platform Dashboard Product Builder Analysis Table" at bounding box center [424, 16] width 609 height 32
click at [567, 11] on link "Dashboard" at bounding box center [561, 16] width 43 height 12
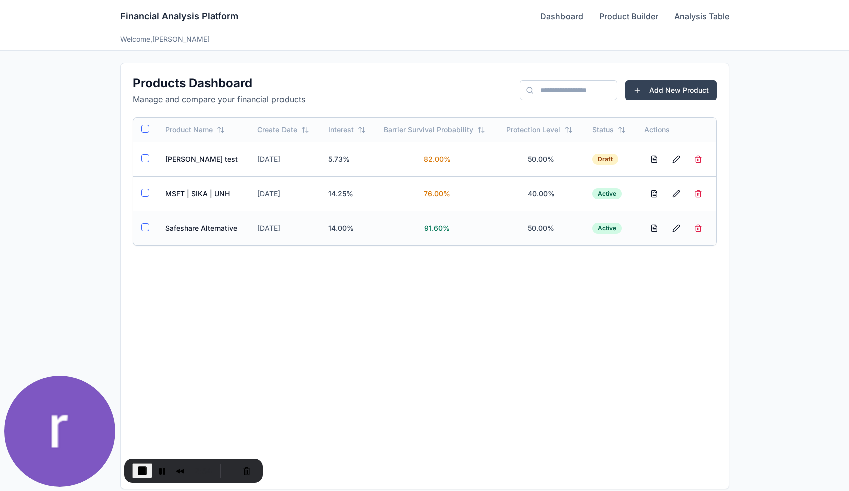
click at [230, 231] on td "Safeshare Alternative" at bounding box center [203, 228] width 93 height 35
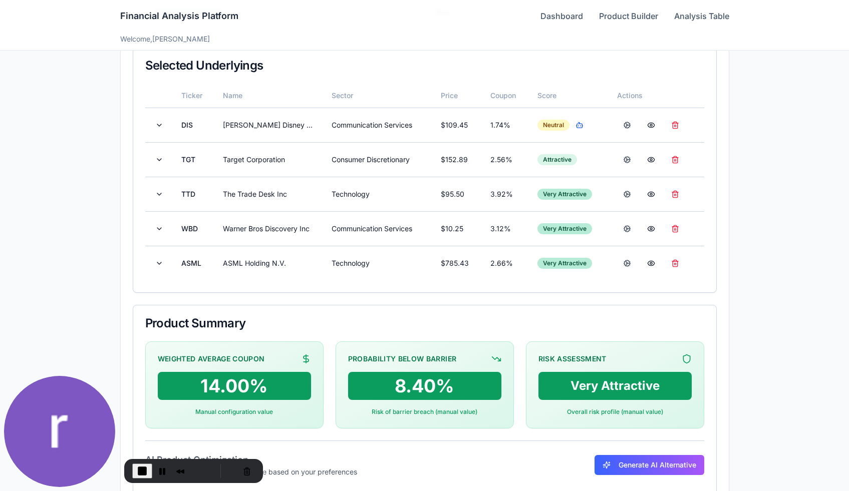
scroll to position [260, 0]
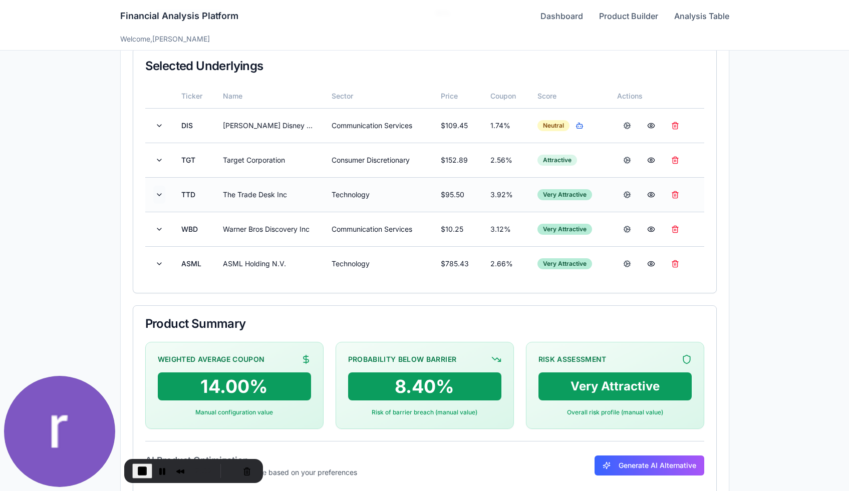
click at [157, 192] on button at bounding box center [159, 195] width 12 height 18
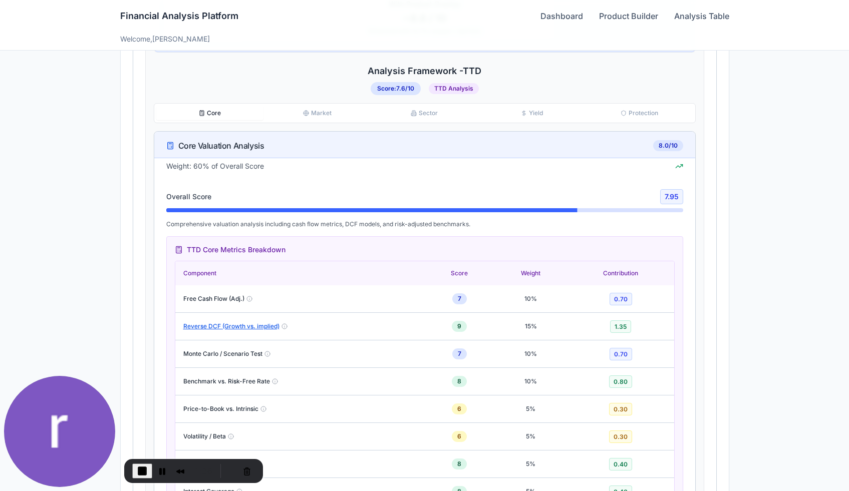
scroll to position [603, 0]
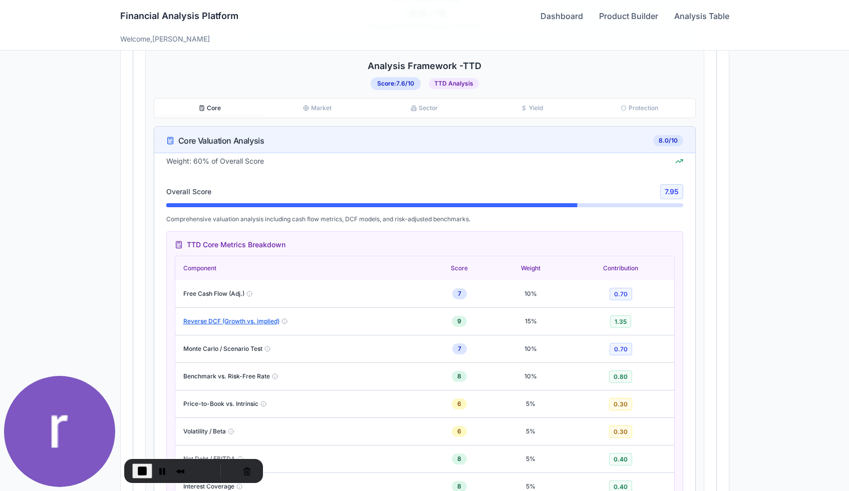
click at [205, 111] on button "Core" at bounding box center [209, 108] width 107 height 14
click at [219, 108] on button "Core" at bounding box center [209, 108] width 107 height 14
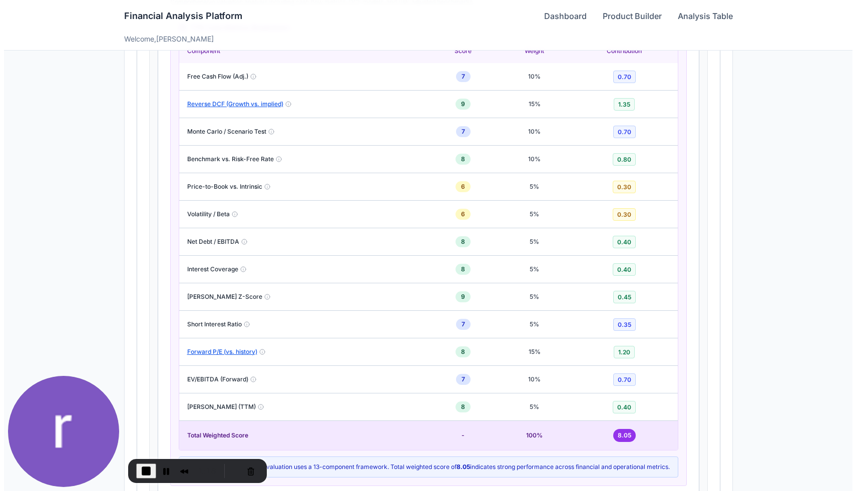
scroll to position [807, 0]
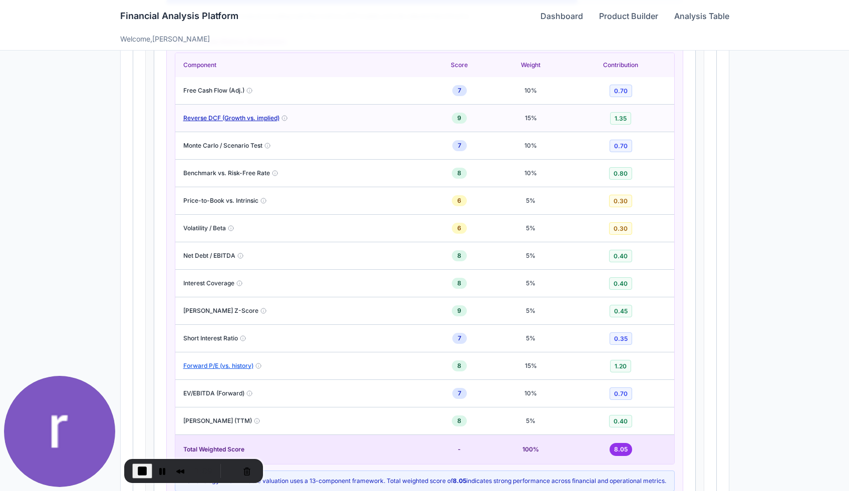
click at [244, 120] on button "Reverse DCF (Growth vs. implied)" at bounding box center [231, 118] width 96 height 8
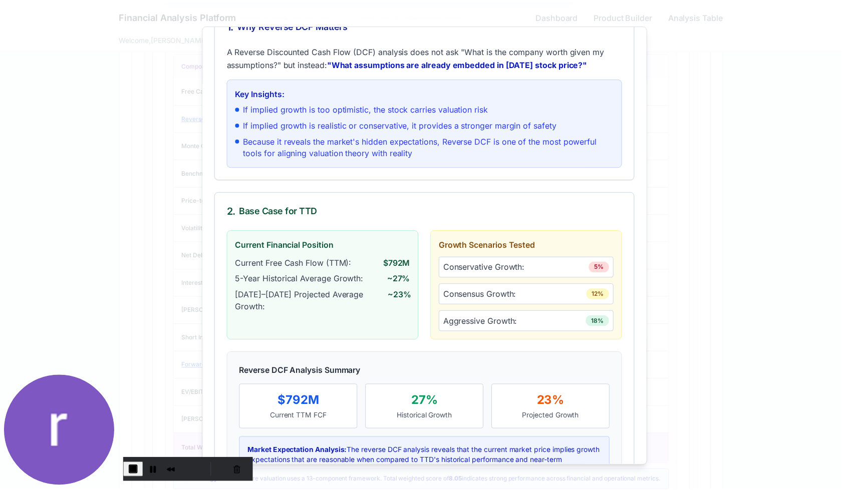
scroll to position [0, 0]
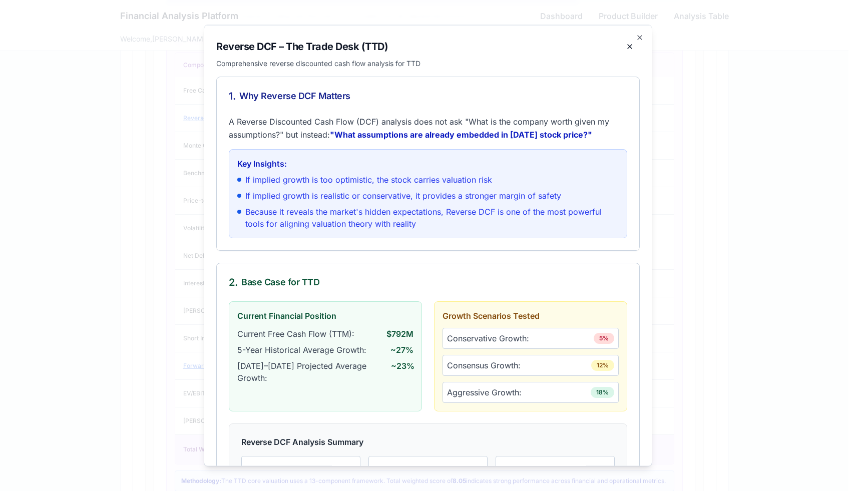
click at [157, 94] on div at bounding box center [428, 245] width 856 height 491
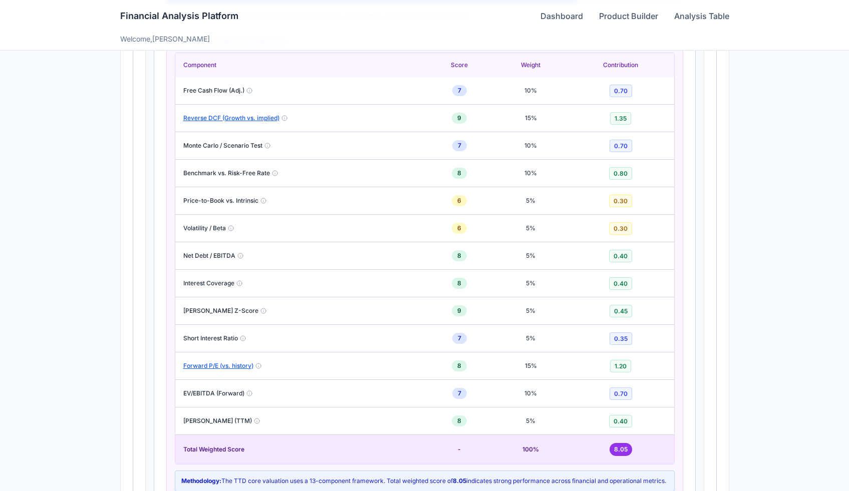
click at [771, 198] on div "**********" at bounding box center [424, 97] width 849 height 1809
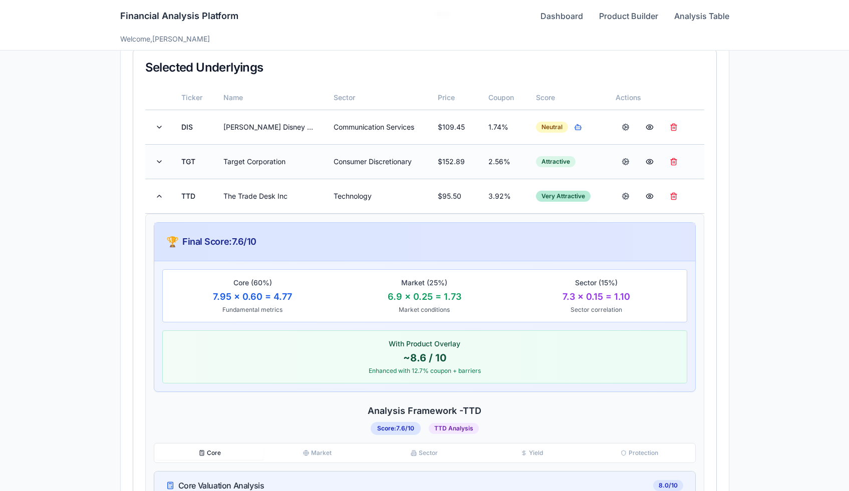
scroll to position [246, 0]
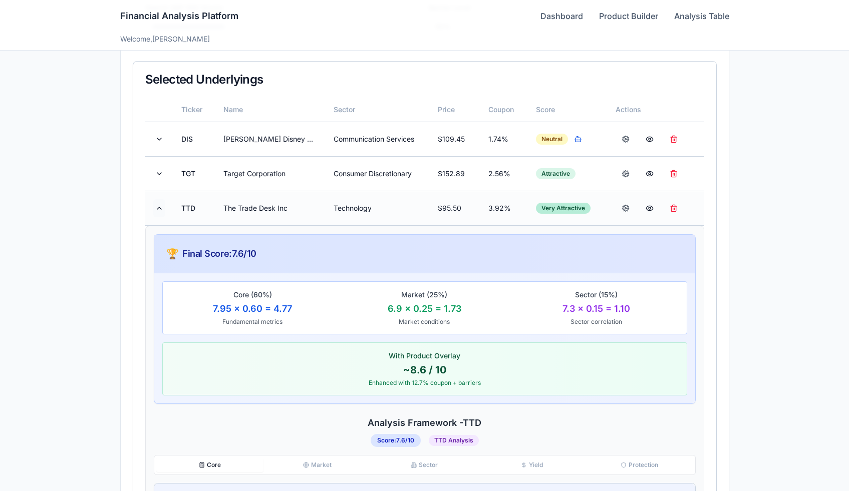
click at [158, 207] on button at bounding box center [159, 208] width 12 height 18
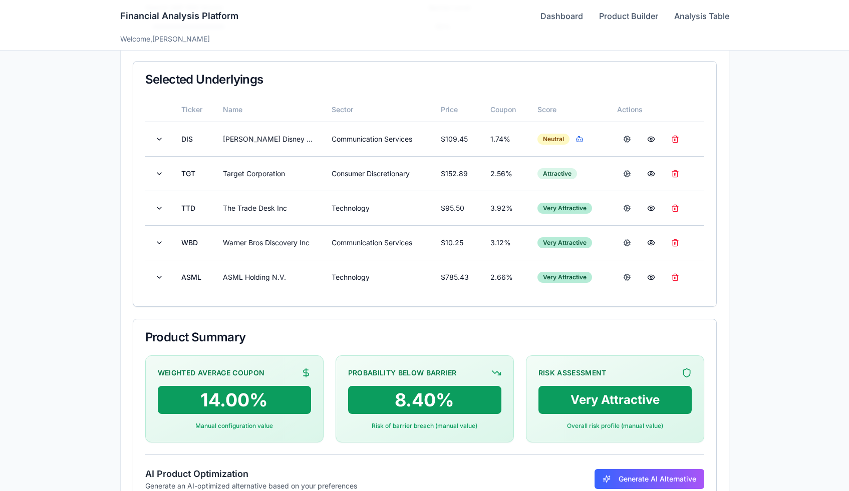
click at [571, 9] on div "Financial Analysis Platform Dashboard Product Builder Analysis Table" at bounding box center [424, 16] width 609 height 32
click at [571, 10] on link "Dashboard" at bounding box center [561, 16] width 43 height 12
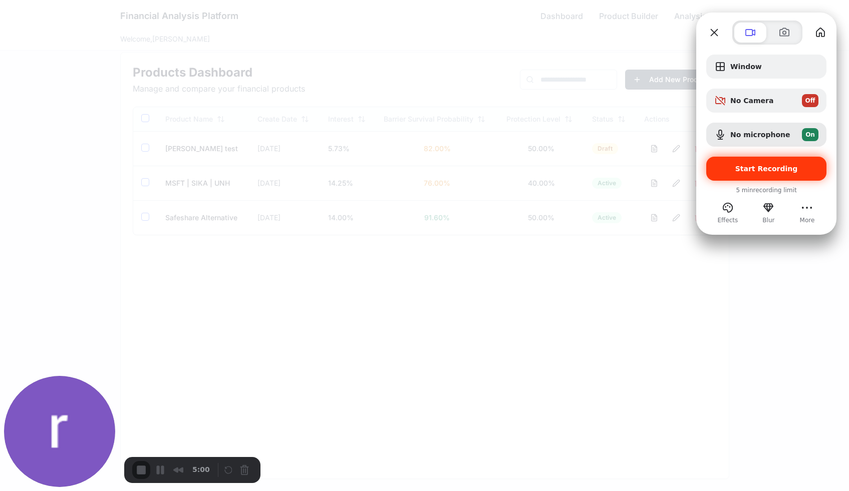
click at [750, 168] on span "Start Recording" at bounding box center [766, 169] width 63 height 8
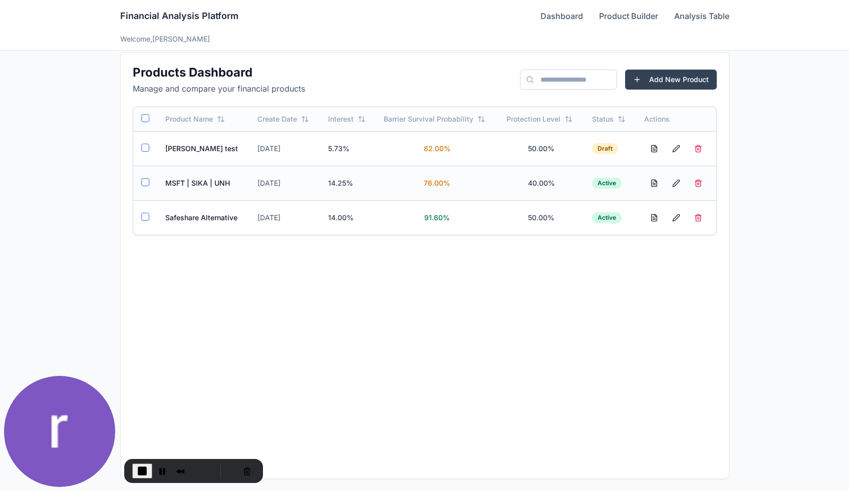
click at [215, 183] on td "MSFT | SIKA | UNH" at bounding box center [203, 183] width 93 height 35
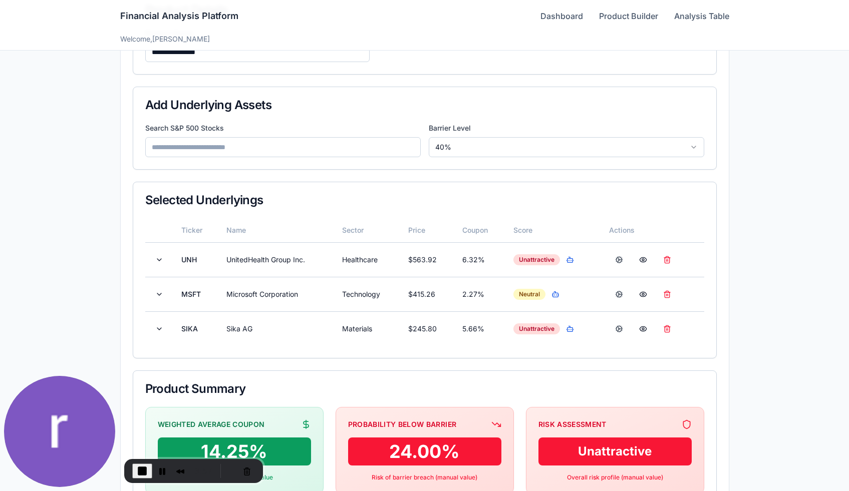
scroll to position [124, 0]
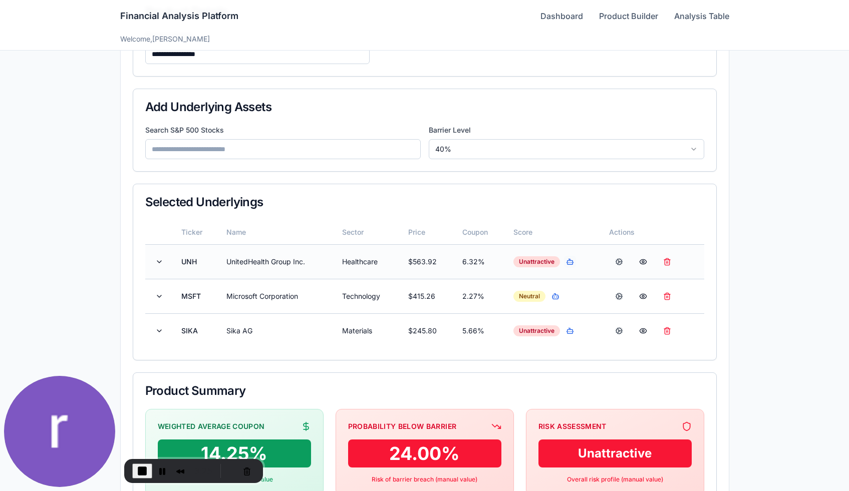
click at [570, 262] on button "button" at bounding box center [570, 262] width 12 height 12
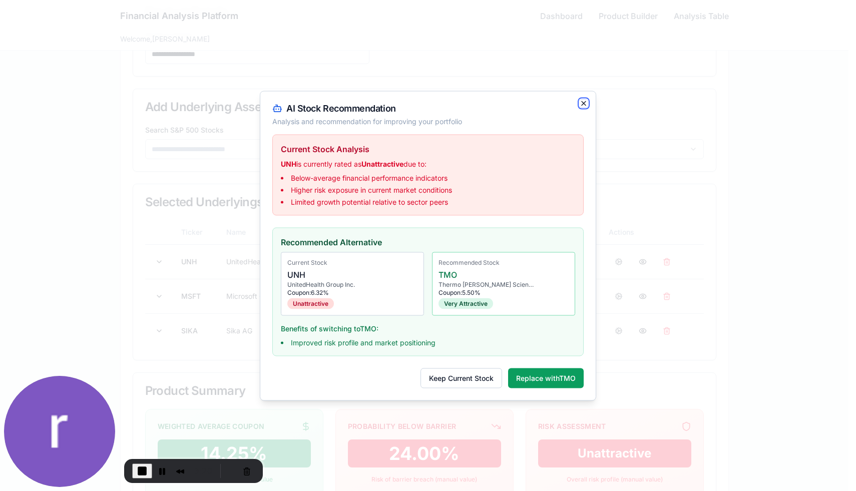
click at [585, 104] on icon "button" at bounding box center [584, 103] width 4 height 4
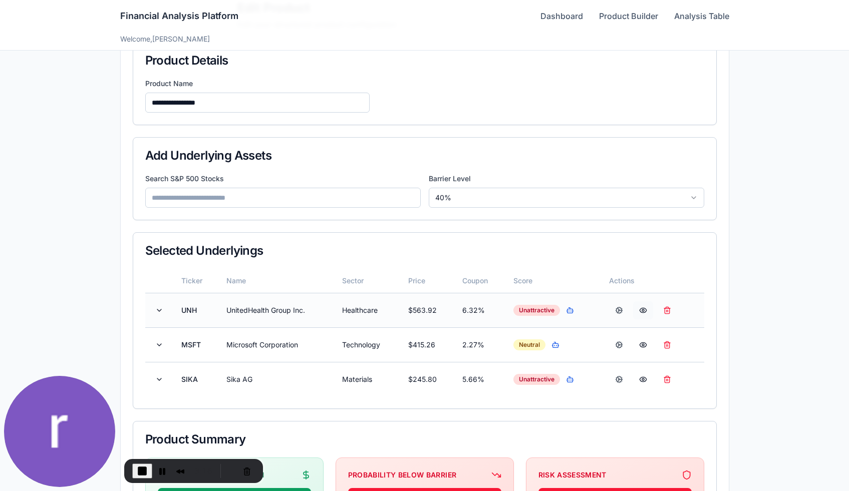
scroll to position [74, 0]
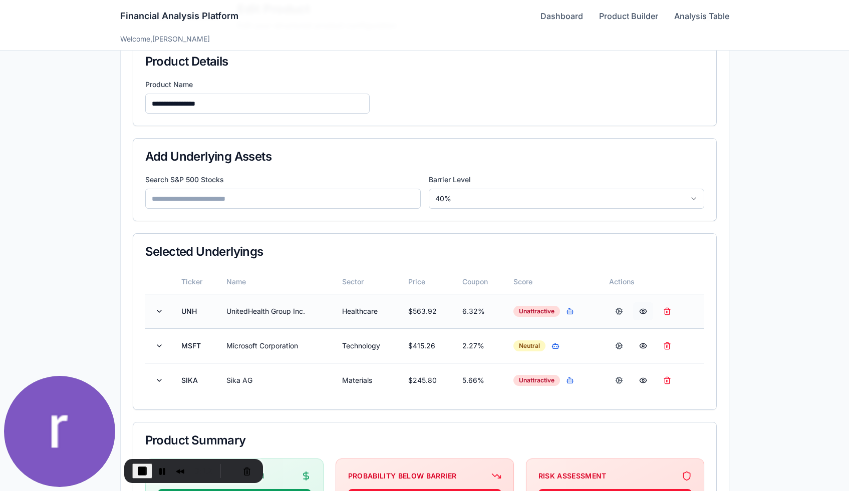
click at [644, 311] on button at bounding box center [643, 312] width 20 height 18
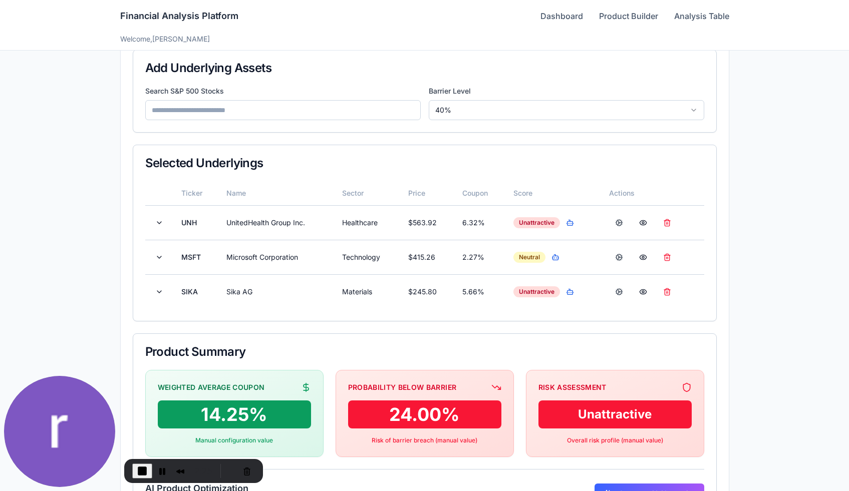
scroll to position [158, 0]
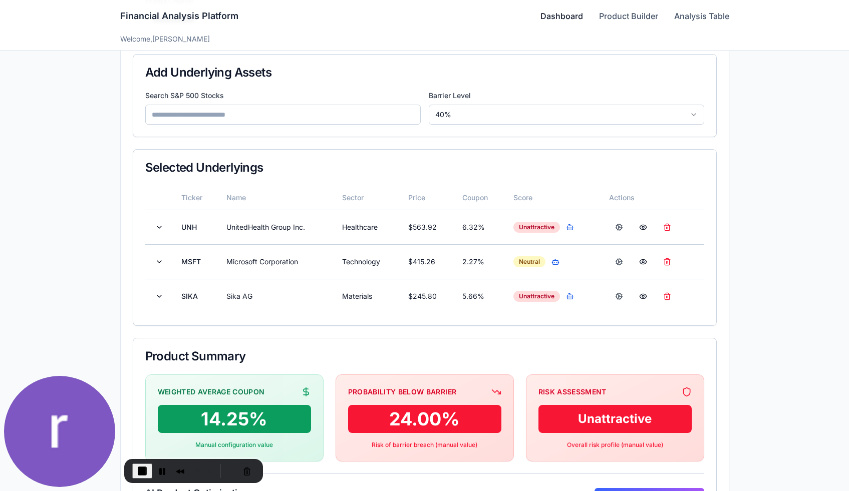
click at [560, 20] on link "Dashboard" at bounding box center [561, 16] width 43 height 12
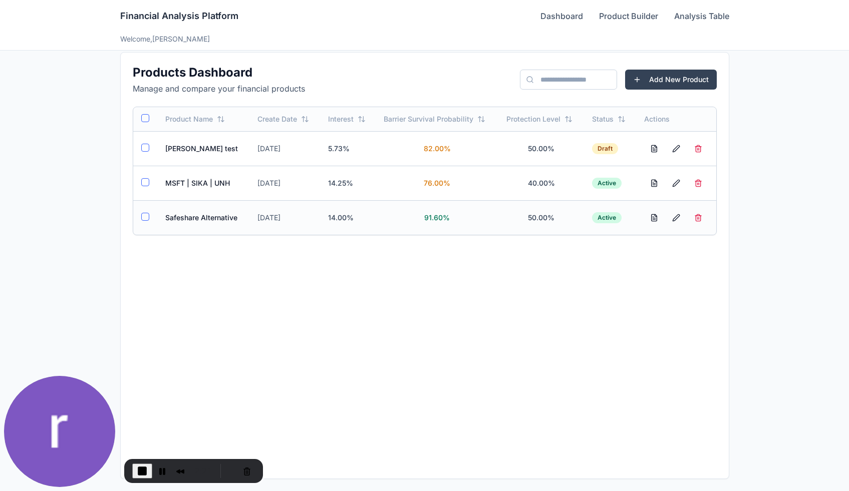
click at [217, 223] on td "Safeshare Alternative" at bounding box center [203, 217] width 93 height 35
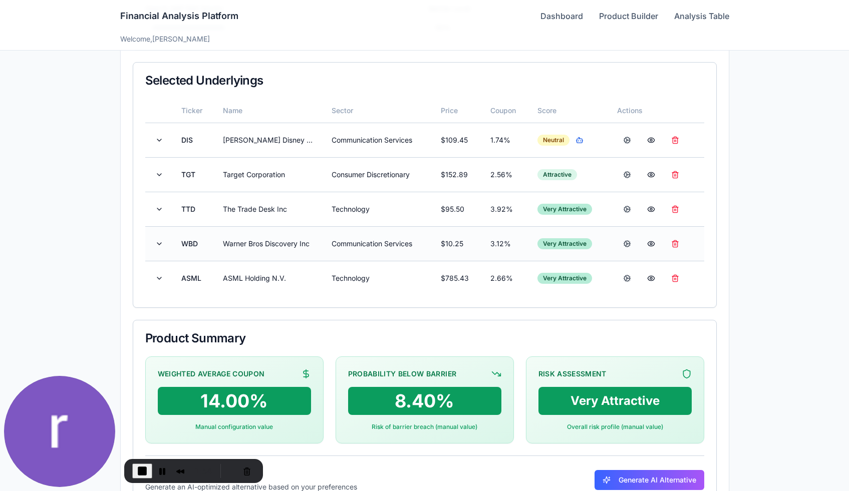
scroll to position [252, 0]
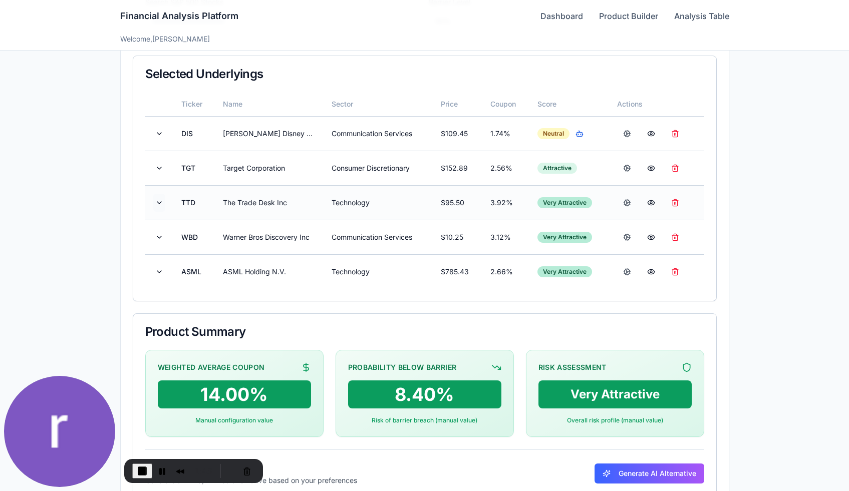
click at [156, 203] on button at bounding box center [159, 203] width 12 height 18
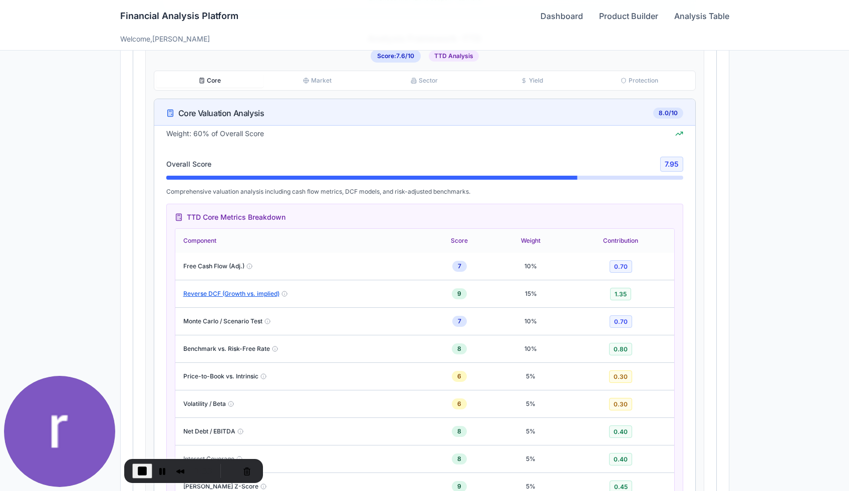
scroll to position [640, 0]
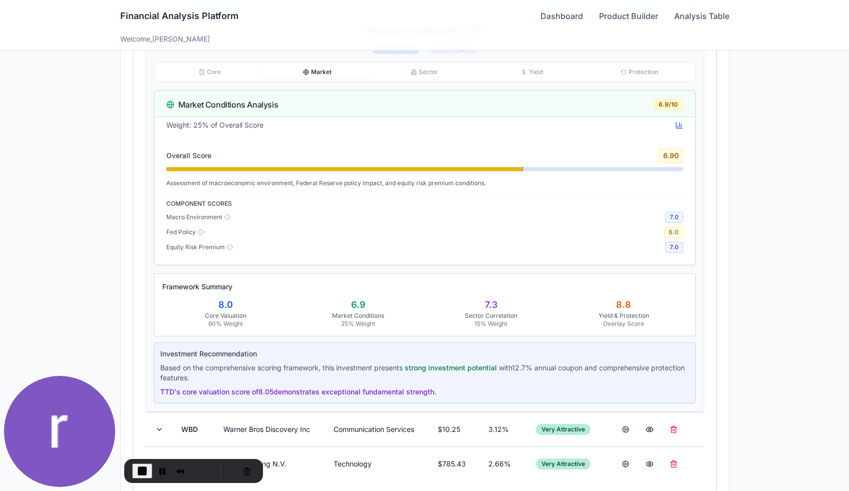
click at [315, 70] on button "Market" at bounding box center [316, 72] width 107 height 14
click at [445, 75] on button "Sector" at bounding box center [424, 72] width 107 height 14
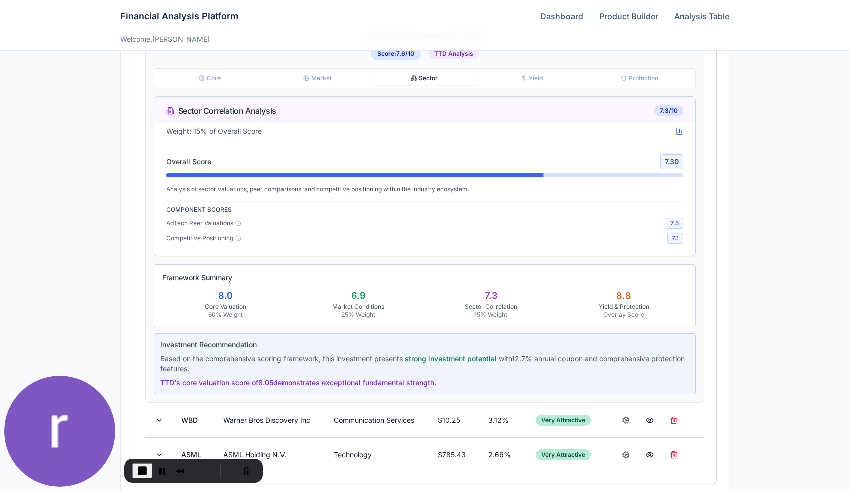
scroll to position [614, 0]
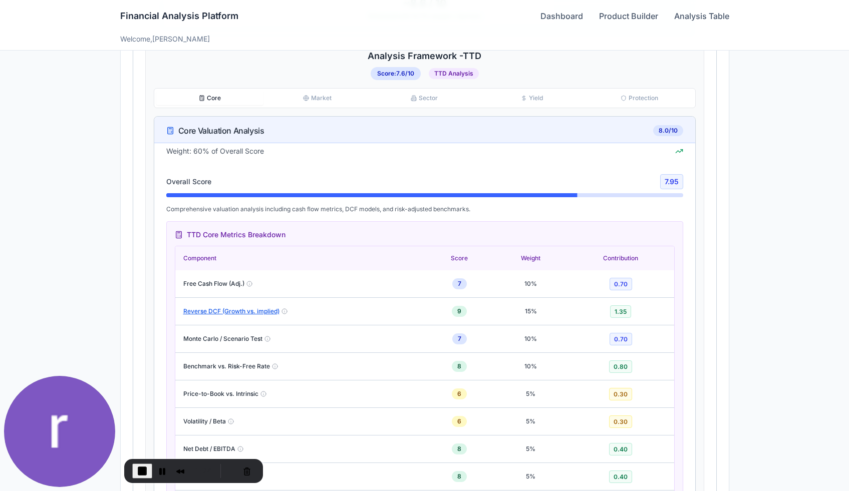
click at [203, 95] on icon "button" at bounding box center [202, 98] width 6 height 6
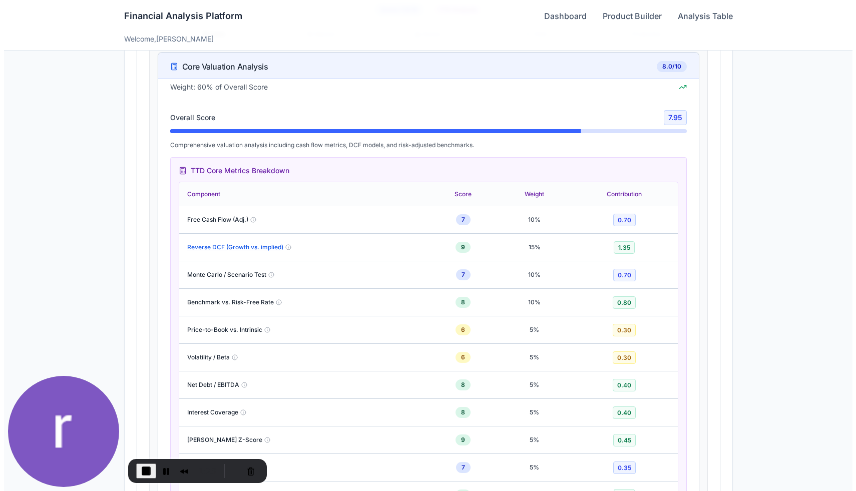
scroll to position [679, 0]
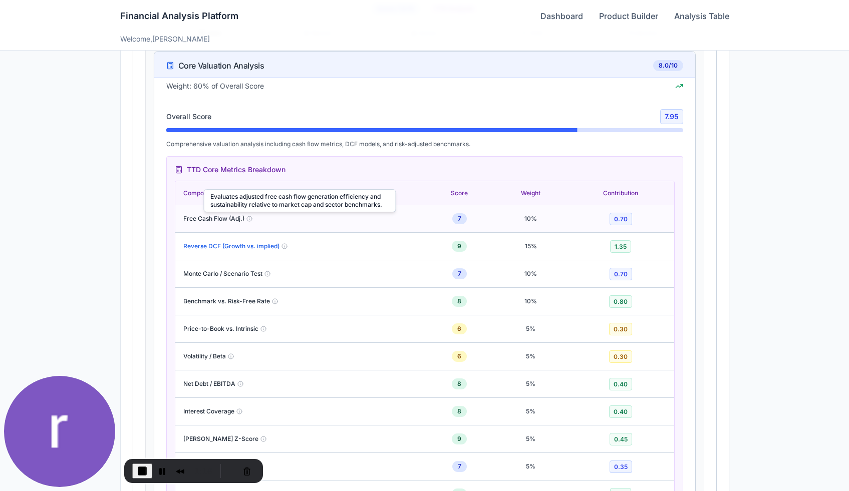
click at [252, 221] on icon at bounding box center [249, 219] width 6 height 6
click at [270, 275] on icon at bounding box center [267, 274] width 6 height 6
click at [224, 244] on button "Reverse DCF (Growth vs. implied)" at bounding box center [231, 246] width 96 height 8
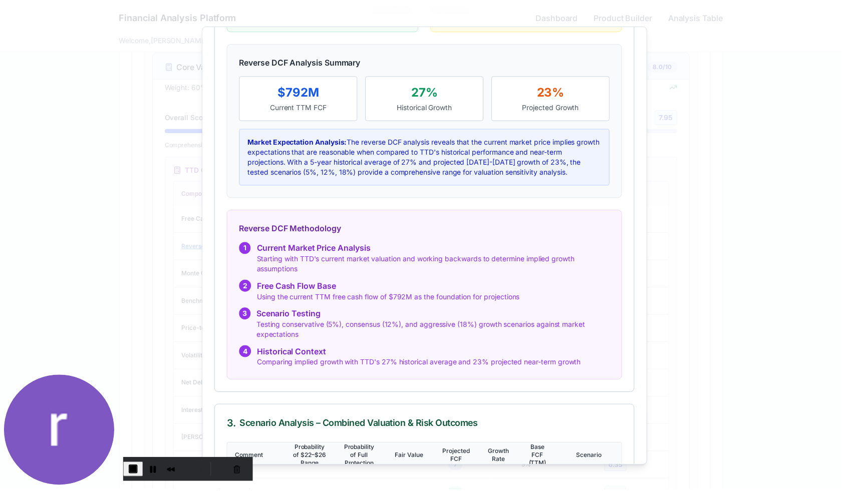
scroll to position [253, 0]
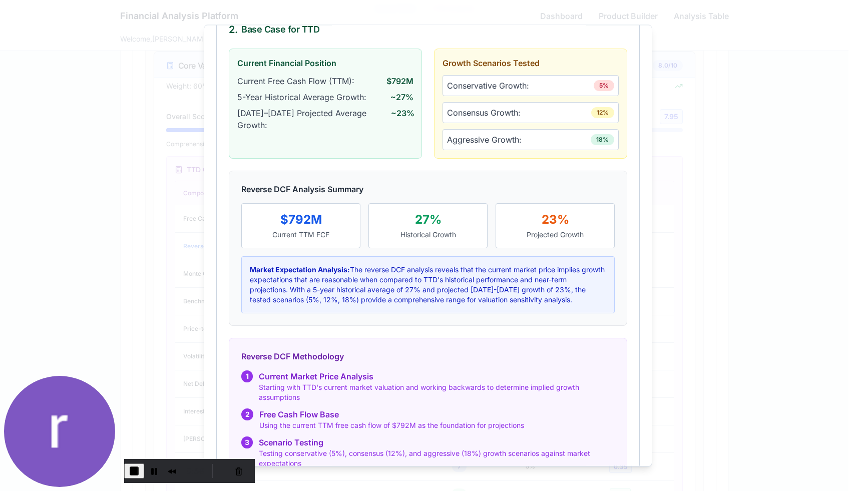
click at [718, 188] on div at bounding box center [428, 245] width 856 height 491
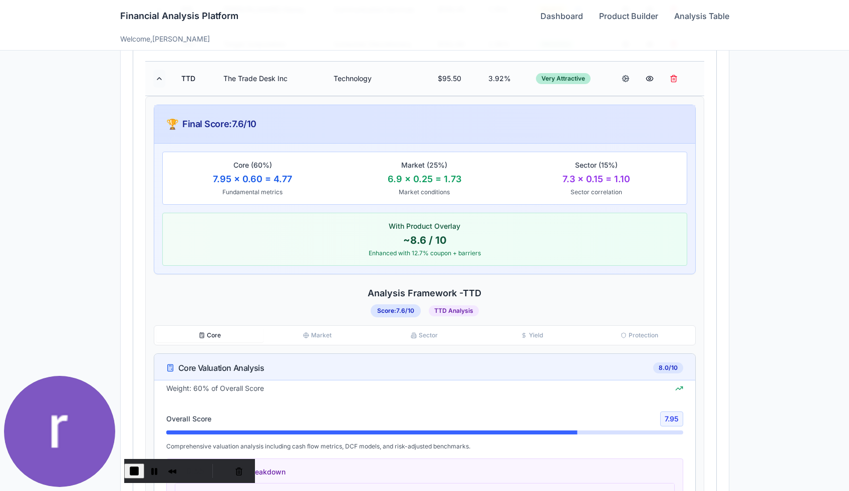
click at [160, 77] on button at bounding box center [159, 79] width 12 height 18
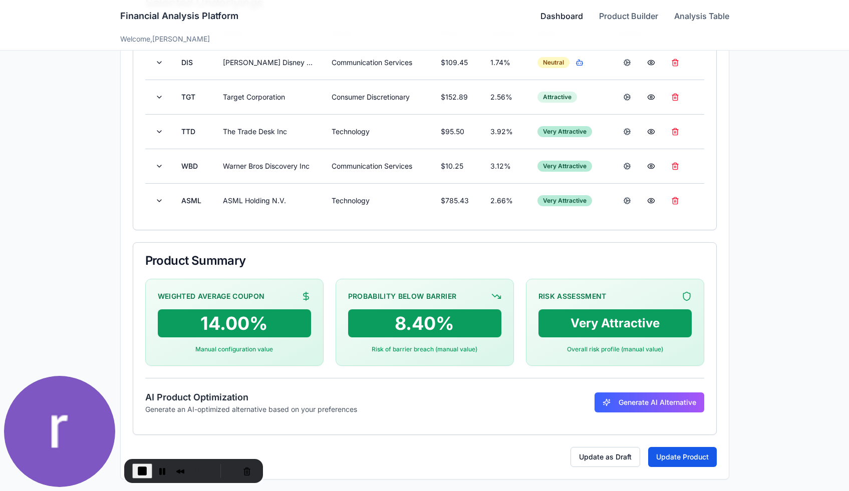
click at [558, 16] on link "Dashboard" at bounding box center [561, 16] width 43 height 12
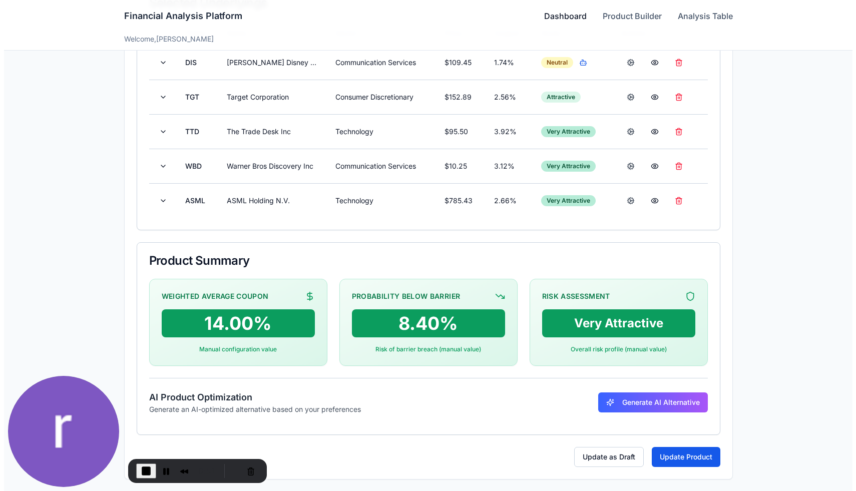
scroll to position [11, 0]
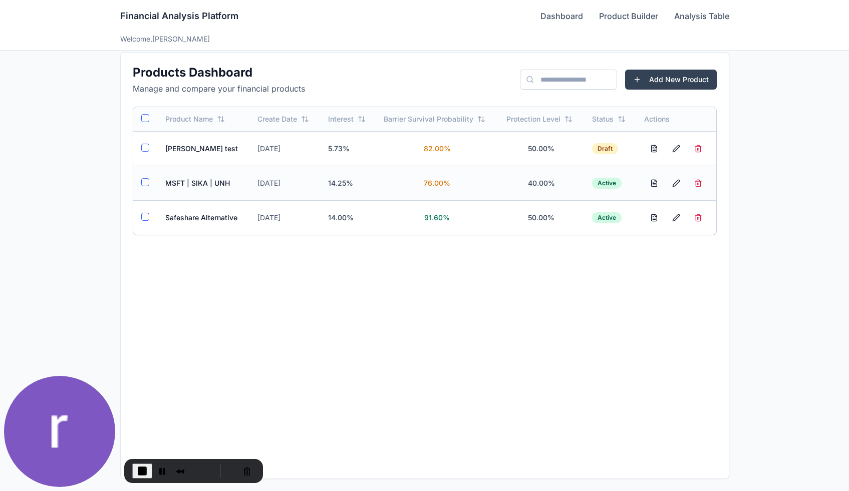
click at [146, 180] on button "button" at bounding box center [145, 182] width 8 height 8
click at [145, 216] on button "button" at bounding box center [145, 217] width 8 height 8
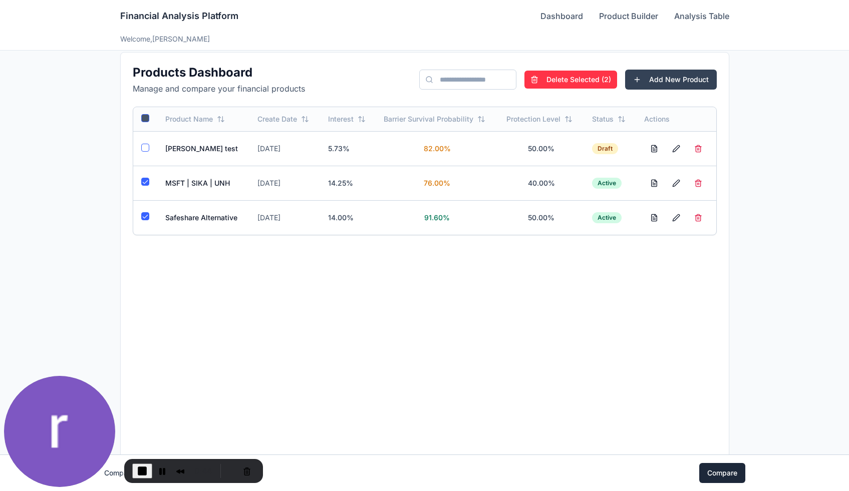
click at [709, 470] on button "Compare" at bounding box center [722, 473] width 46 height 20
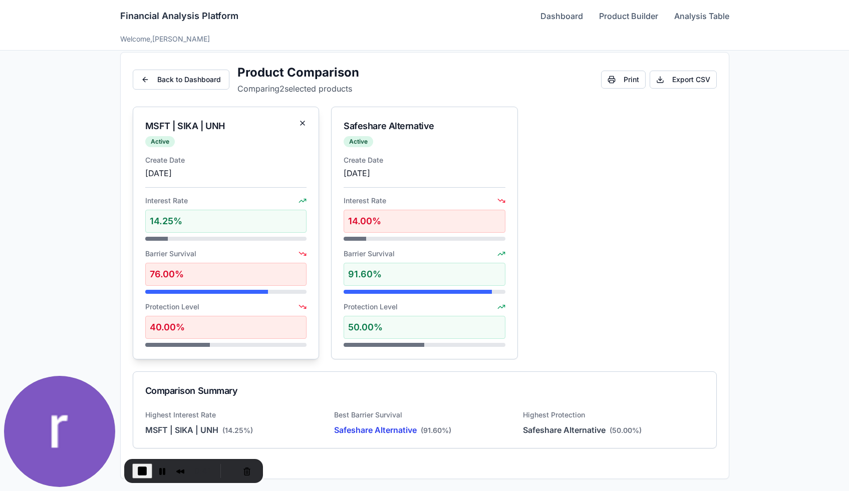
click at [157, 217] on div "14.25%" at bounding box center [226, 221] width 162 height 23
drag, startPoint x: 169, startPoint y: 252, endPoint x: 310, endPoint y: 253, distance: 140.2
click at [310, 253] on div "Create Date [DATE] Interest Rate 14.25% Barrier Survival 76.00% Protection Leve…" at bounding box center [226, 257] width 186 height 204
click at [354, 253] on span "Barrier Survival" at bounding box center [369, 254] width 51 height 10
drag, startPoint x: 154, startPoint y: 308, endPoint x: 228, endPoint y: 303, distance: 73.8
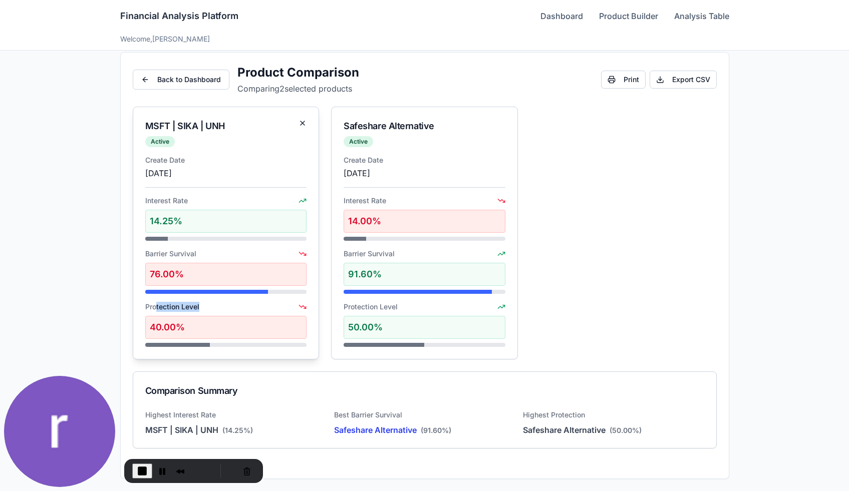
click at [228, 303] on div "Protection Level" at bounding box center [226, 307] width 162 height 10
click at [351, 330] on div "50.00%" at bounding box center [425, 327] width 162 height 23
click at [554, 22] on div "Financial Analysis Platform Dashboard Product Builder Analysis Table" at bounding box center [424, 16] width 609 height 32
click at [553, 17] on link "Dashboard" at bounding box center [561, 16] width 43 height 12
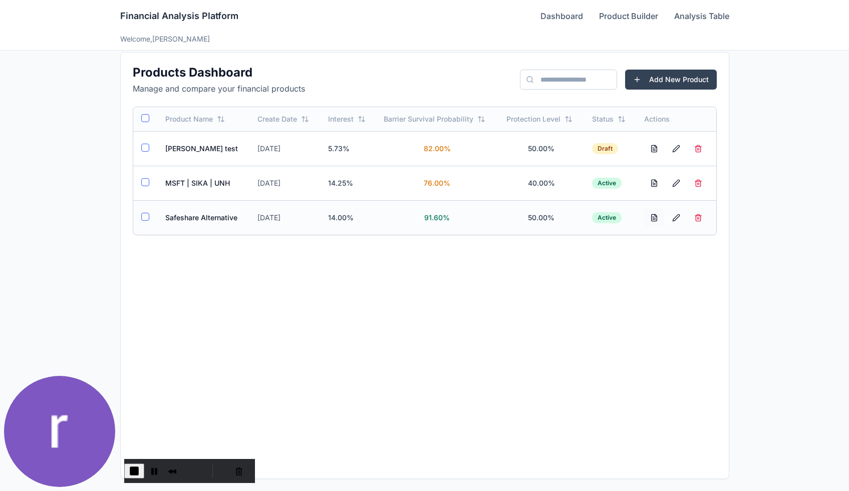
click at [653, 218] on button at bounding box center [654, 218] width 20 height 18
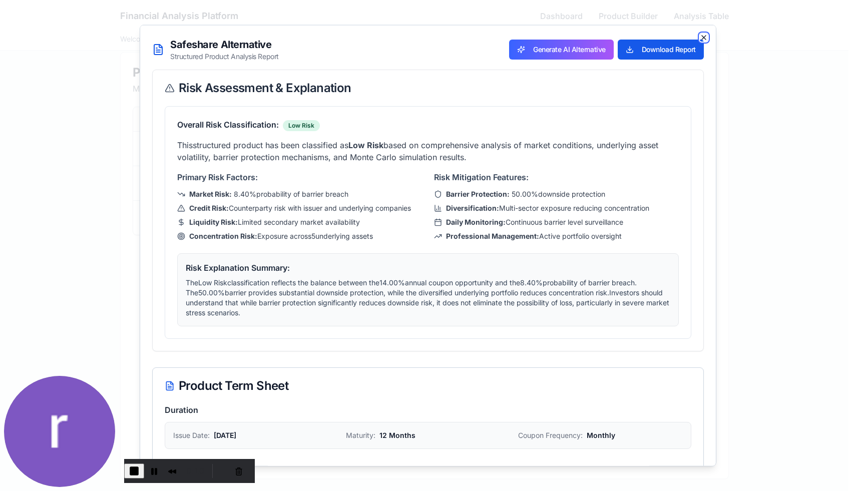
click at [700, 36] on icon "button" at bounding box center [704, 37] width 8 height 8
